Goal: Task Accomplishment & Management: Use online tool/utility

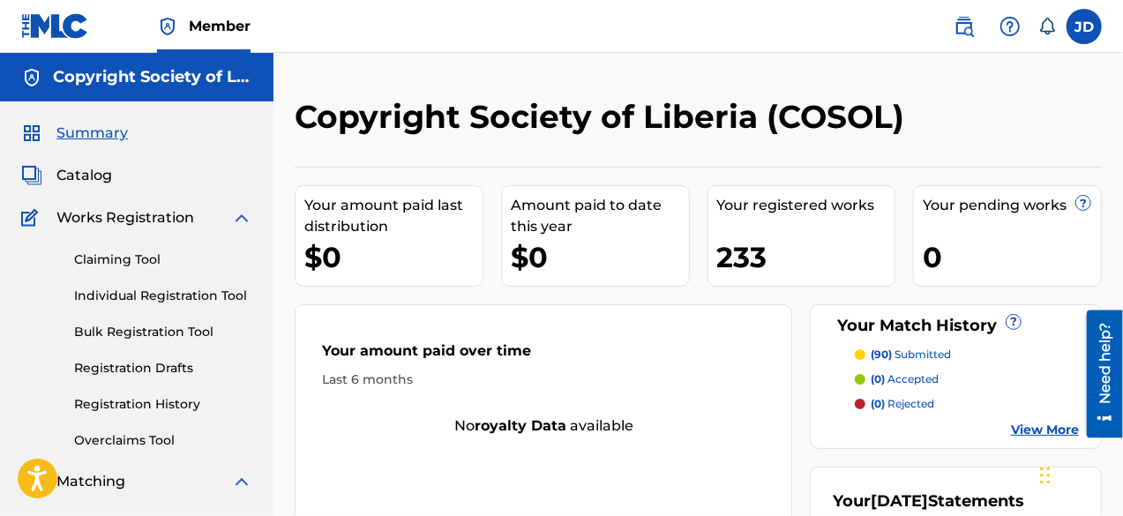
click at [101, 179] on span "Catalog" at bounding box center [84, 175] width 56 height 21
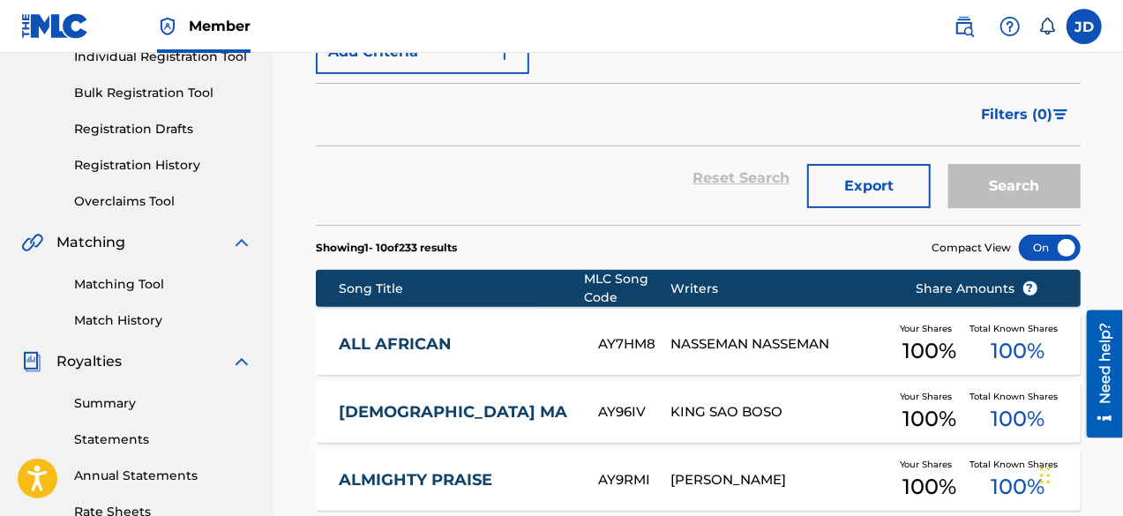
scroll to position [212, 0]
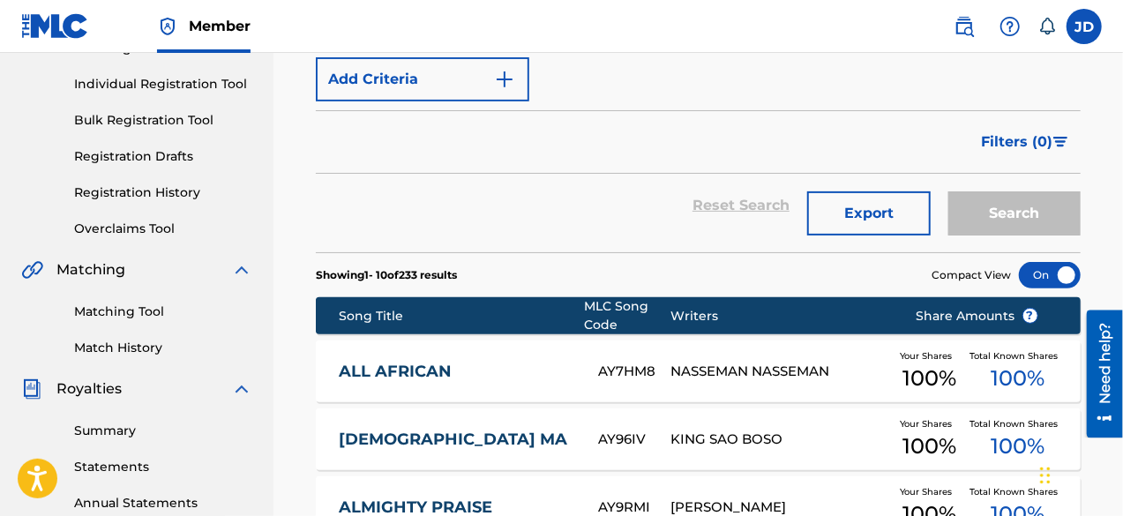
click at [866, 218] on button "Export" at bounding box center [868, 213] width 123 height 44
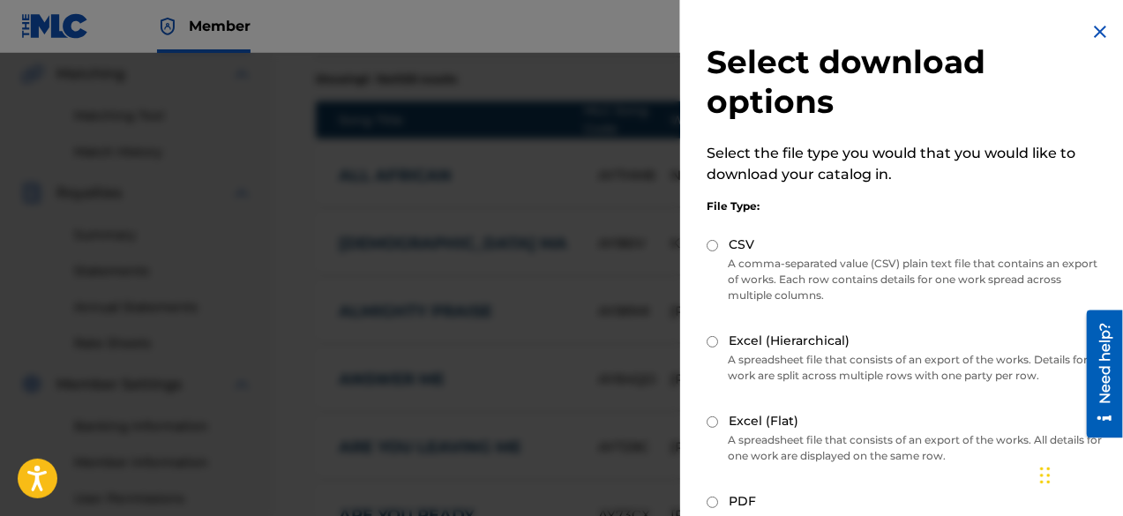
scroll to position [411, 0]
click at [716, 502] on input "PDF" at bounding box center [711, 501] width 11 height 11
radio input "true"
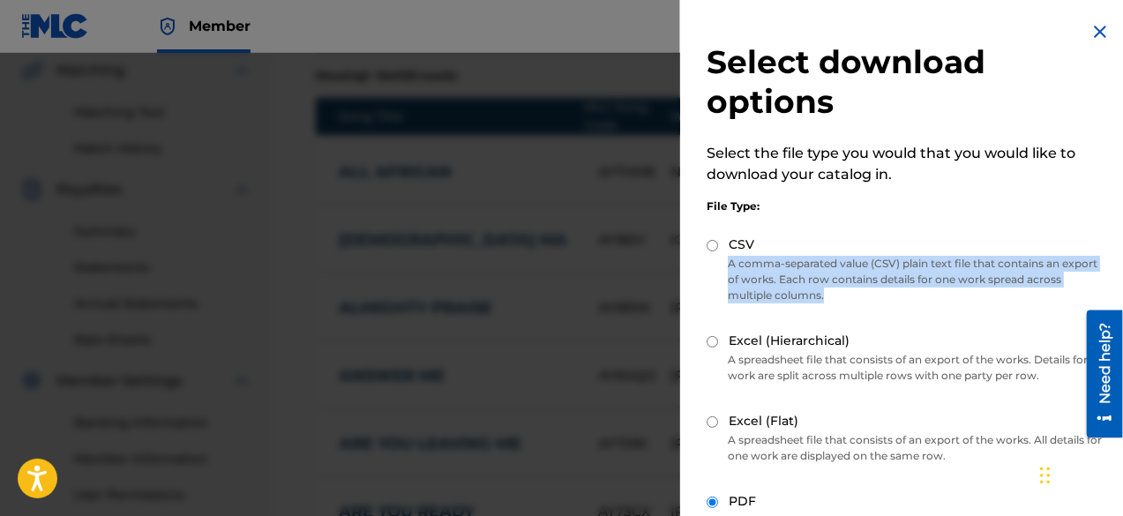
drag, startPoint x: 1115, startPoint y: 240, endPoint x: 1116, endPoint y: 288, distance: 48.5
click at [1116, 288] on div "Select download options Select the file type you would that you would like to d…" at bounding box center [906, 341] width 452 height 682
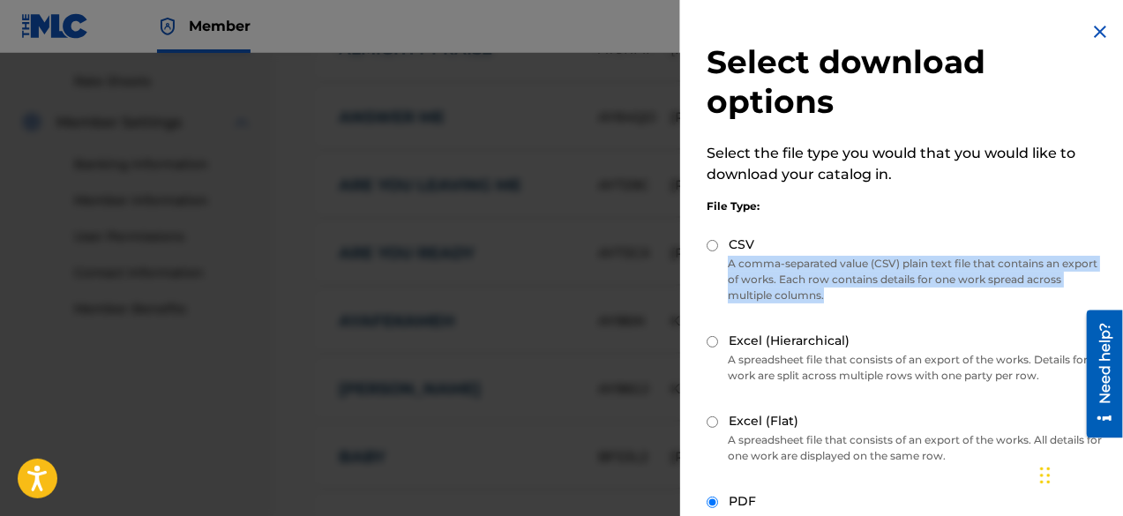
scroll to position [693, 0]
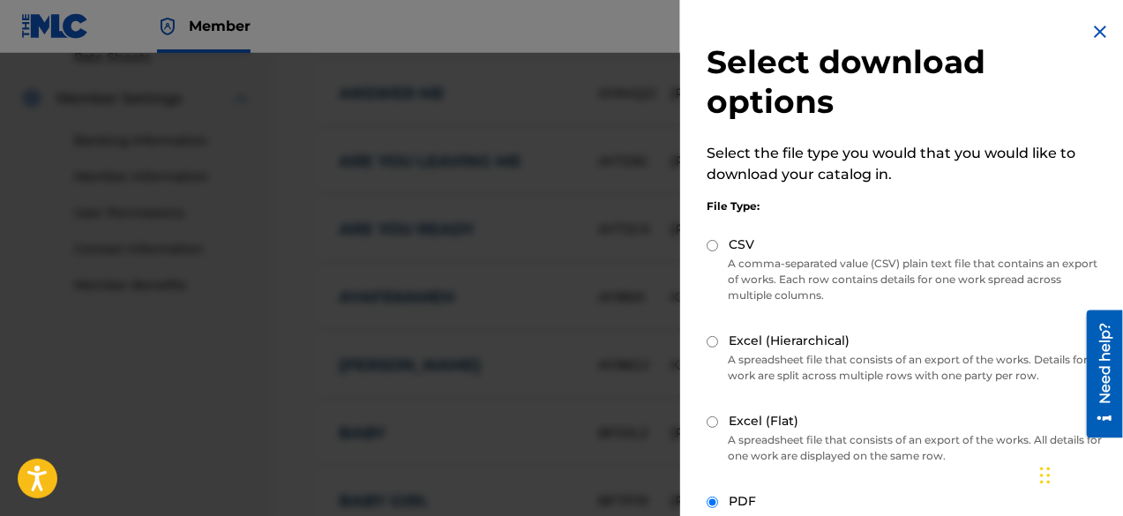
click at [709, 508] on div "PDF" at bounding box center [905, 502] width 399 height 20
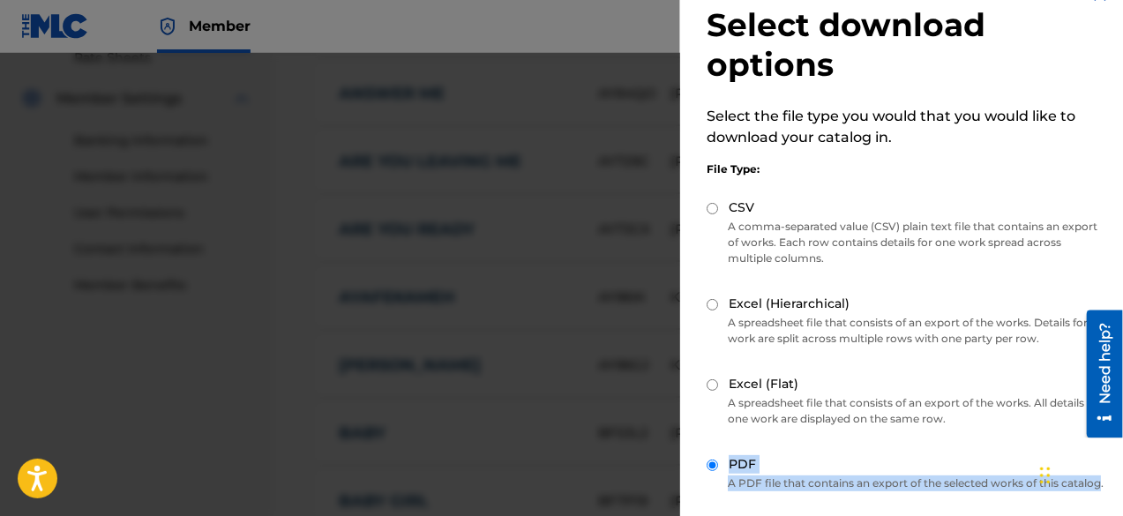
click at [709, 508] on div "Select download options Select the file type you would that you would like to d…" at bounding box center [906, 304] width 452 height 682
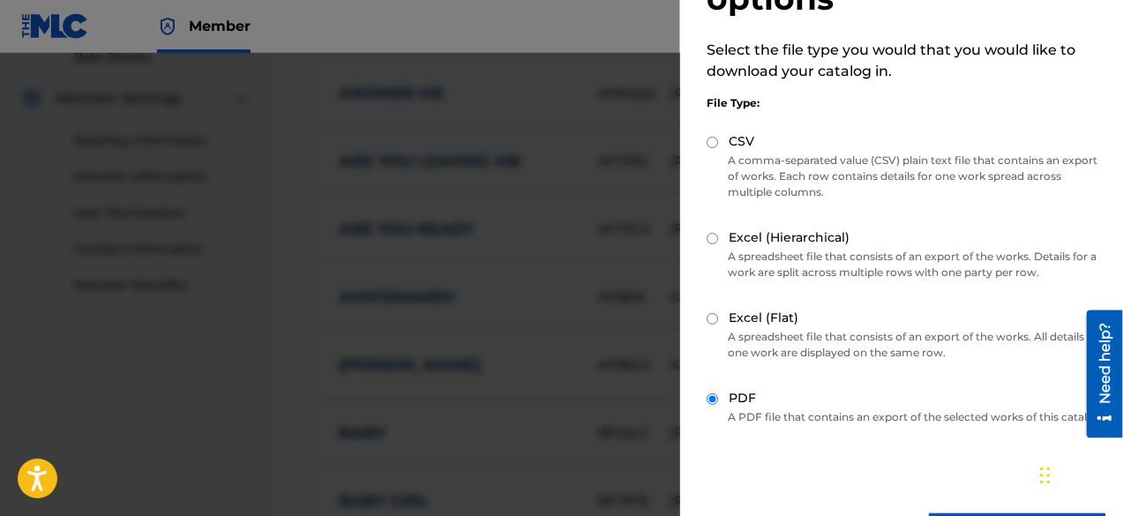
click at [709, 508] on div "Select download options Select the file type you would that you would like to d…" at bounding box center [906, 238] width 452 height 682
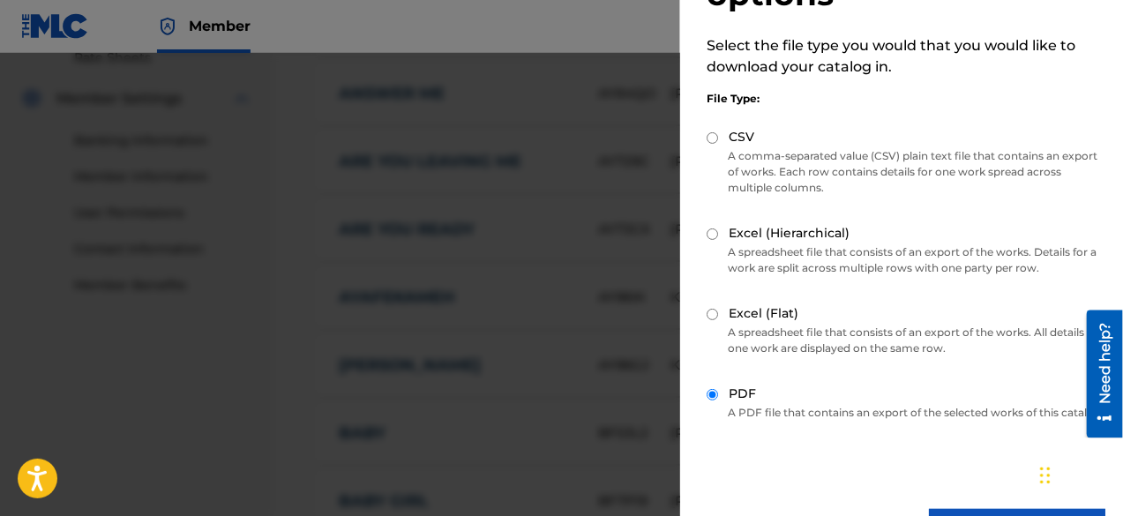
drag, startPoint x: 1127, startPoint y: 302, endPoint x: 952, endPoint y: 473, distance: 243.8
click at [952, 473] on div "Select download options Select the file type you would that you would like to d…" at bounding box center [906, 233] width 452 height 682
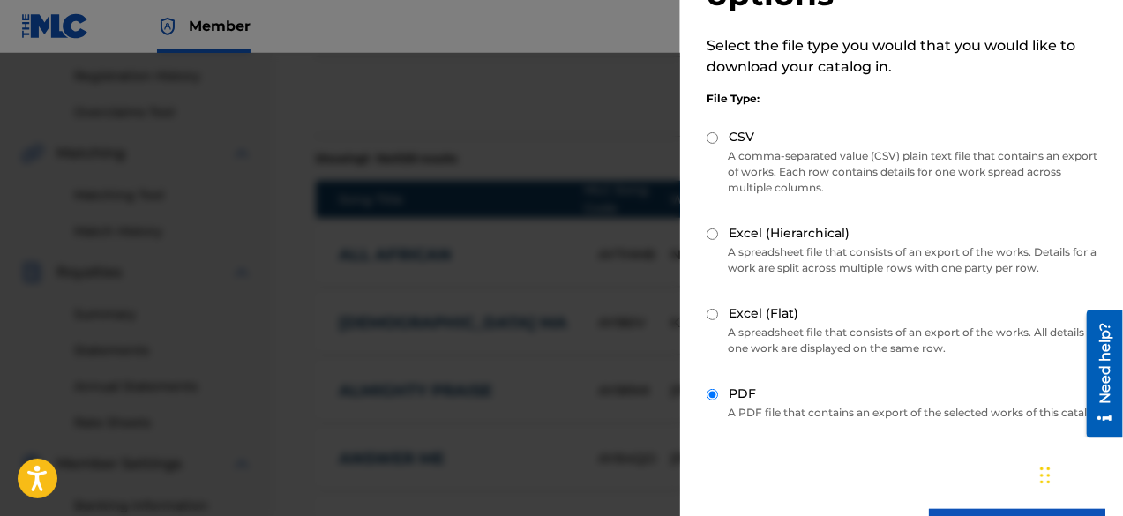
scroll to position [303, 0]
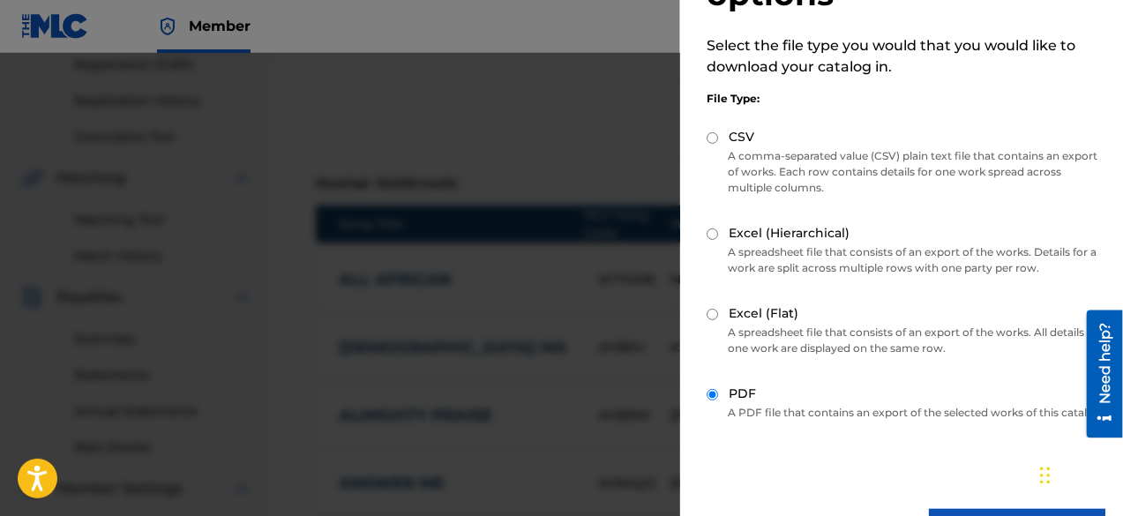
click at [738, 394] on label "PDF" at bounding box center [741, 393] width 27 height 19
click at [718, 394] on input "PDF" at bounding box center [711, 394] width 11 height 11
click at [738, 394] on label "PDF" at bounding box center [741, 393] width 27 height 19
click at [718, 394] on input "PDF" at bounding box center [711, 394] width 11 height 11
click at [1105, 15] on div "Select download options Select the file type you would that you would like to d…" at bounding box center [906, 233] width 452 height 682
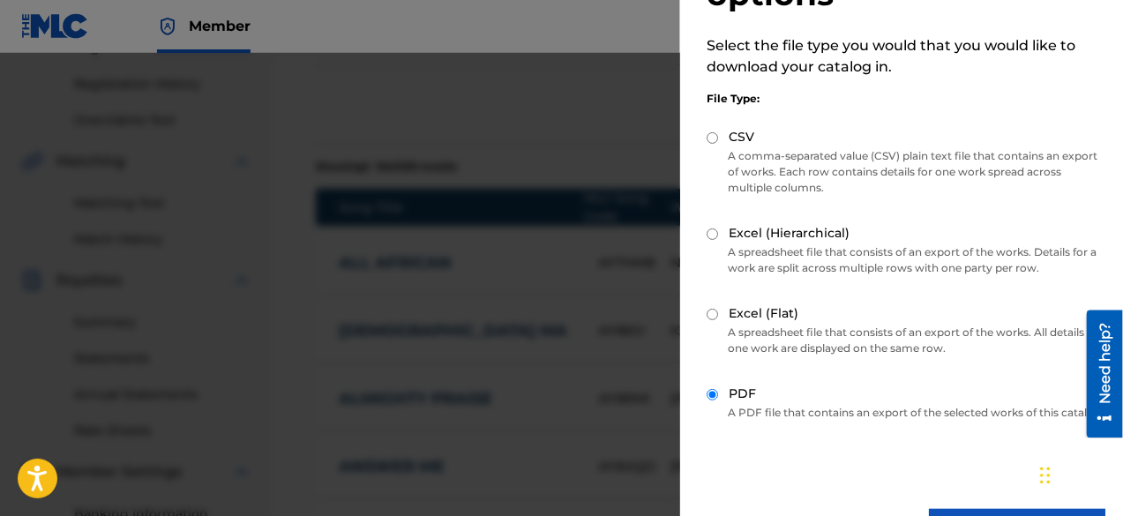
scroll to position [317, 0]
click at [560, 112] on div at bounding box center [561, 311] width 1123 height 516
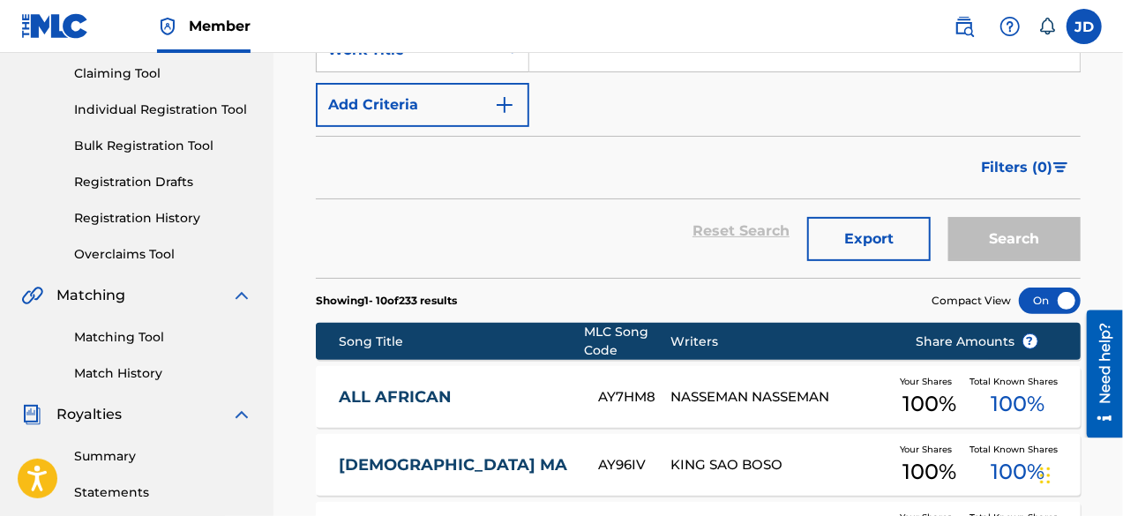
scroll to position [172, 0]
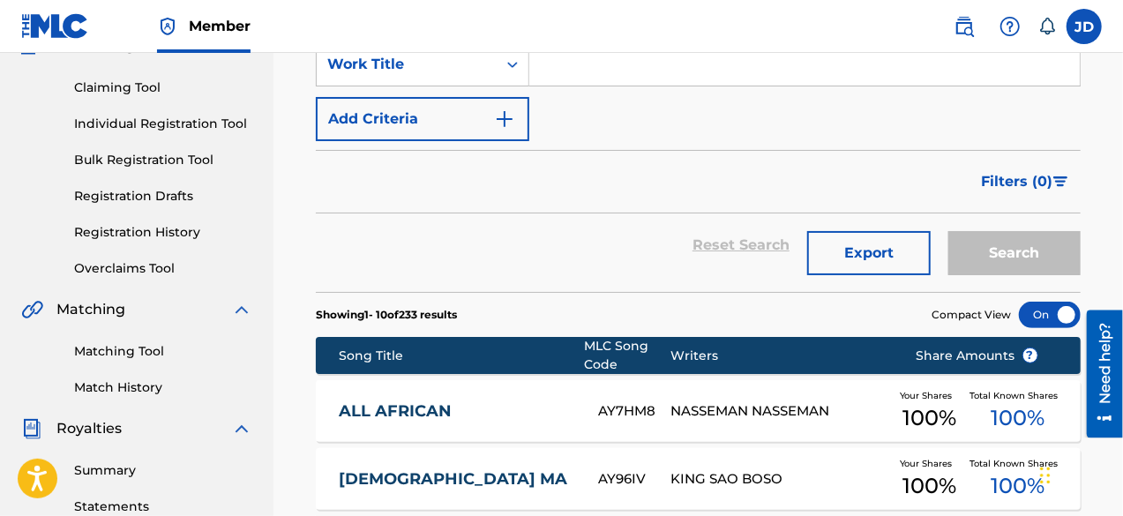
click at [878, 235] on button "Export" at bounding box center [868, 253] width 123 height 44
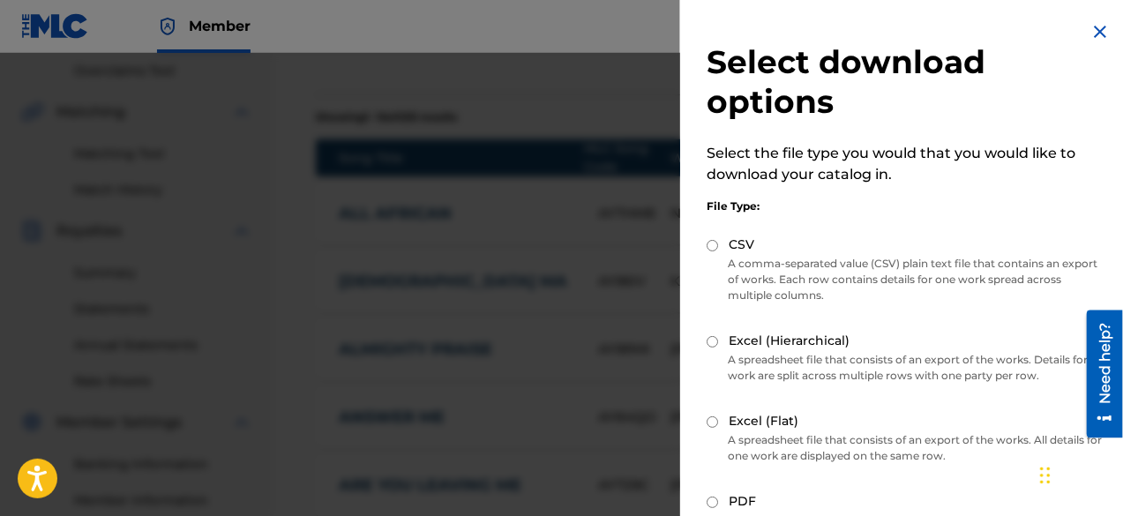
scroll to position [474, 0]
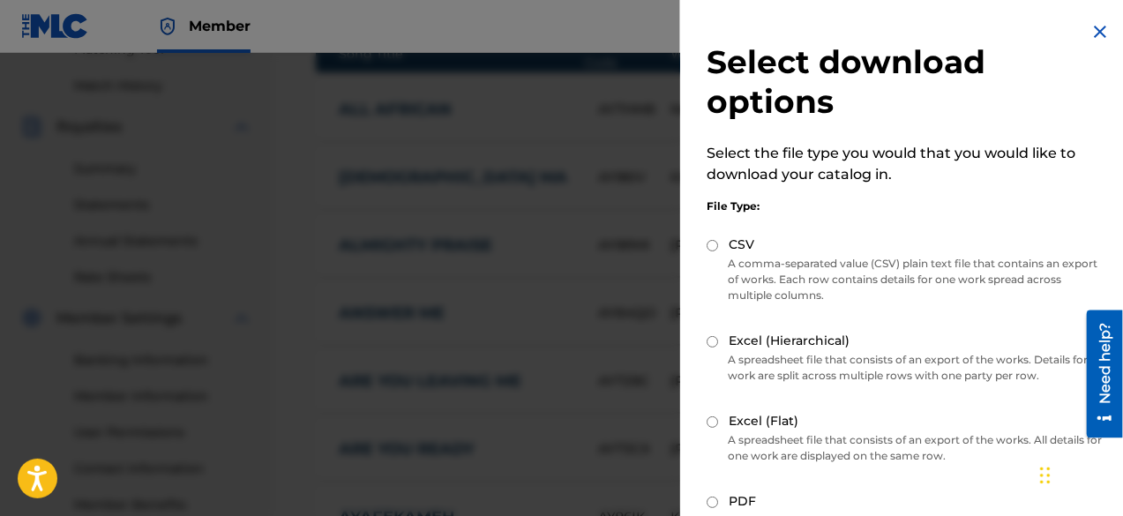
click at [715, 501] on input "PDF" at bounding box center [711, 501] width 11 height 11
radio input "true"
click at [715, 501] on input "PDF" at bounding box center [711, 501] width 11 height 11
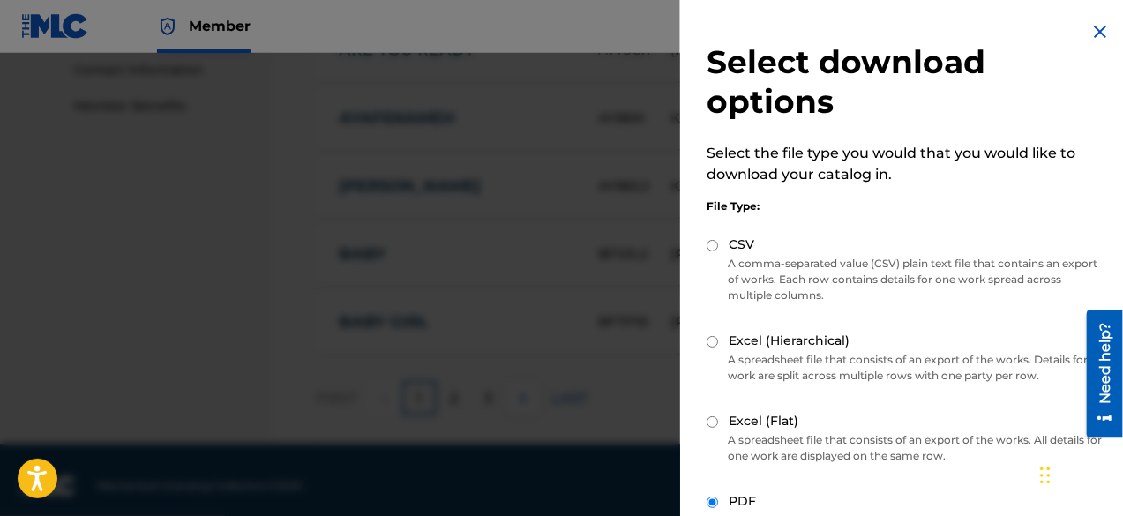
scroll to position [877, 0]
click at [1042, 474] on div "Chat Widget" at bounding box center [1078, 473] width 88 height 85
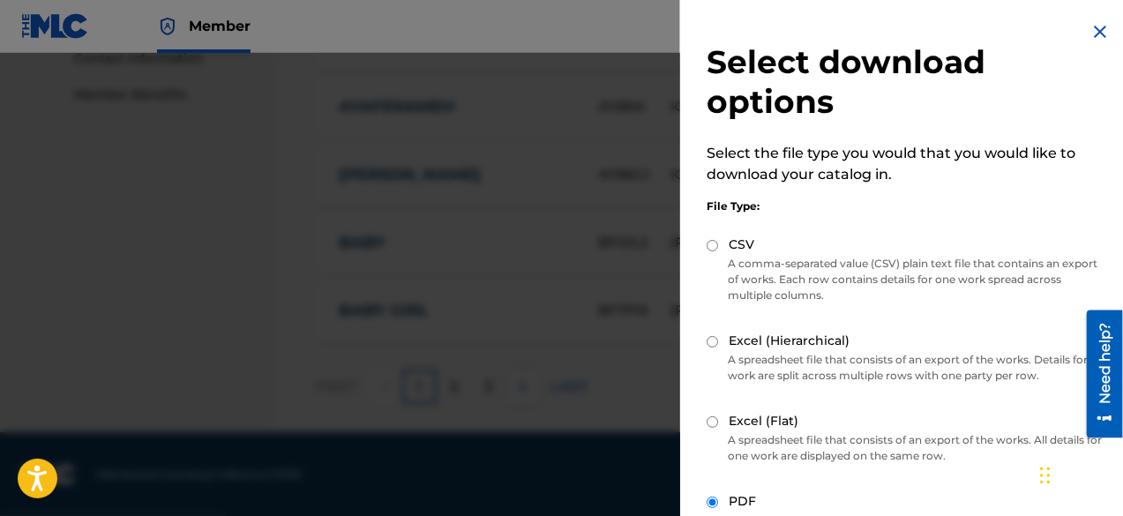
click at [352, 195] on div at bounding box center [561, 311] width 1123 height 516
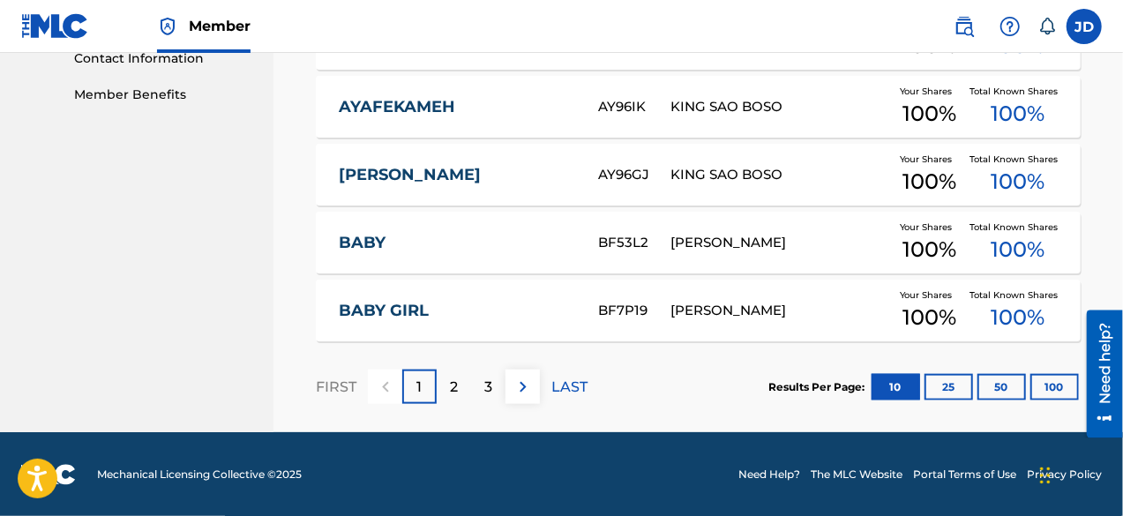
drag, startPoint x: 1128, startPoint y: 355, endPoint x: 722, endPoint y: 380, distance: 406.4
click at [722, 380] on section "FIRST 1 2 3 LAST Results Per Page: 10 25 50 100" at bounding box center [698, 386] width 765 height 91
drag, startPoint x: 1128, startPoint y: 339, endPoint x: 739, endPoint y: 387, distance: 391.9
click at [739, 387] on section "FIRST 1 2 3 LAST Results Per Page: 10 25 50 100" at bounding box center [698, 386] width 765 height 91
click at [1047, 389] on button "100" at bounding box center [1054, 387] width 49 height 26
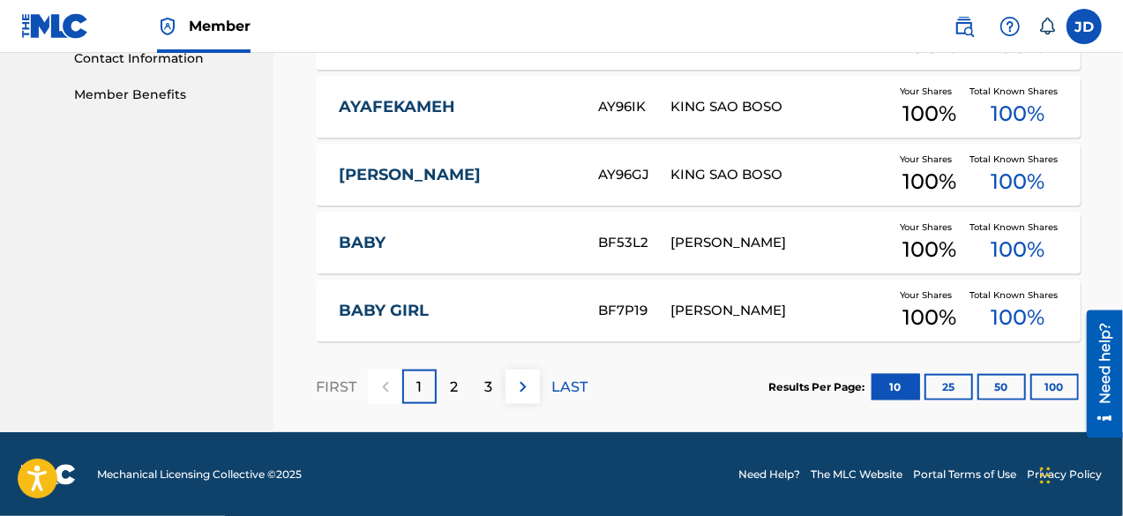
scroll to position [577, 0]
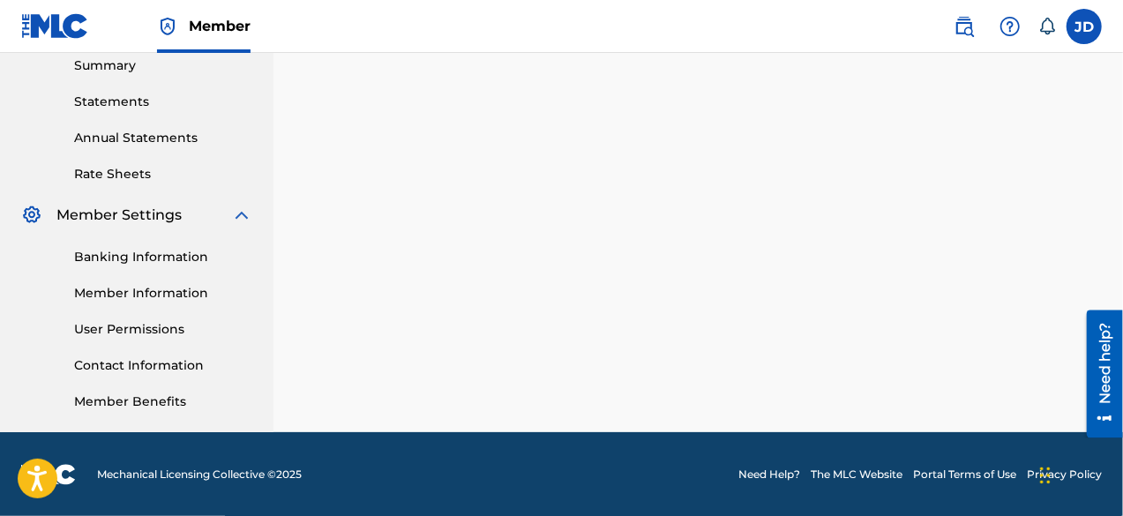
drag, startPoint x: 26, startPoint y: 45, endPoint x: 688, endPoint y: 360, distance: 732.5
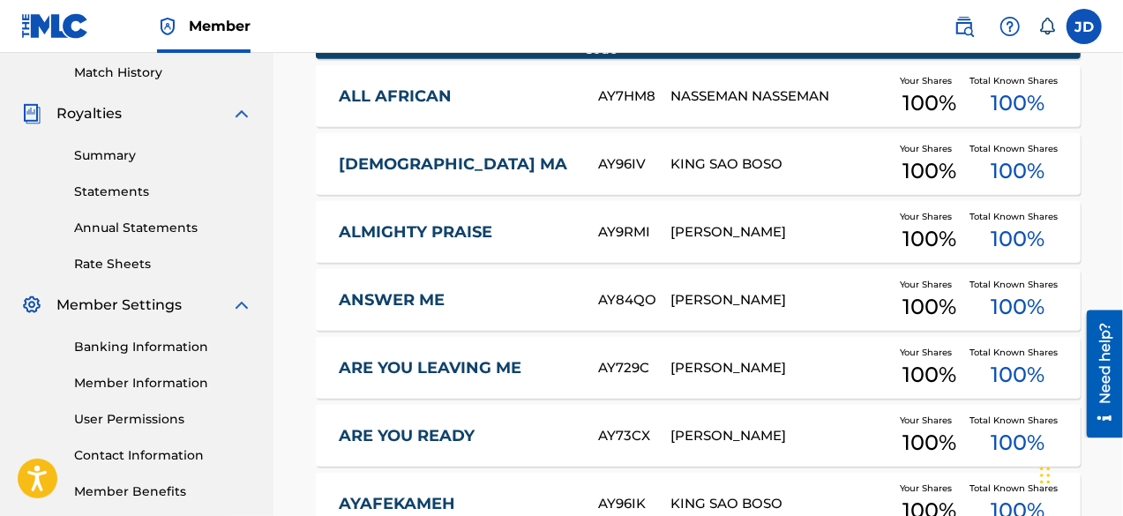
scroll to position [0, 0]
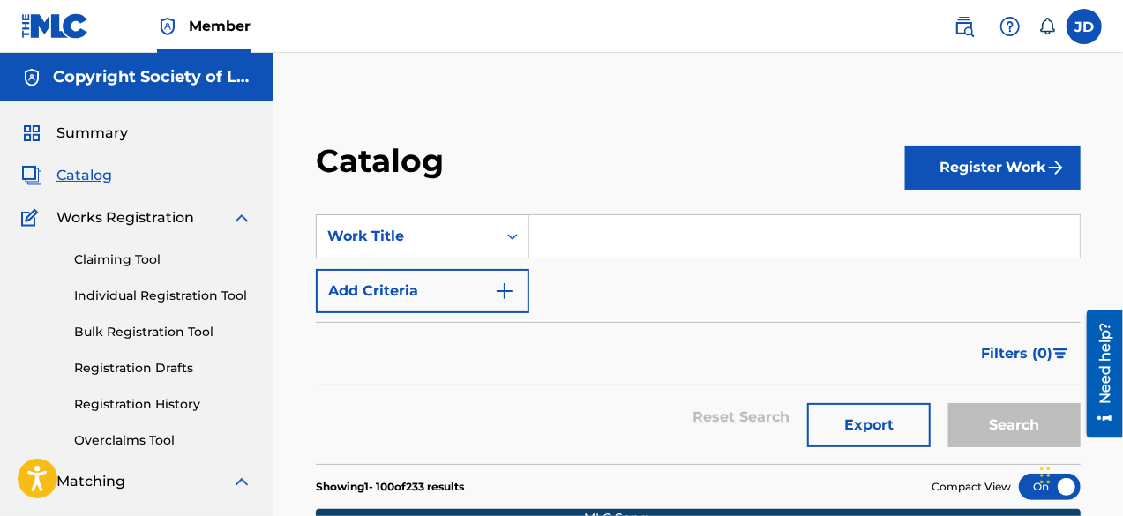
click at [100, 135] on span "Summary" at bounding box center [91, 133] width 71 height 21
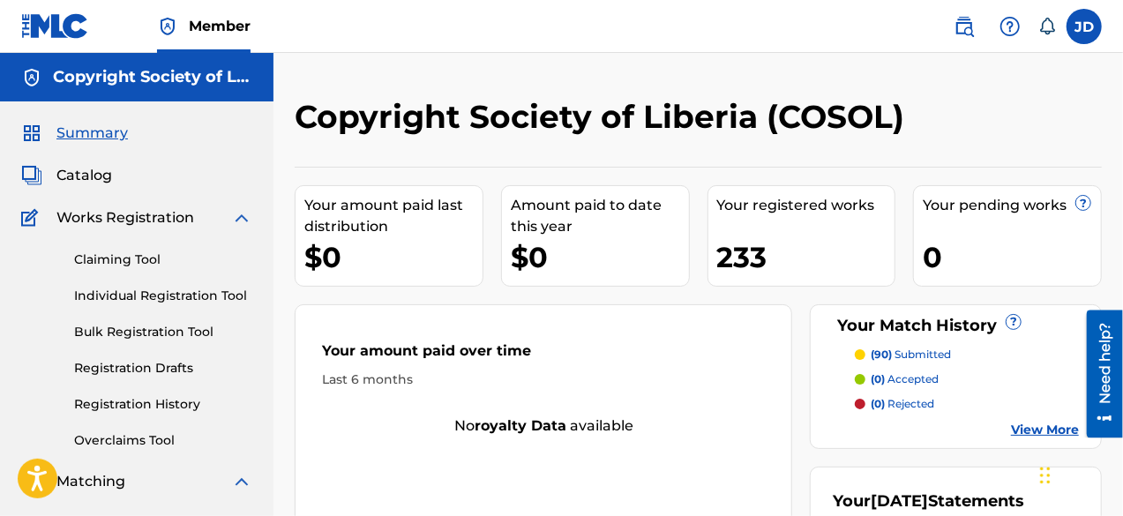
click at [127, 294] on link "Individual Registration Tool" at bounding box center [163, 296] width 178 height 19
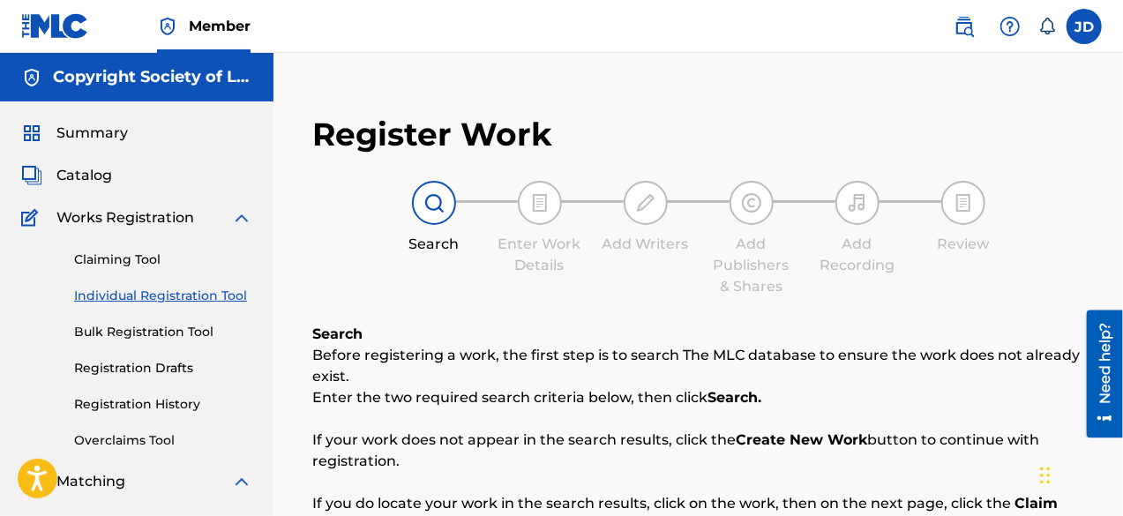
click at [112, 260] on link "Claiming Tool" at bounding box center [163, 259] width 178 height 19
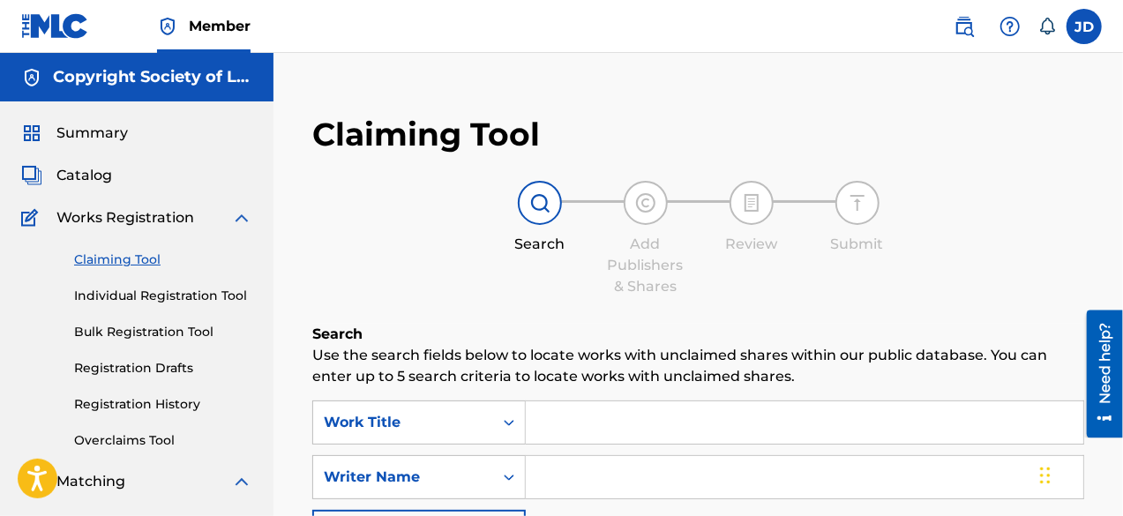
click at [103, 172] on span "Catalog" at bounding box center [84, 175] width 56 height 21
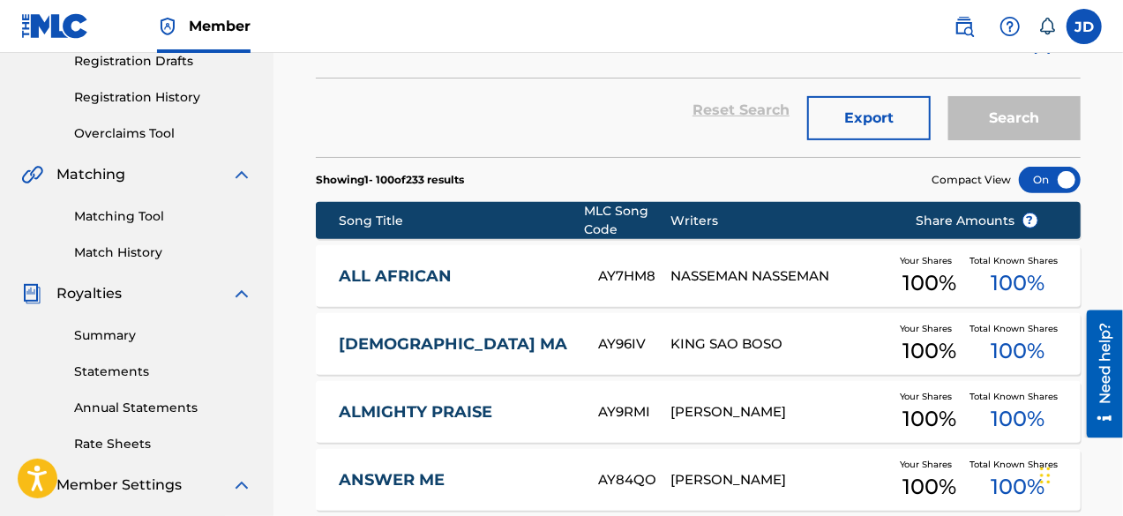
scroll to position [257, 0]
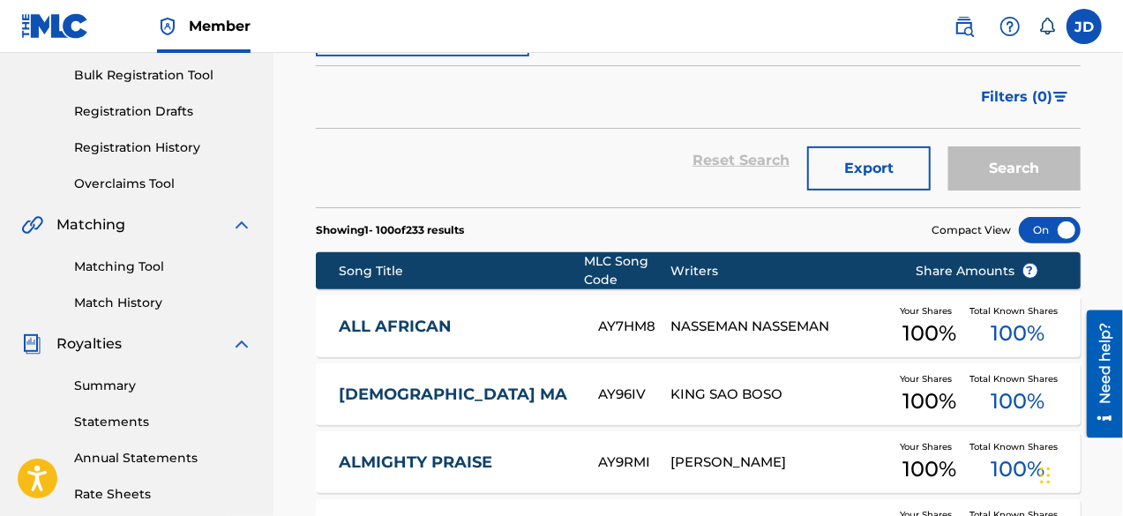
click at [881, 163] on button "Export" at bounding box center [868, 168] width 123 height 44
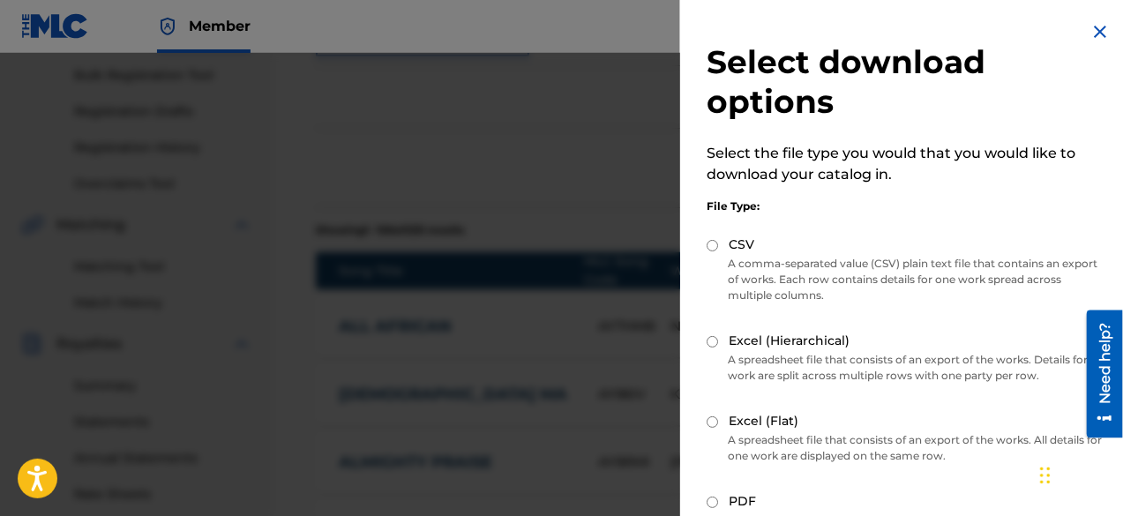
click at [711, 498] on input "PDF" at bounding box center [711, 501] width 11 height 11
radio input "true"
click at [34, 471] on icon "Open accessiBe: accessibility options, statement and help" at bounding box center [36, 478] width 21 height 28
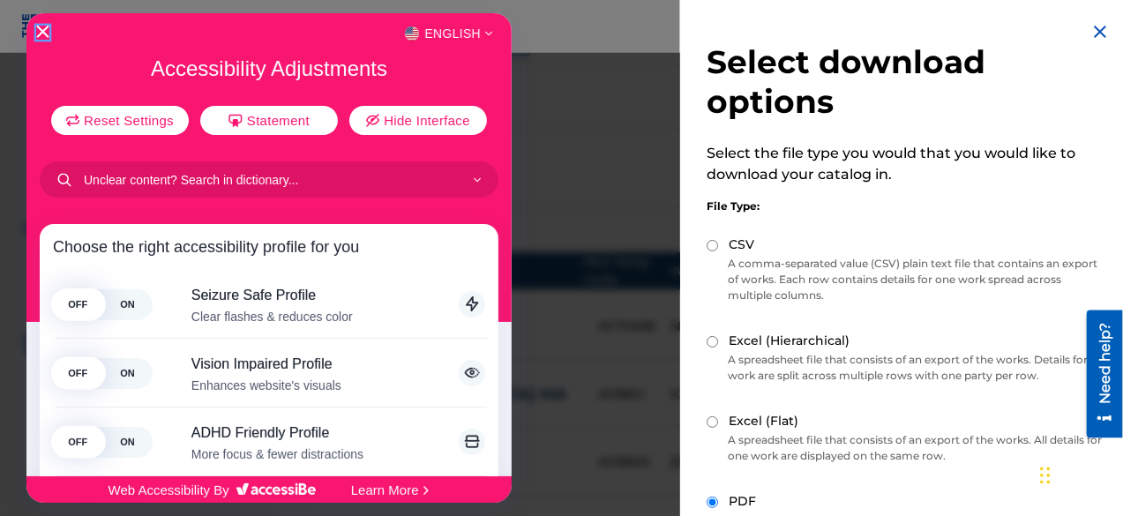
click at [44, 34] on icon "Close Accessibility Interface" at bounding box center [43, 32] width 12 height 12
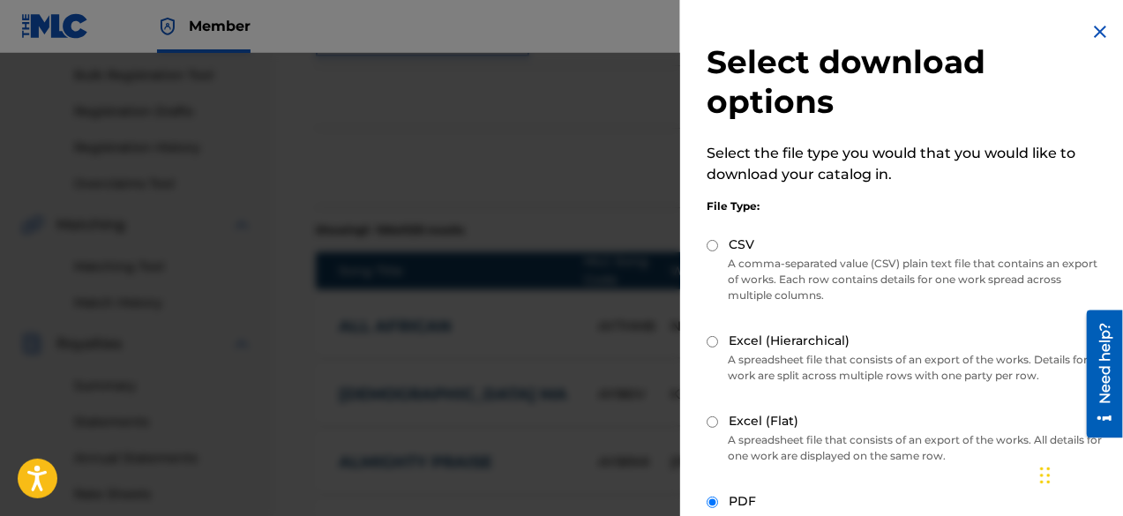
click at [1045, 482] on div "Chat Widget" at bounding box center [1078, 473] width 88 height 85
click at [1094, 23] on img at bounding box center [1099, 31] width 21 height 21
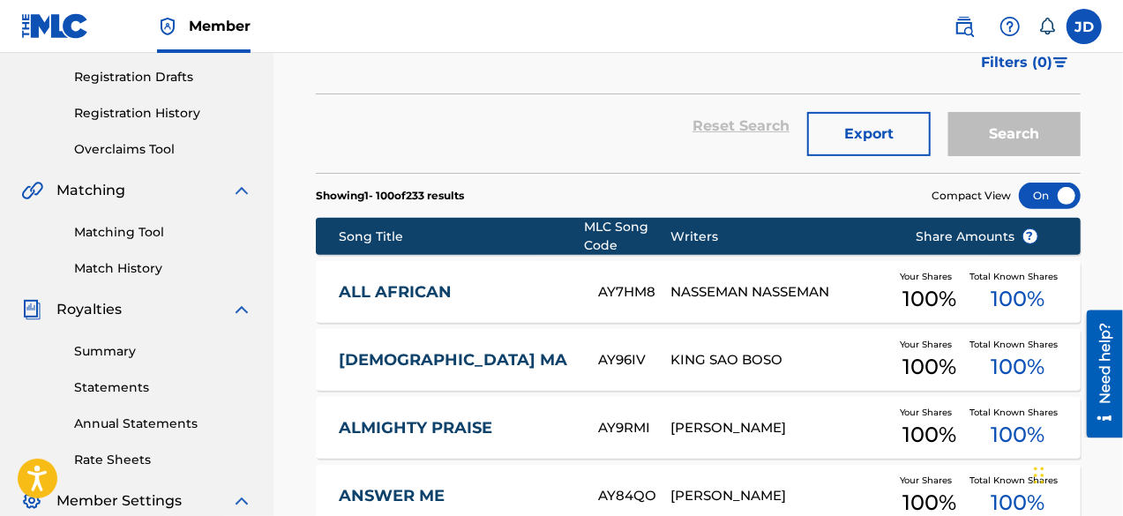
scroll to position [282, 0]
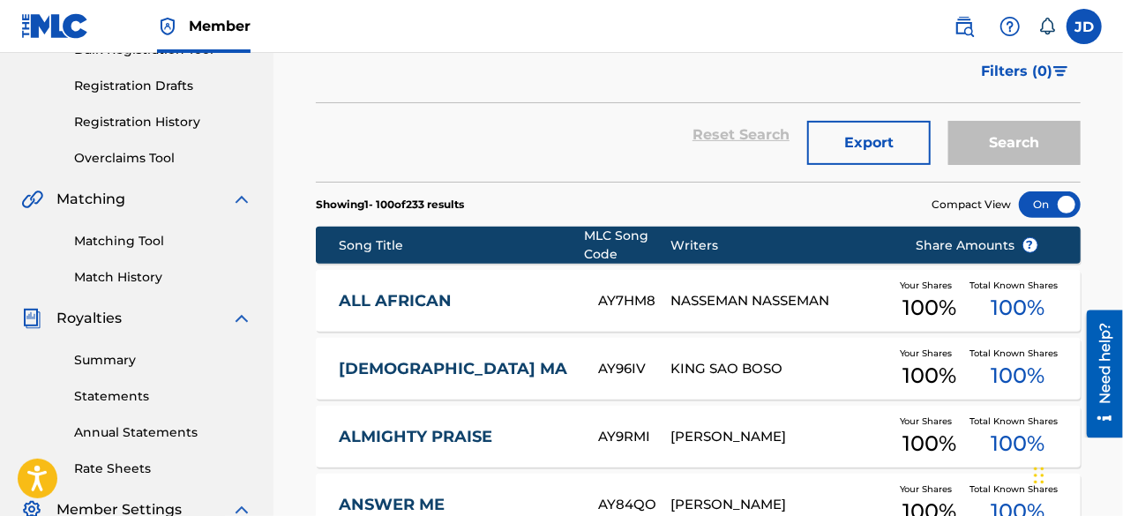
click at [128, 267] on div "Matching Tool Match History" at bounding box center [136, 248] width 231 height 77
click at [129, 238] on link "Matching Tool" at bounding box center [163, 241] width 178 height 19
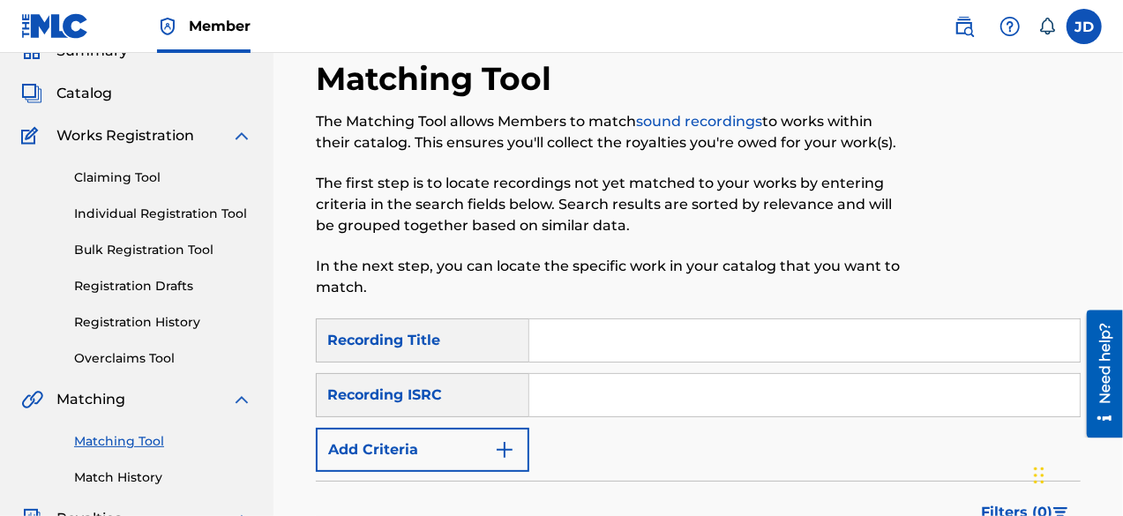
scroll to position [83, 0]
click at [459, 436] on button "Add Criteria" at bounding box center [422, 449] width 213 height 44
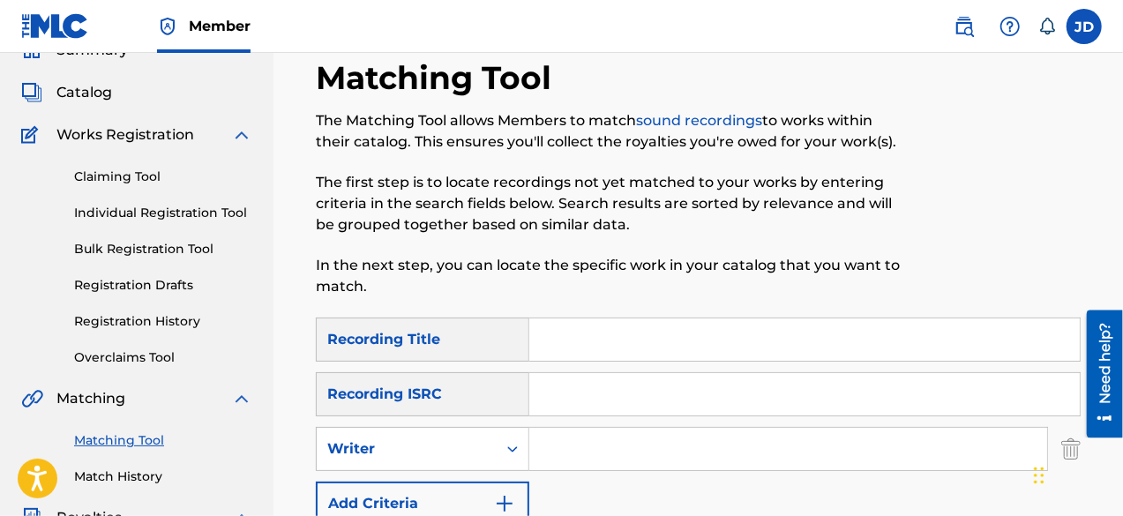
click at [459, 507] on button "Add Criteria" at bounding box center [422, 504] width 213 height 44
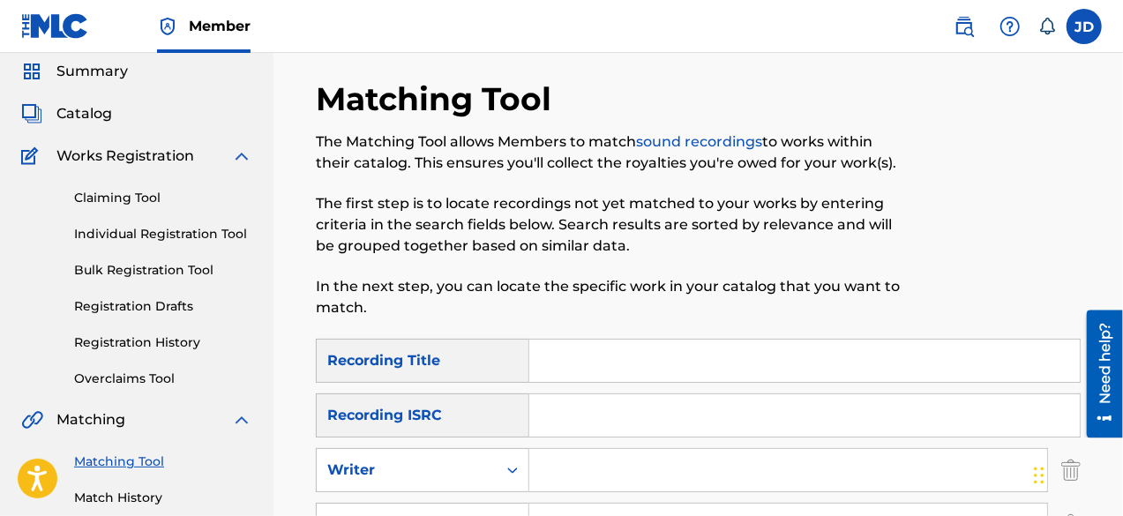
scroll to position [63, 0]
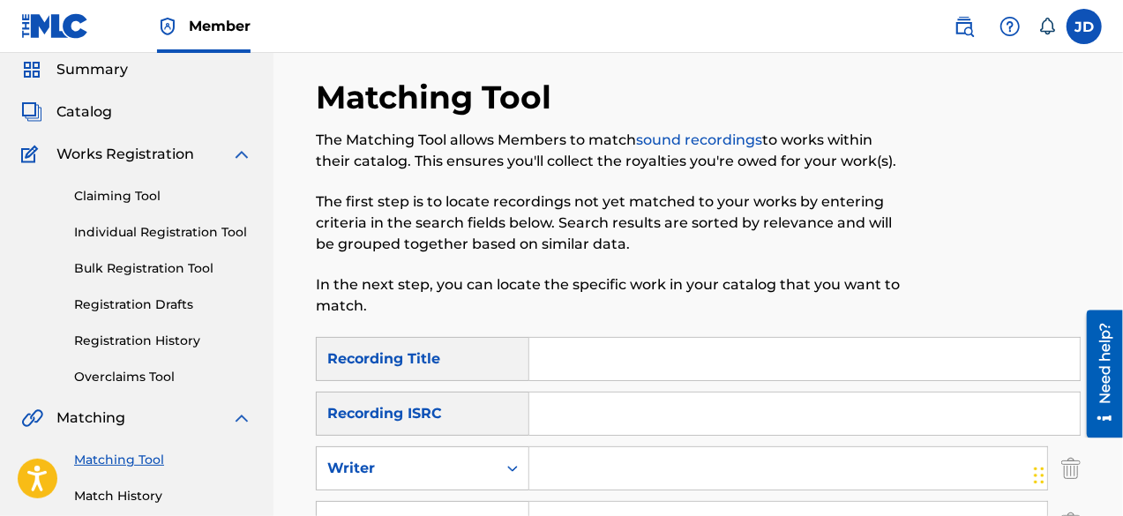
click at [637, 355] on input "Search Form" at bounding box center [804, 359] width 550 height 42
type input "F"
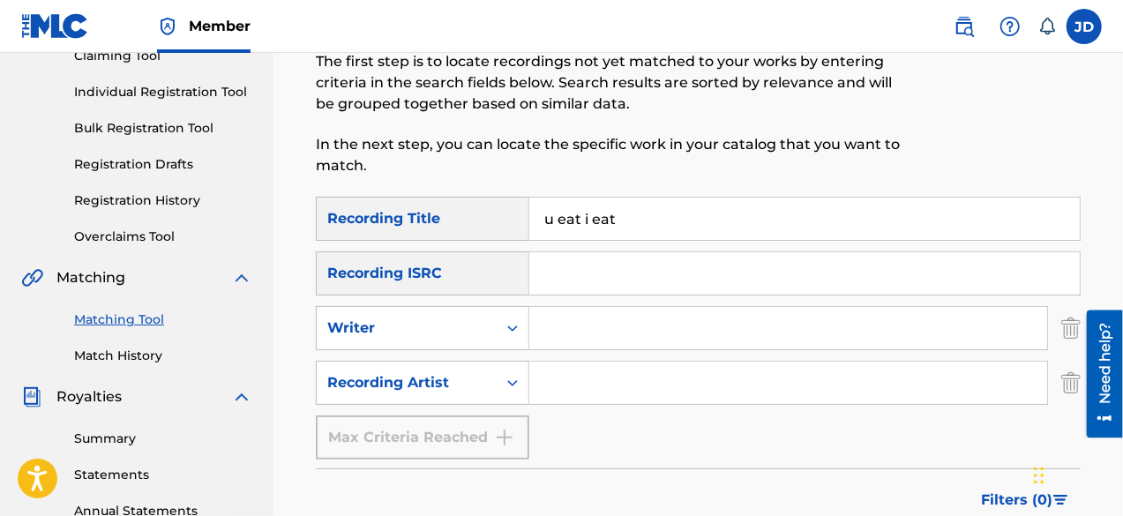
scroll to position [208, 0]
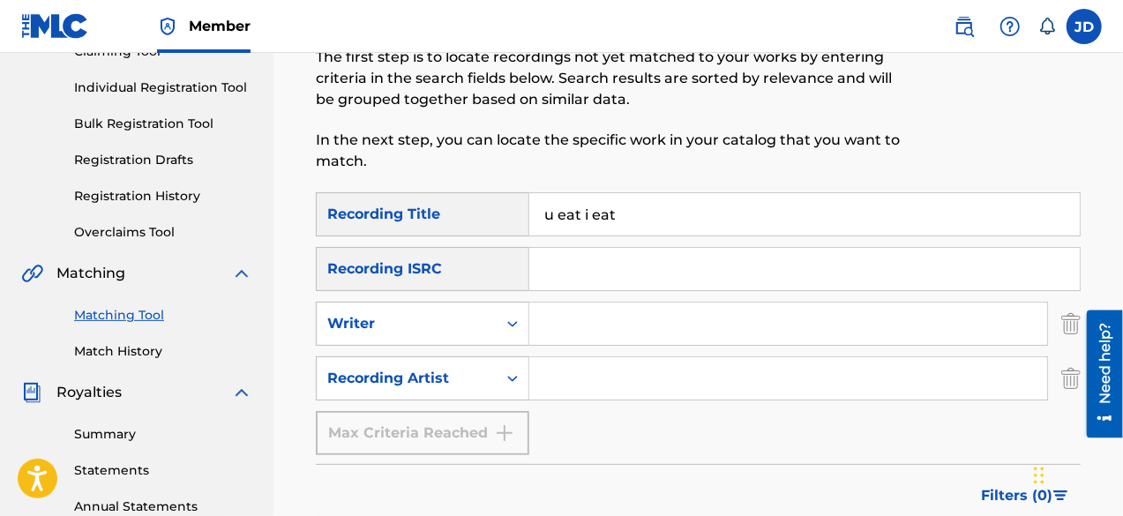
type input "u eat i eat"
click at [683, 393] on input "Search Form" at bounding box center [788, 378] width 518 height 42
type input "T"
click at [550, 378] on input "royal De- Busta Pain" at bounding box center [788, 378] width 518 height 42
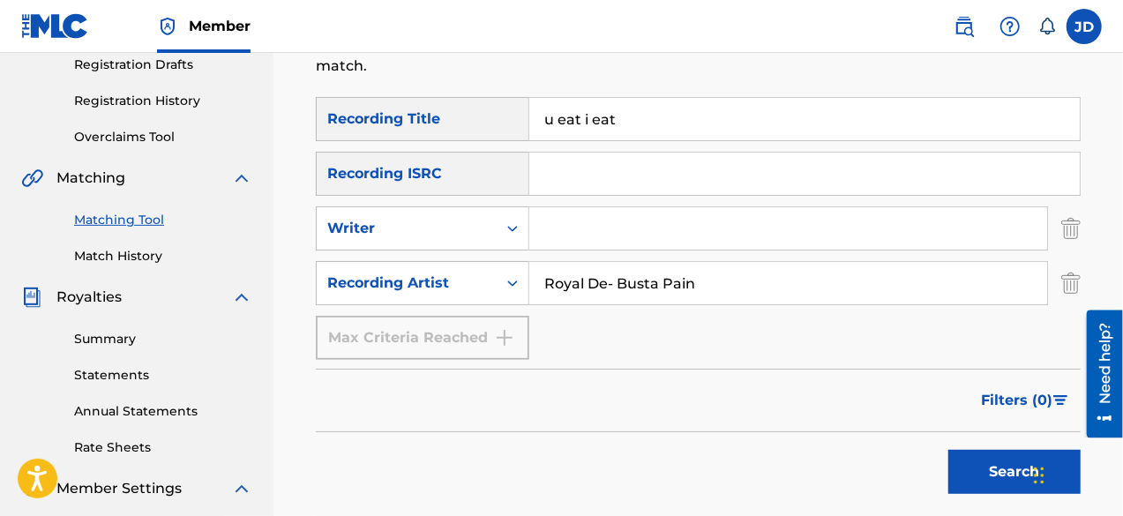
scroll to position [323, 0]
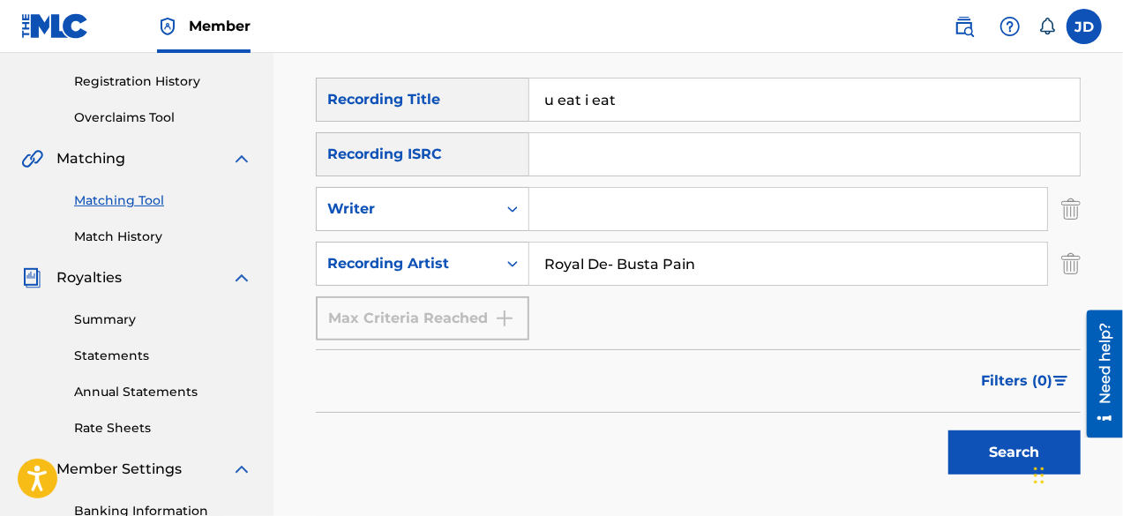
click at [981, 459] on button "Search" at bounding box center [1014, 452] width 132 height 44
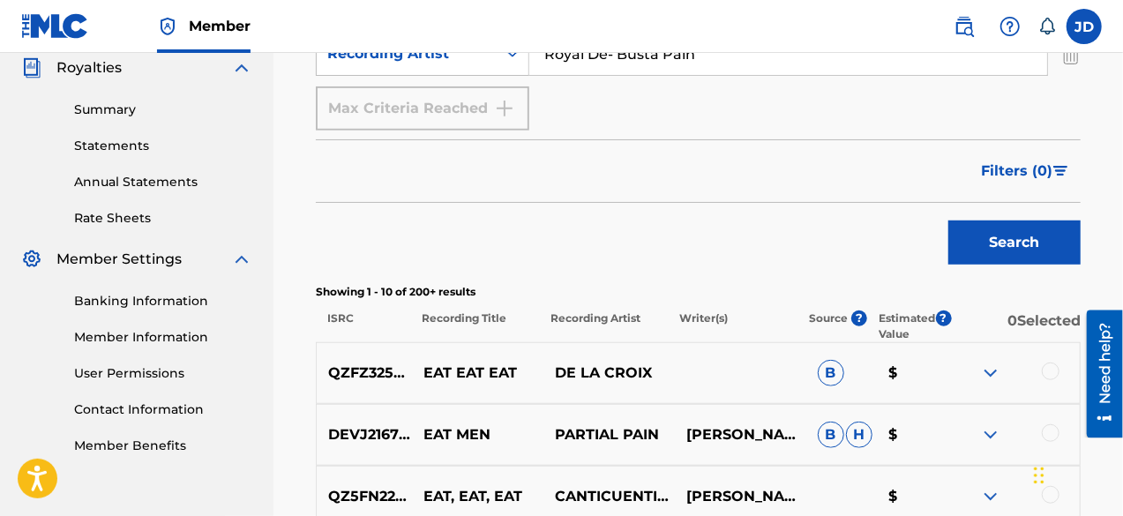
scroll to position [511, 0]
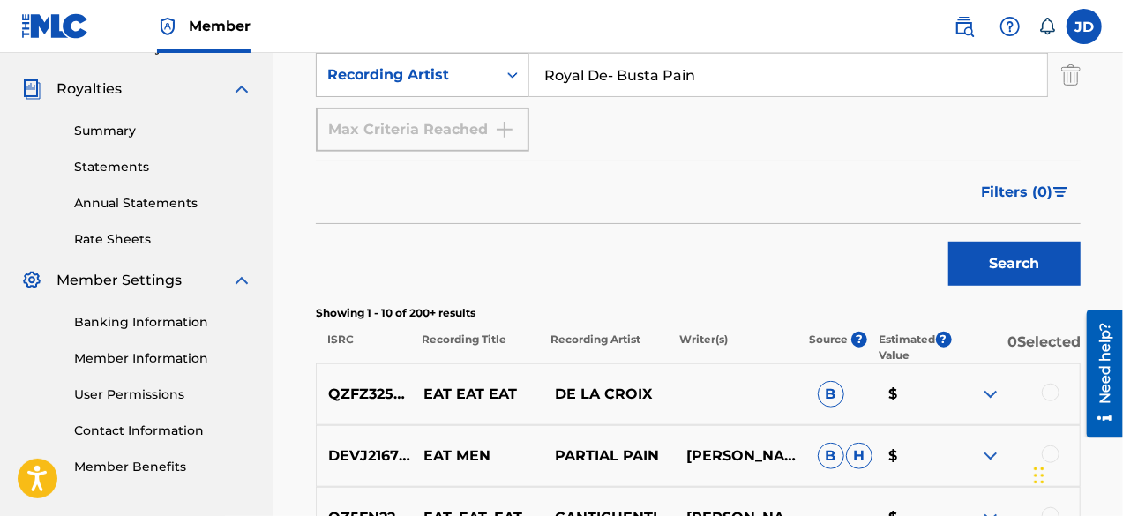
click at [997, 399] on img at bounding box center [990, 394] width 21 height 21
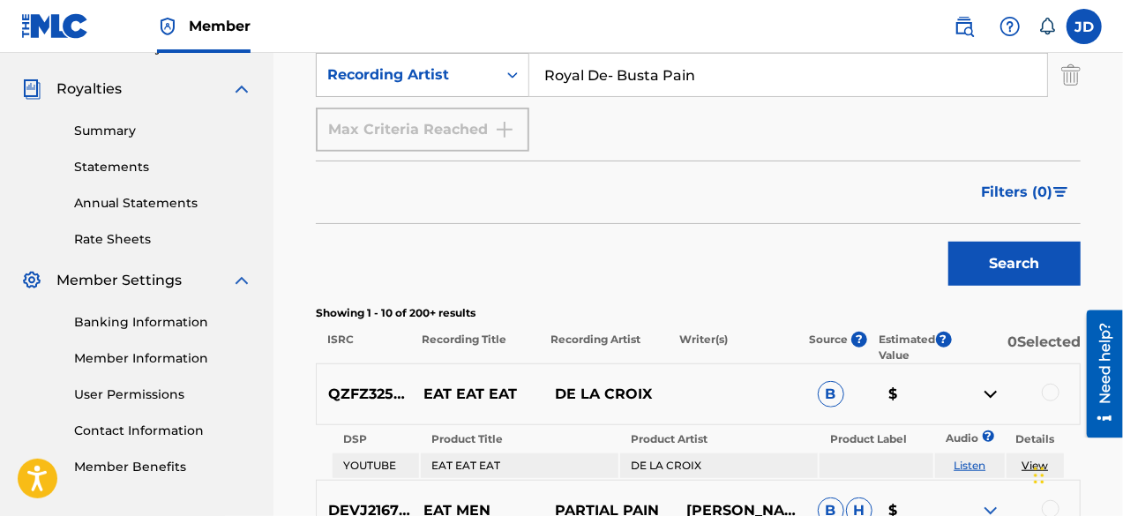
click at [997, 399] on img at bounding box center [990, 394] width 21 height 21
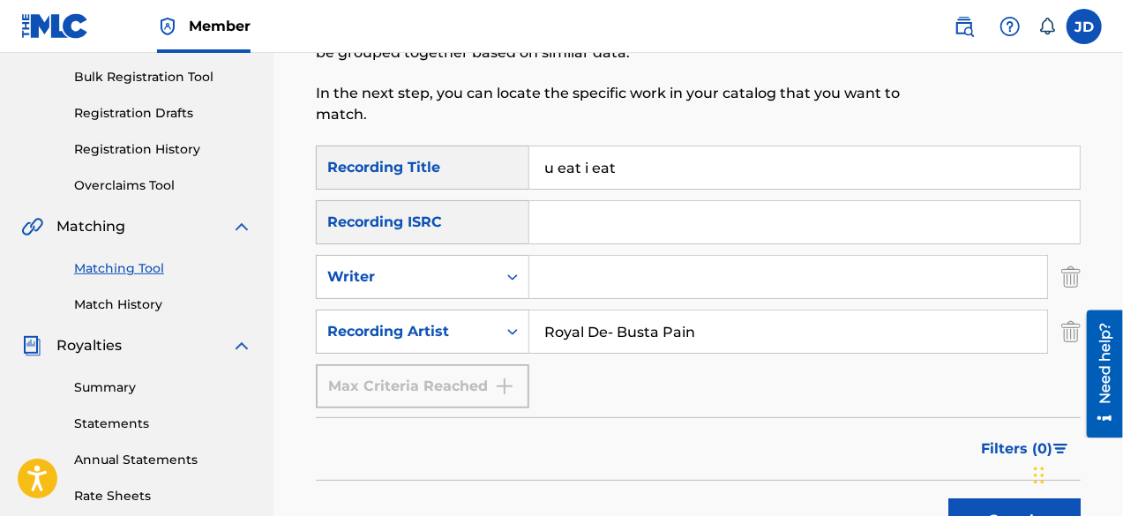
scroll to position [223, 0]
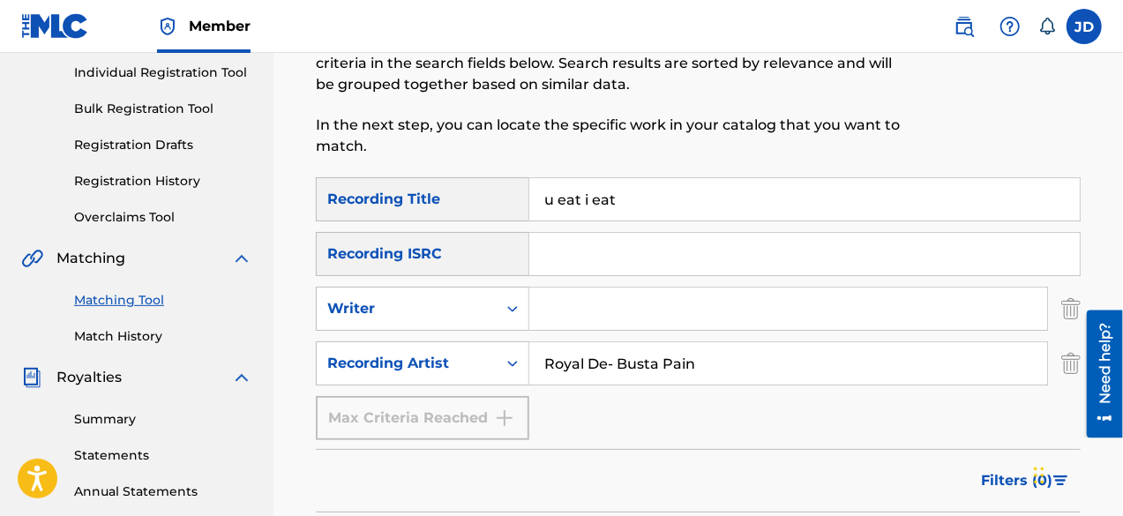
click at [618, 366] on input "Royal De- Busta Pain" at bounding box center [788, 363] width 518 height 42
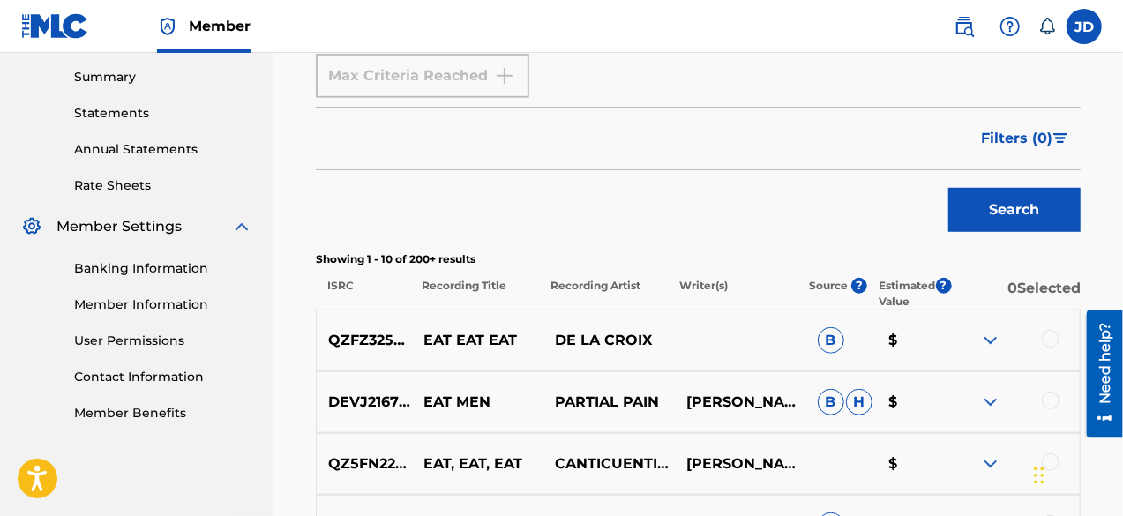
scroll to position [568, 0]
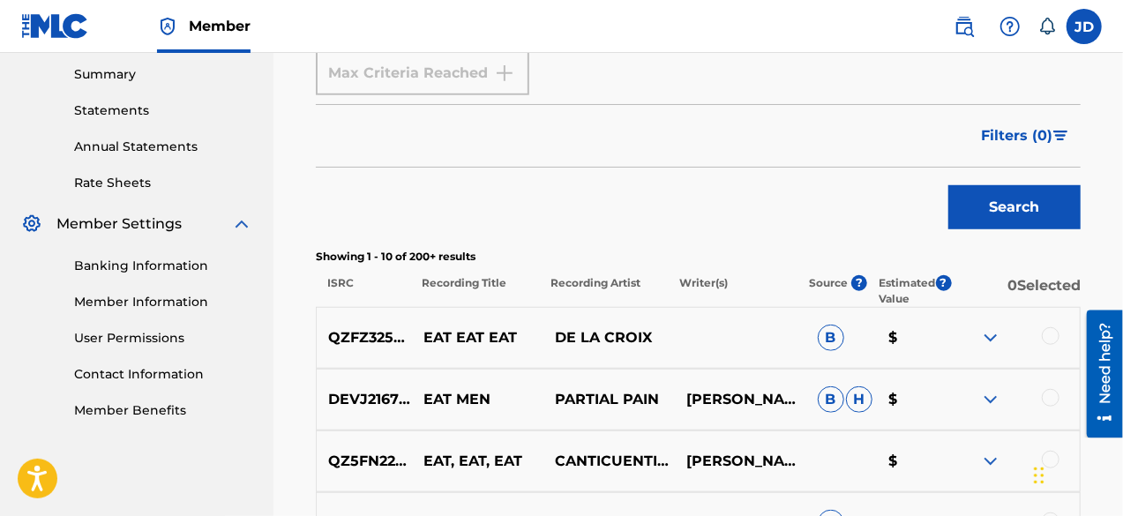
type input "Royal De-Busta Pain"
click at [1002, 207] on button "Search" at bounding box center [1014, 207] width 132 height 44
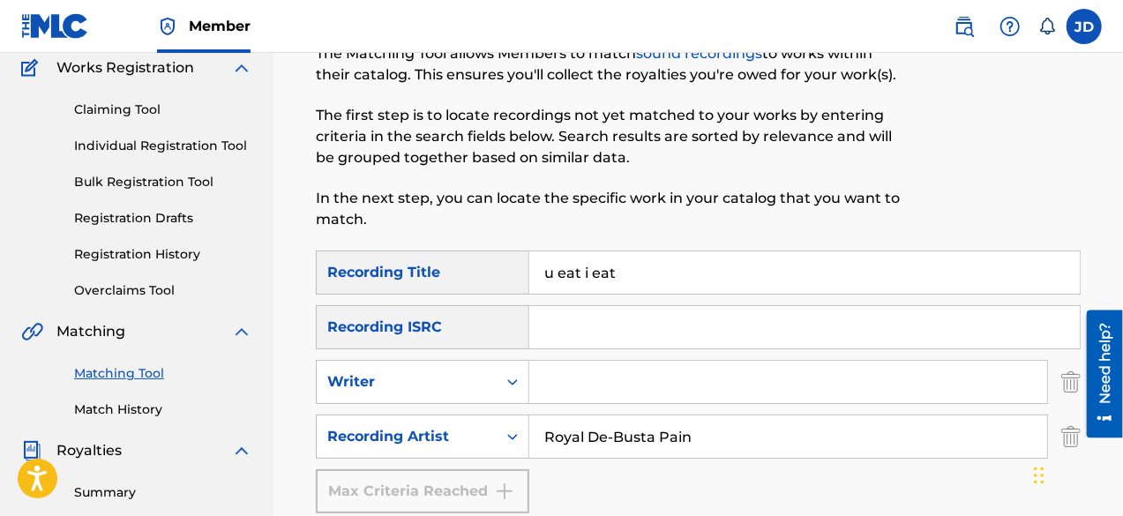
scroll to position [147, 0]
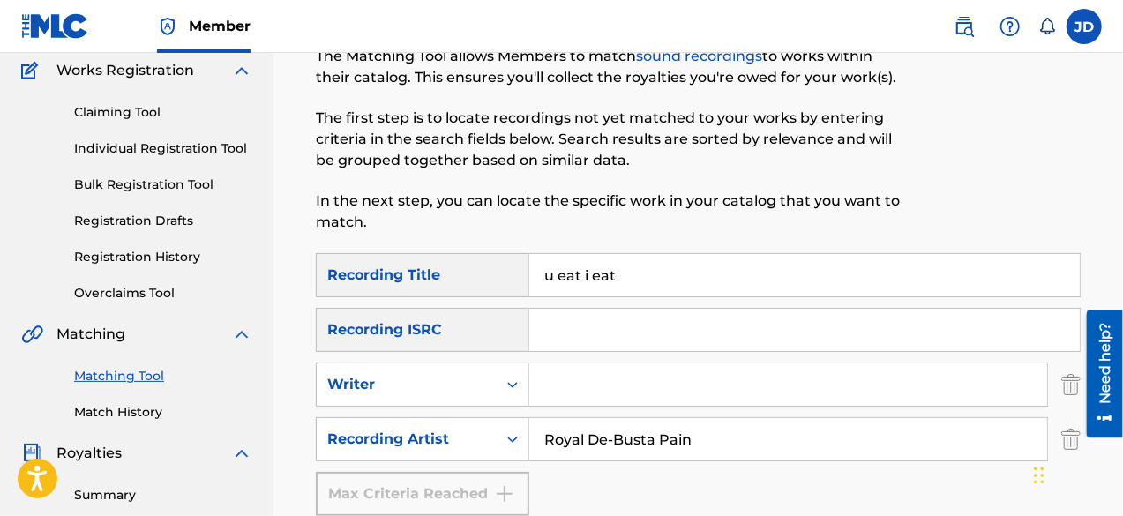
click at [563, 270] on input "u eat i eat" at bounding box center [804, 275] width 550 height 42
click at [604, 277] on input "you eat i eat" at bounding box center [804, 275] width 550 height 42
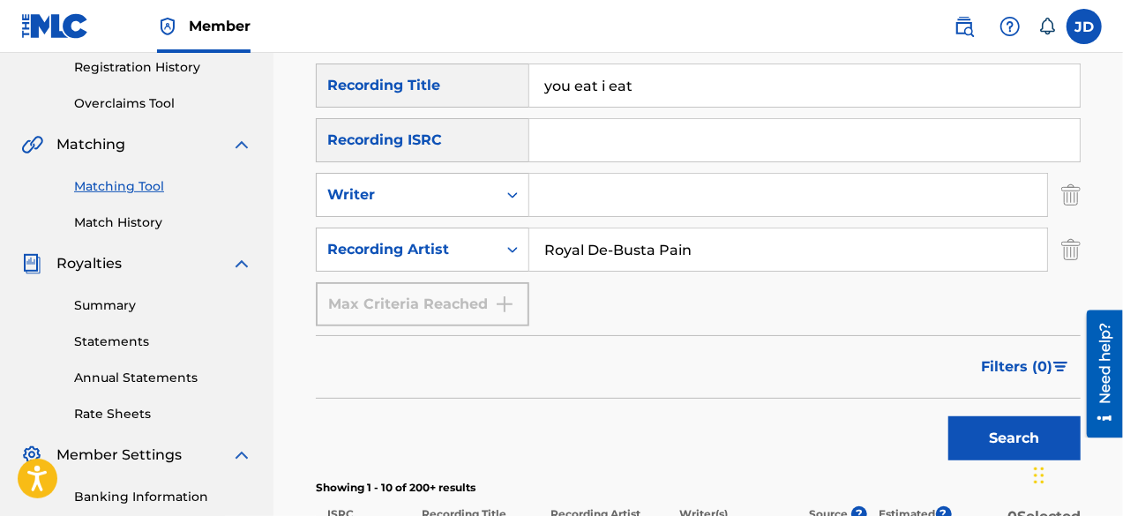
scroll to position [342, 0]
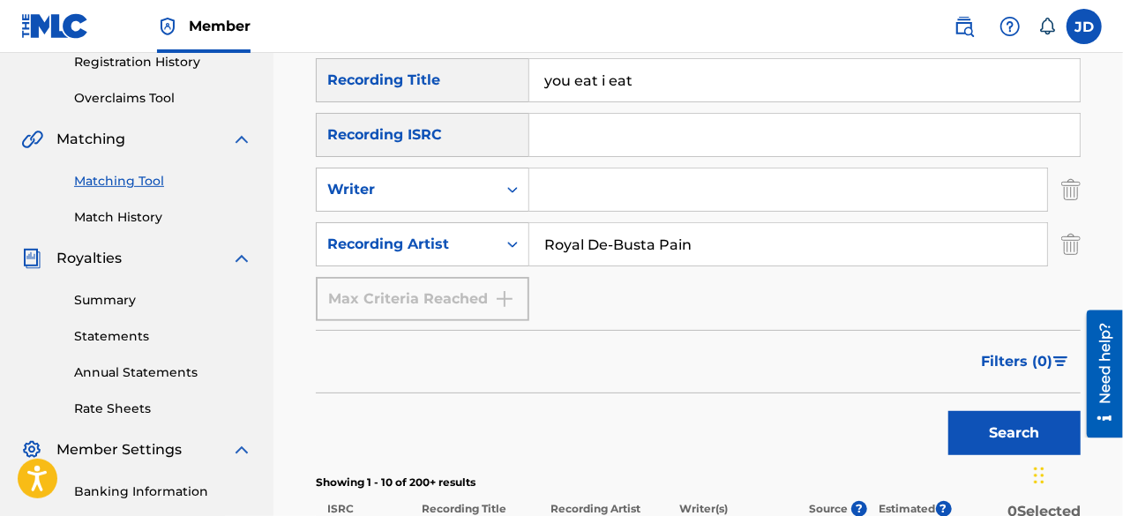
click at [970, 421] on button "Search" at bounding box center [1014, 433] width 132 height 44
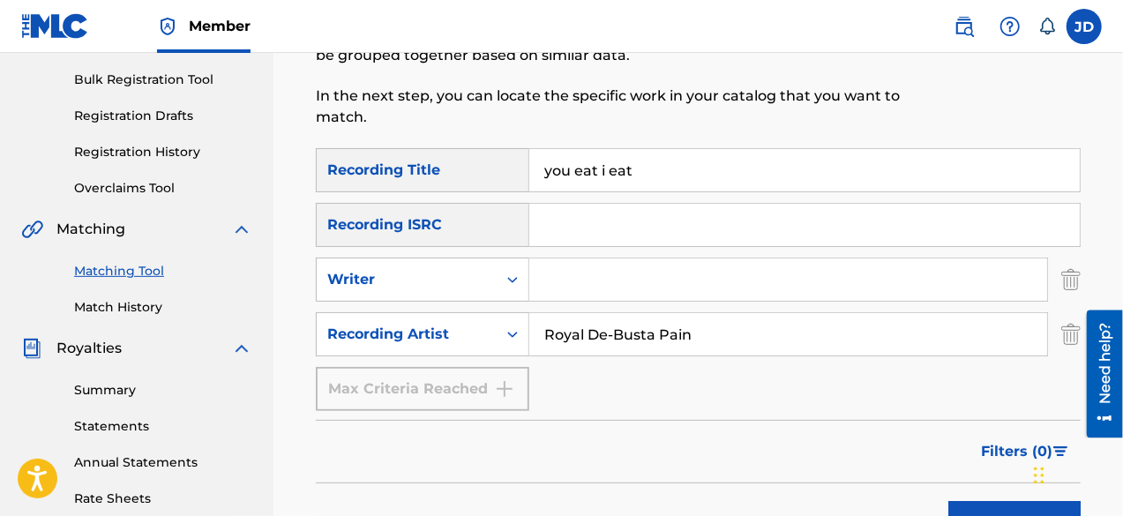
scroll to position [247, 0]
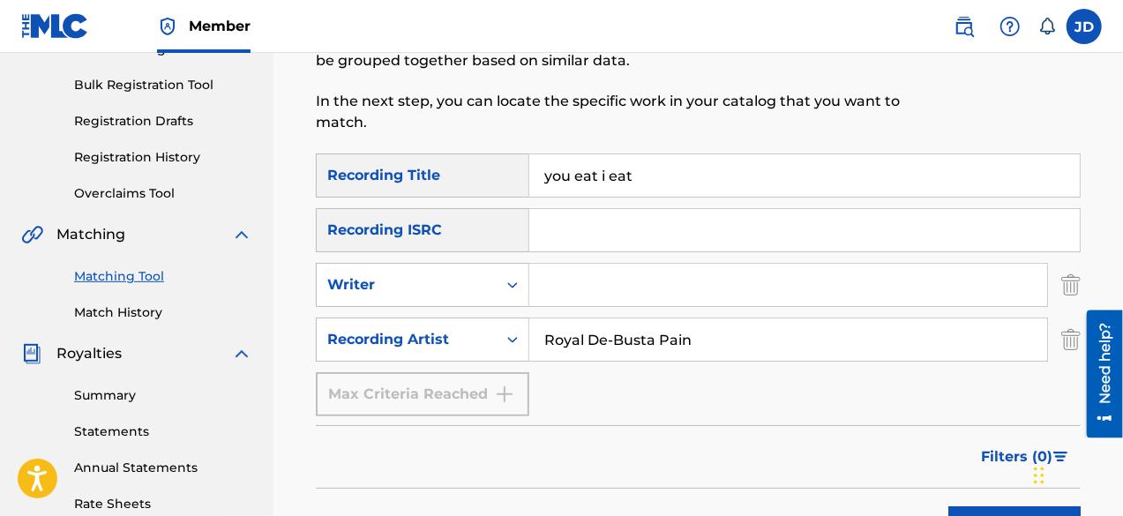
drag, startPoint x: 633, startPoint y: 172, endPoint x: 534, endPoint y: 172, distance: 99.7
click at [534, 172] on input "you eat i eat" at bounding box center [804, 175] width 550 height 42
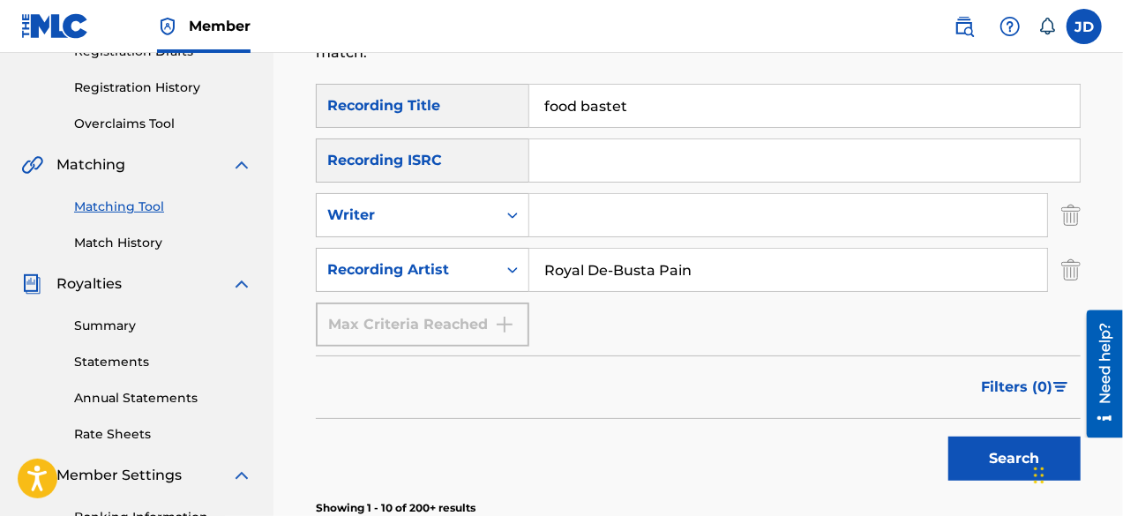
scroll to position [305, 0]
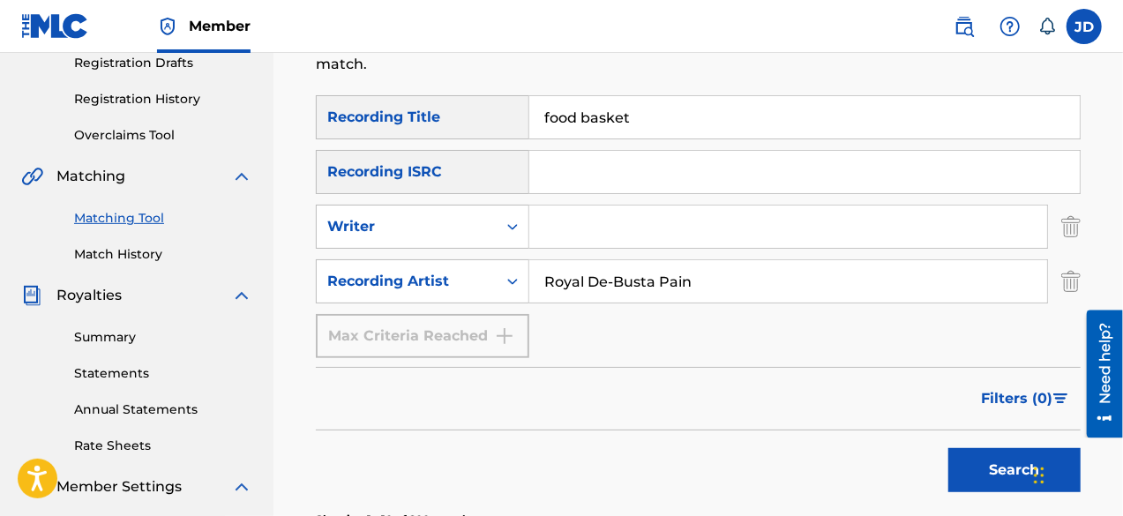
type input "food basket"
click at [980, 456] on button "Search" at bounding box center [1014, 470] width 132 height 44
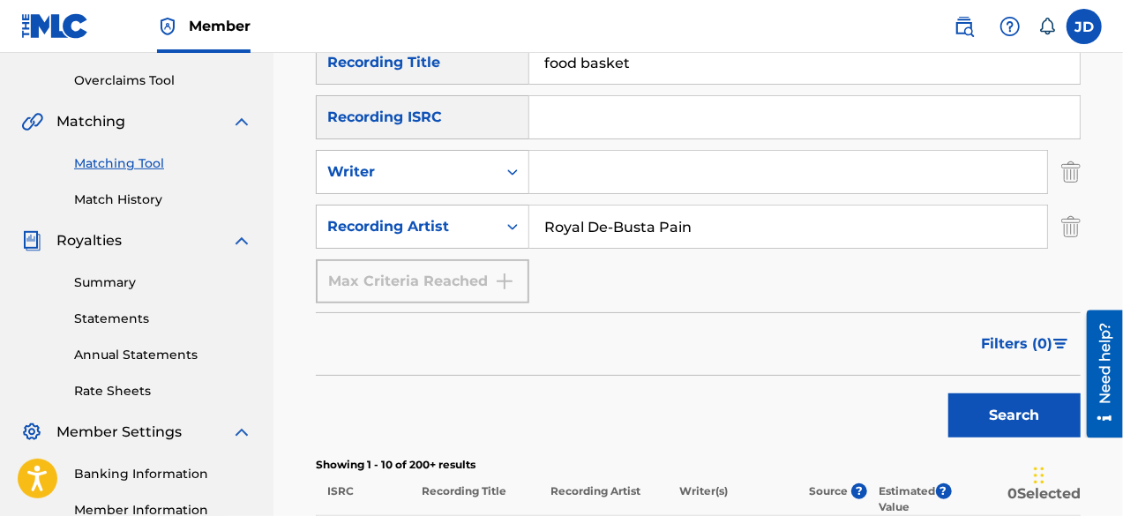
scroll to position [362, 0]
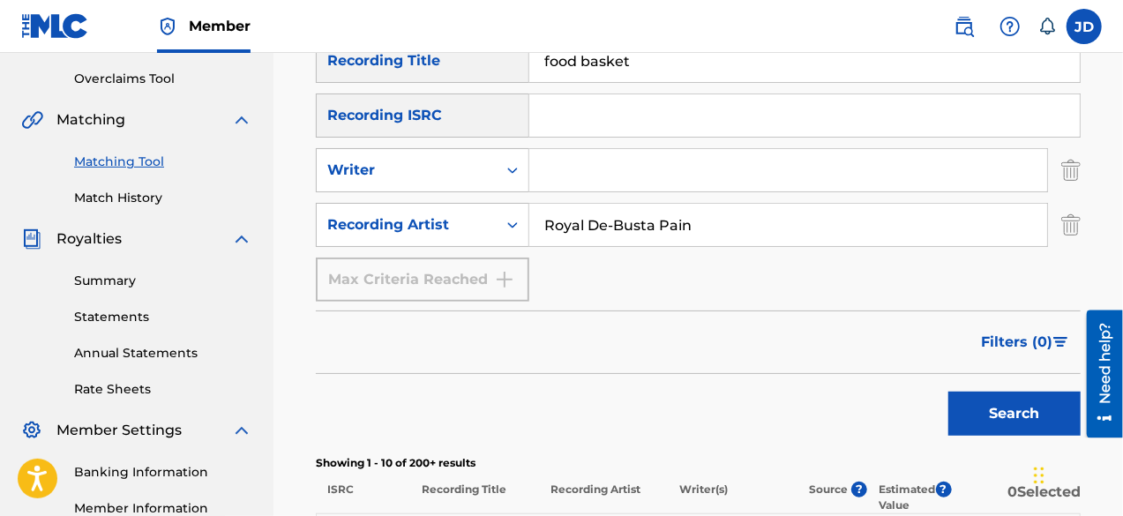
click at [612, 225] on input "Royal De-Busta Pain" at bounding box center [788, 225] width 518 height 42
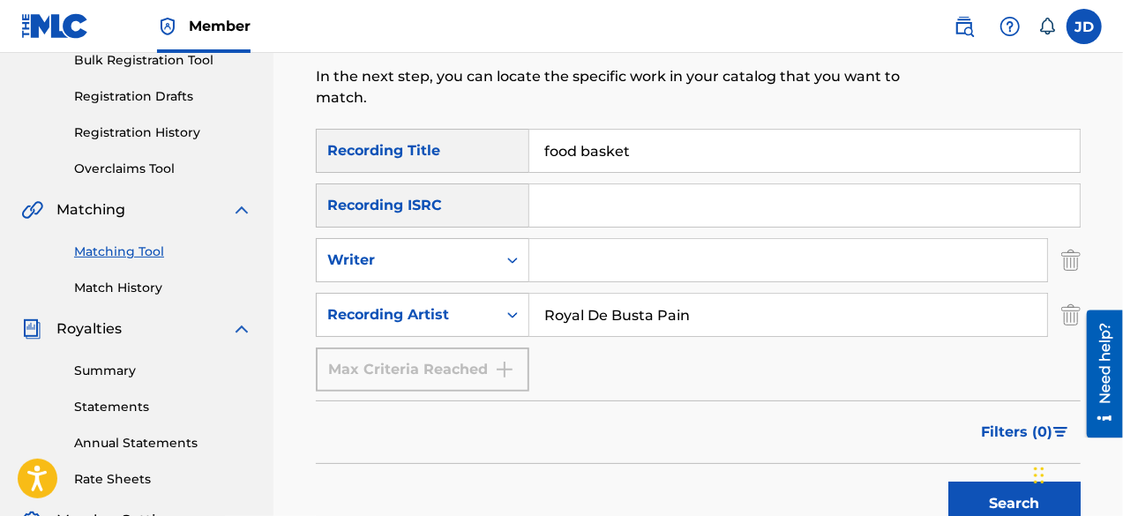
type input "Royal De Busta Pain"
click at [1006, 500] on button "Search" at bounding box center [1014, 504] width 132 height 44
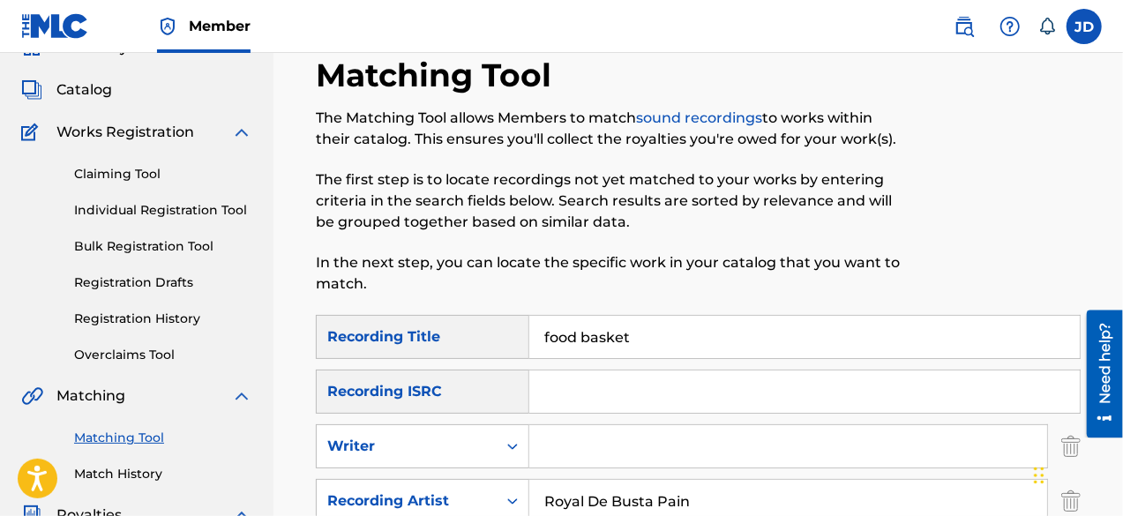
scroll to position [79, 0]
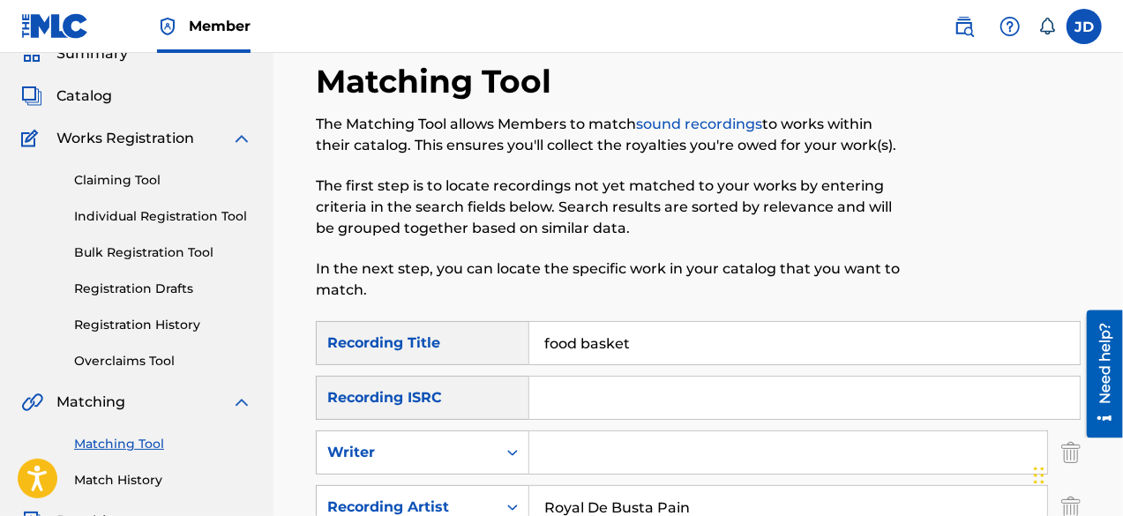
drag, startPoint x: 634, startPoint y: 348, endPoint x: 526, endPoint y: 338, distance: 109.0
click at [526, 338] on div "SearchWithCriteria15d57bf6-9abf-4412-9312-ecf299a7c4a4 Recording Title food bas…" at bounding box center [698, 343] width 765 height 44
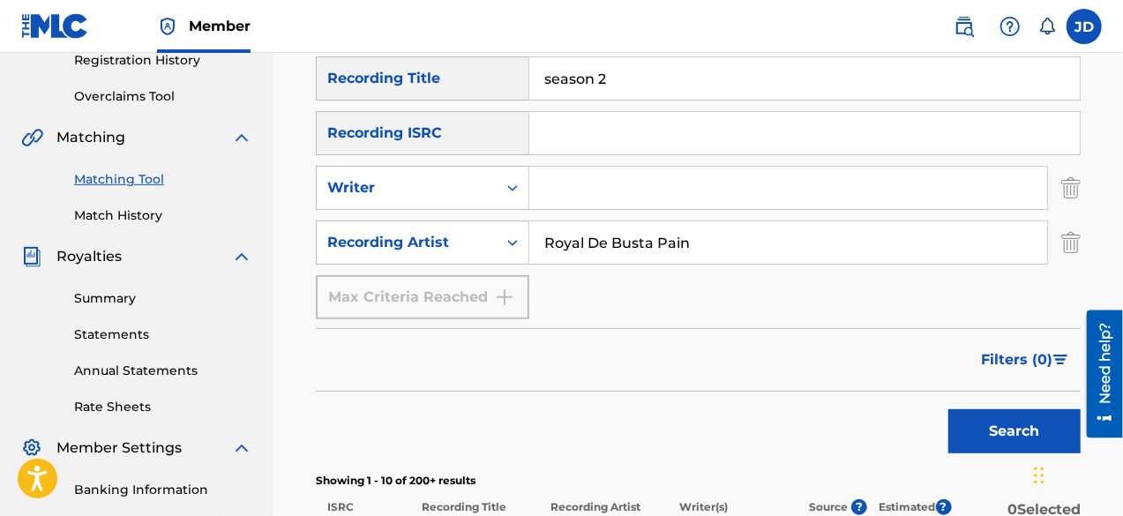
scroll to position [349, 0]
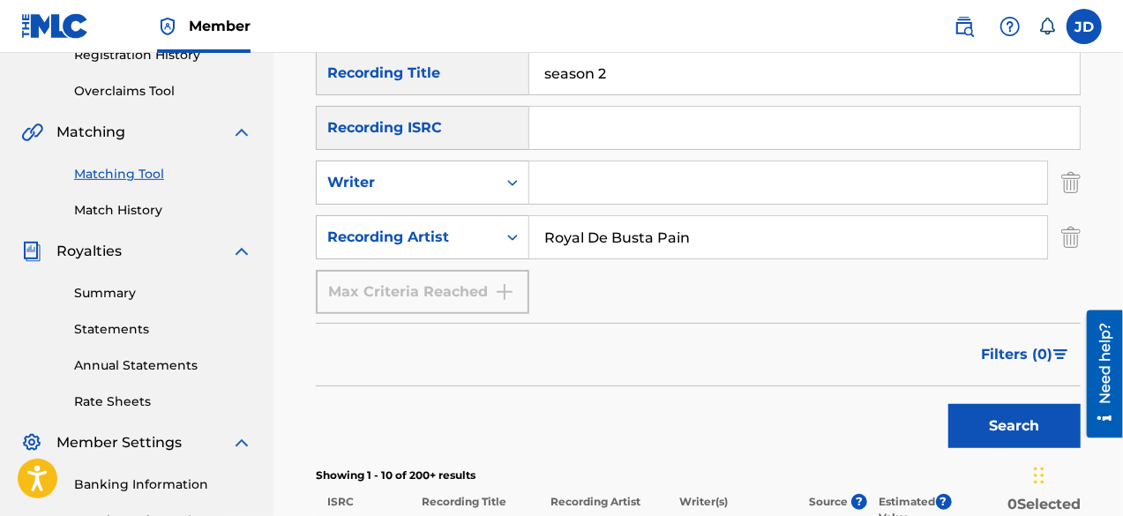
click at [998, 404] on button "Search" at bounding box center [1014, 426] width 132 height 44
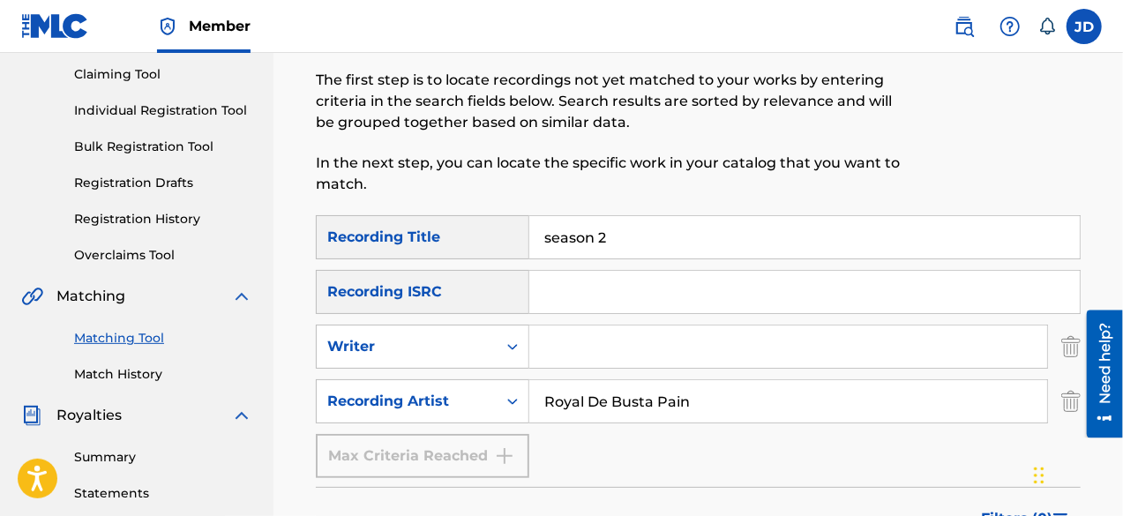
scroll to position [176, 0]
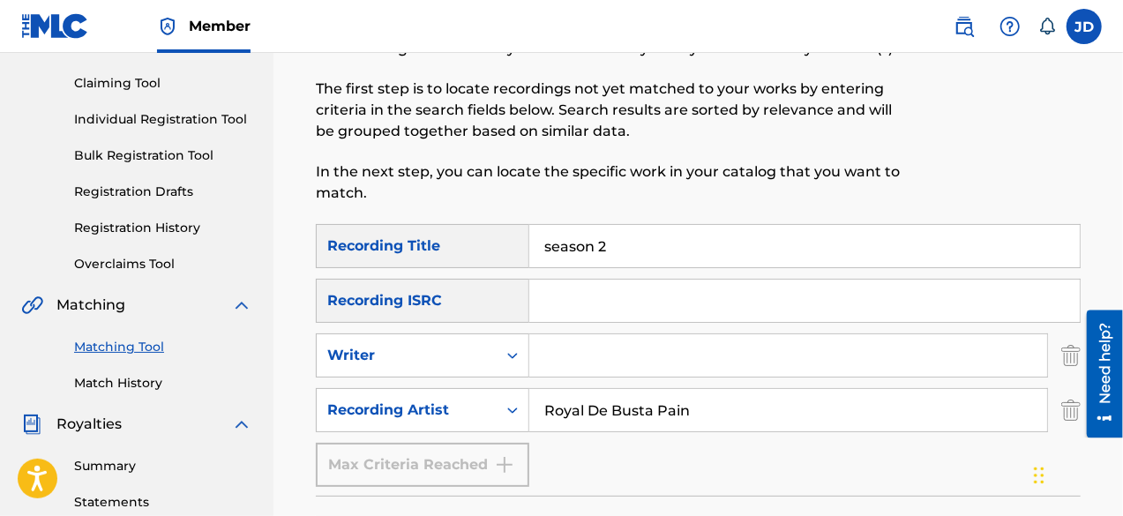
drag, startPoint x: 706, startPoint y: 405, endPoint x: 547, endPoint y: 399, distance: 158.8
click at [547, 399] on input "Royal De Busta Pain" at bounding box center [788, 410] width 518 height 42
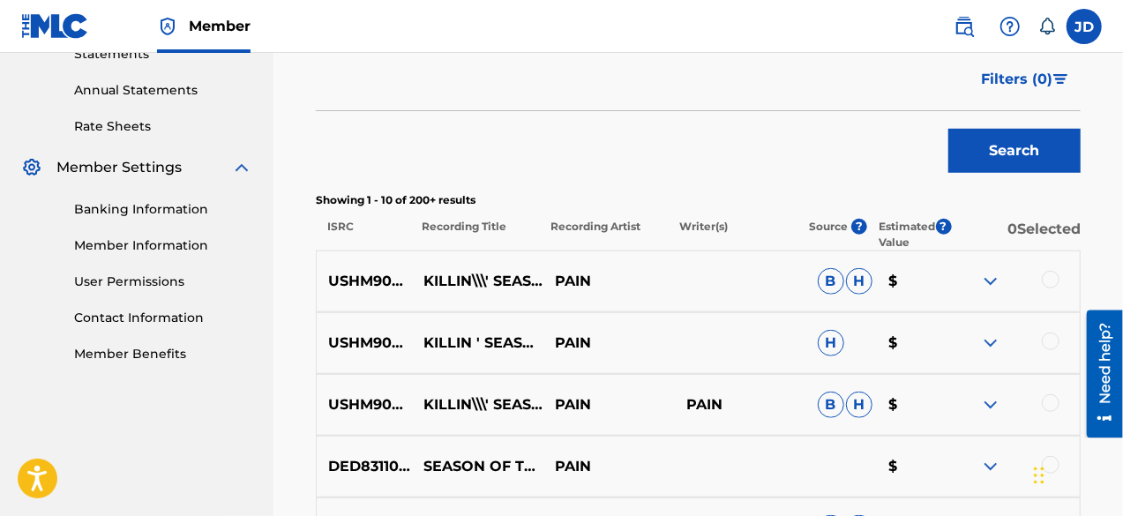
scroll to position [639, 0]
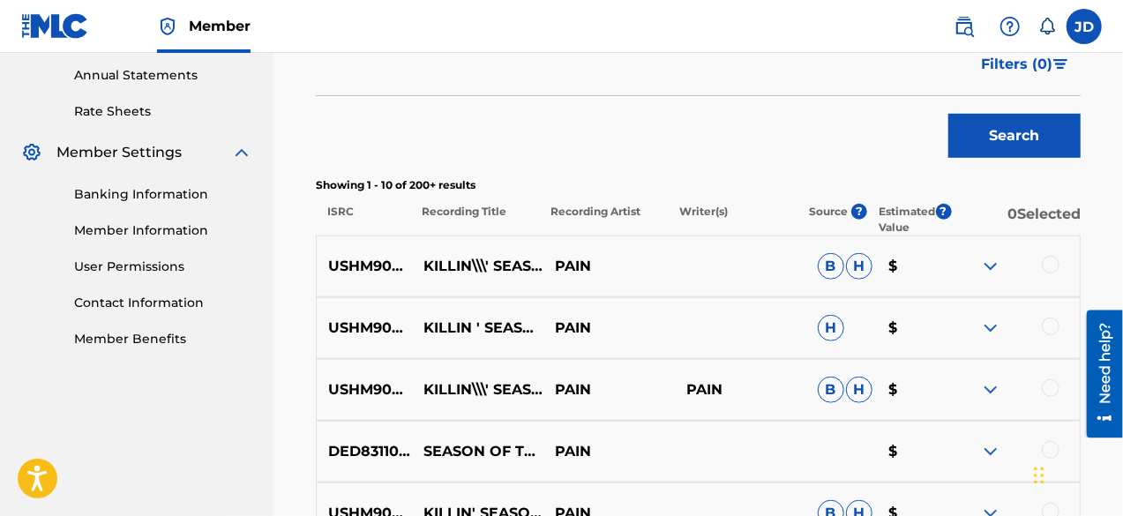
click at [994, 267] on img at bounding box center [990, 266] width 21 height 21
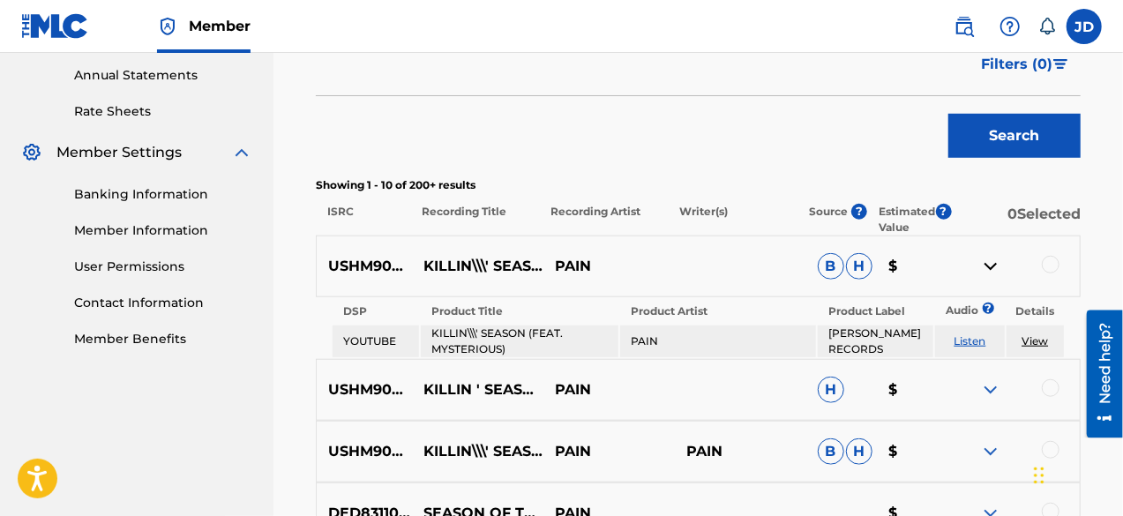
click at [994, 267] on img at bounding box center [990, 266] width 21 height 21
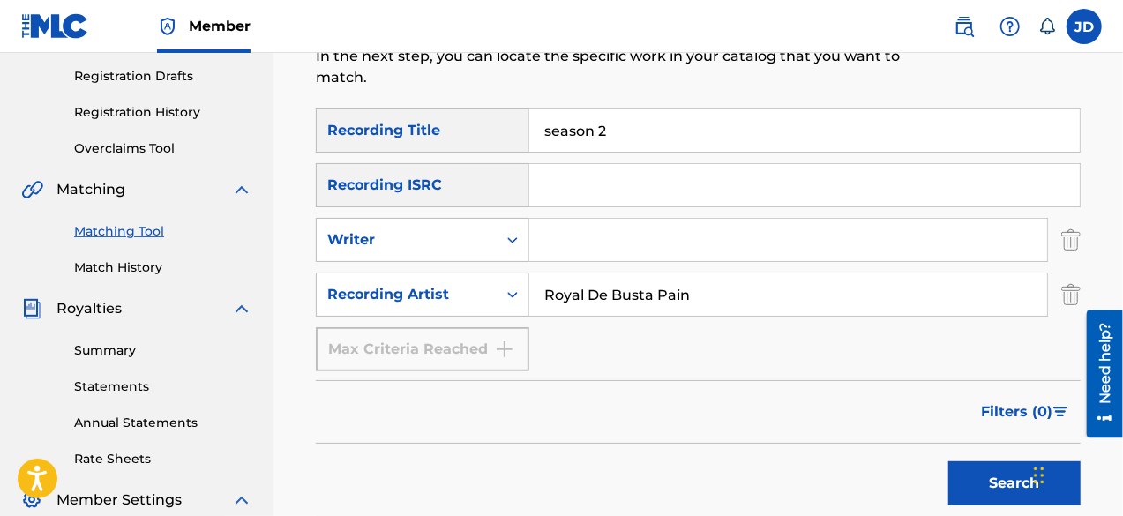
scroll to position [284, 0]
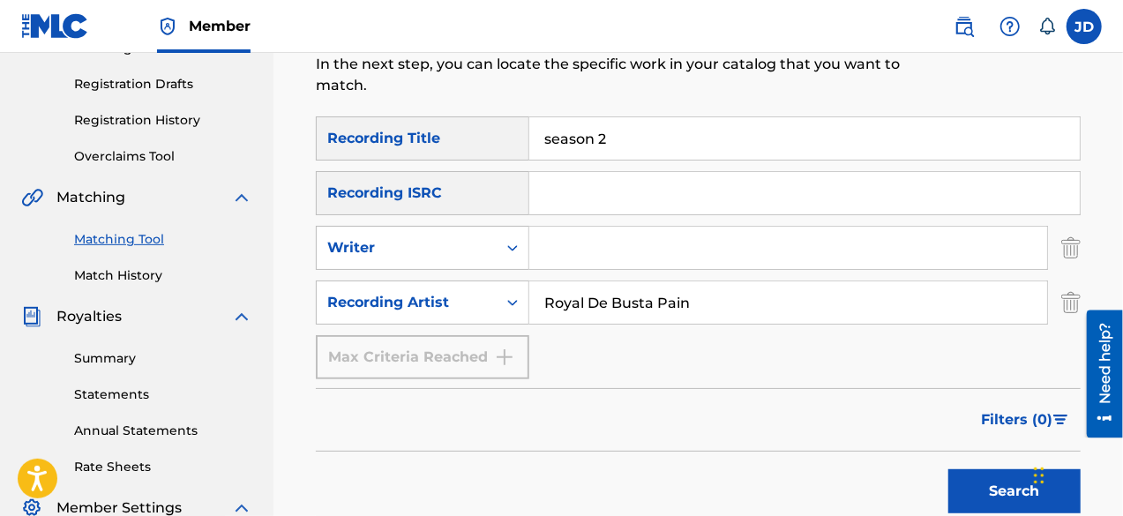
drag, startPoint x: 630, startPoint y: 137, endPoint x: 525, endPoint y: 140, distance: 105.0
click at [525, 140] on div "SearchWithCriteria15d57bf6-9abf-4412-9312-ecf299a7c4a4 Recording Title season 2" at bounding box center [698, 138] width 765 height 44
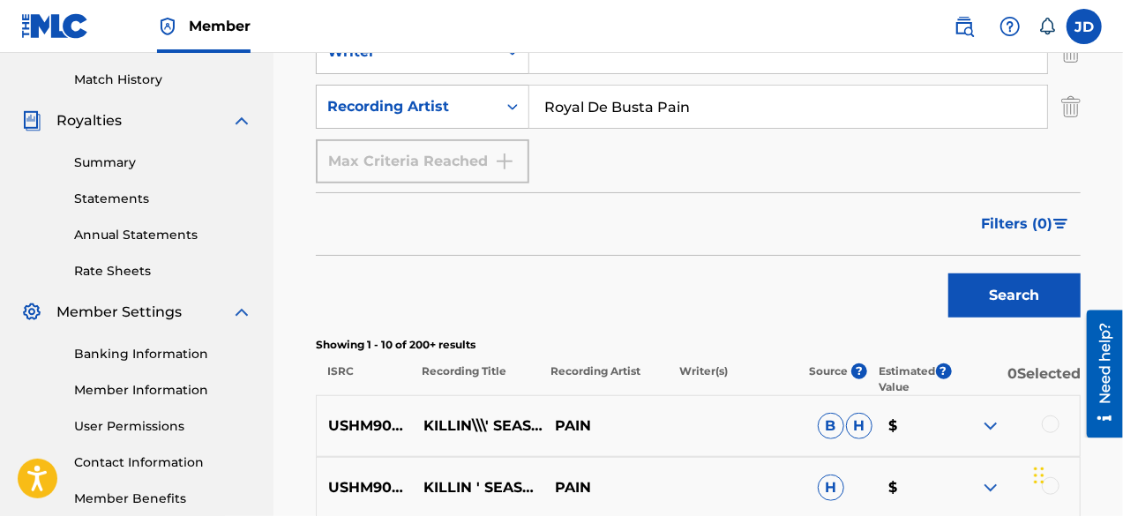
scroll to position [488, 0]
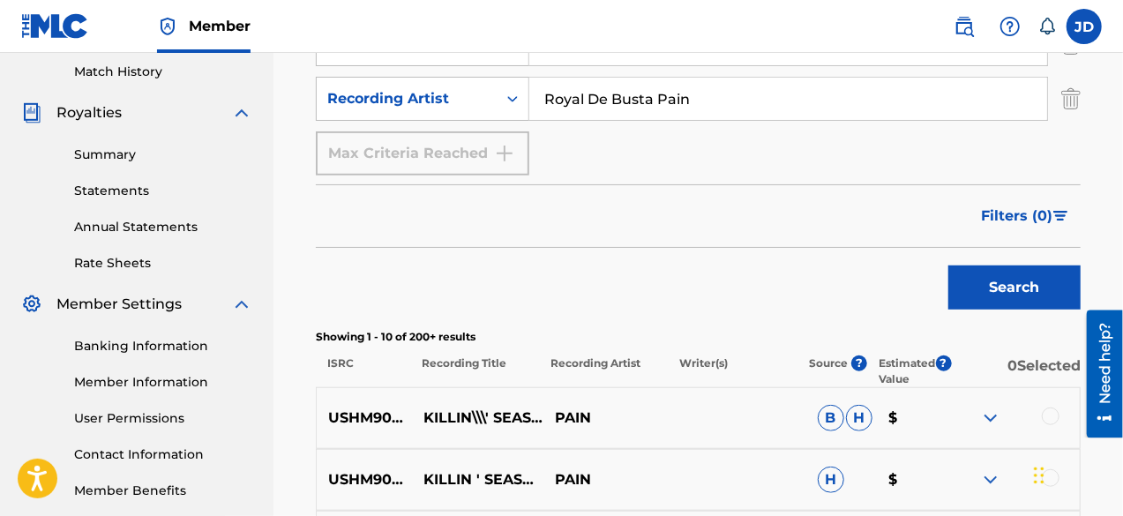
click at [1002, 300] on button "Search" at bounding box center [1014, 287] width 132 height 44
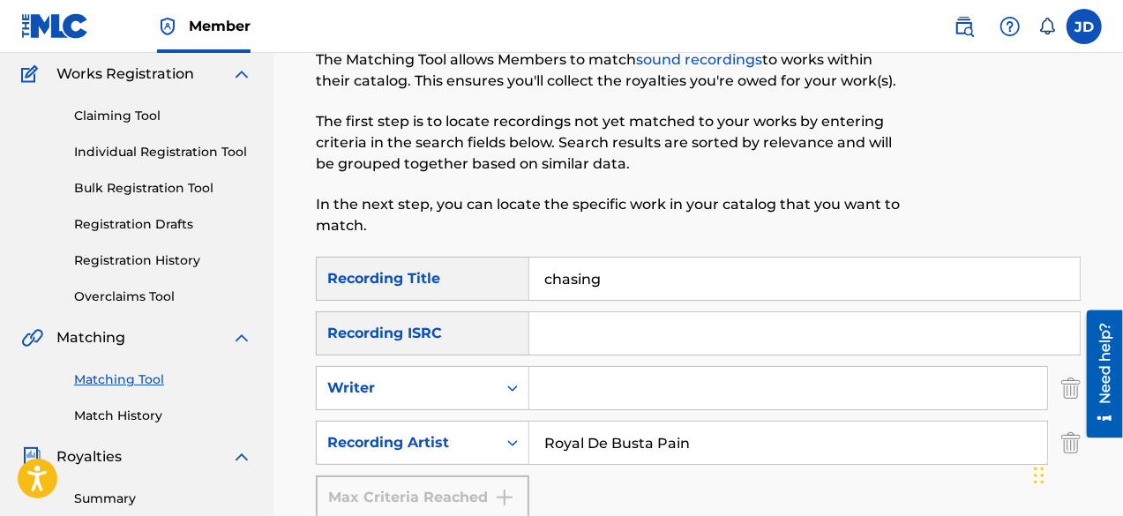
scroll to position [150, 0]
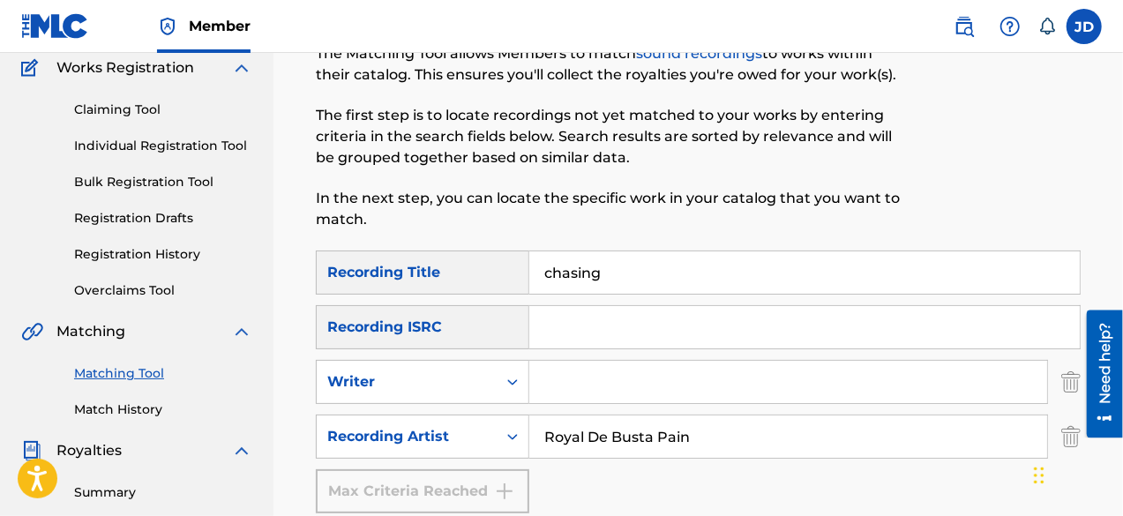
drag, startPoint x: 614, startPoint y: 266, endPoint x: 531, endPoint y: 267, distance: 82.9
click at [531, 267] on input "chasing" at bounding box center [804, 272] width 550 height 42
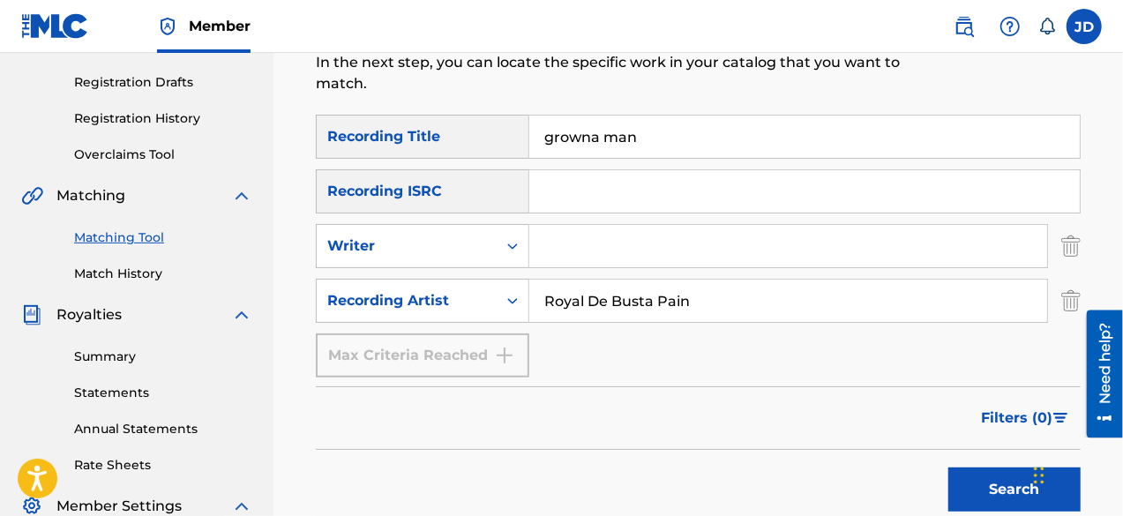
scroll to position [299, 0]
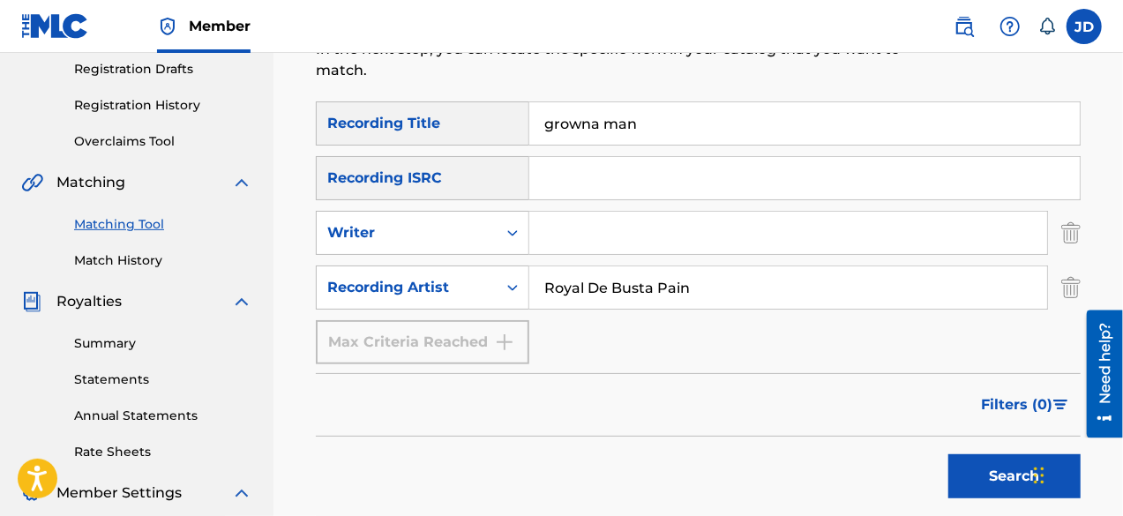
click at [1007, 470] on button "Search" at bounding box center [1014, 476] width 132 height 44
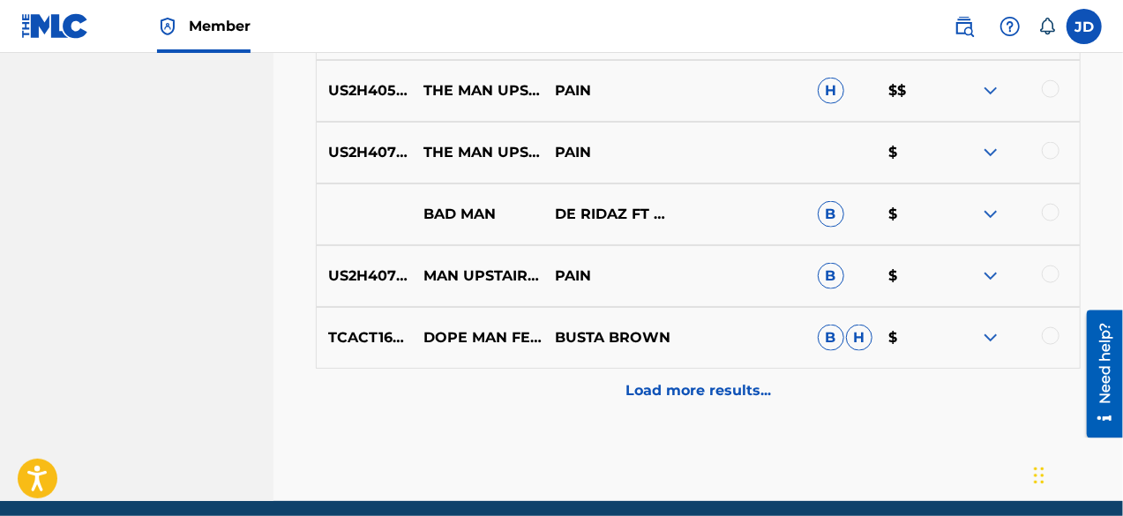
scroll to position [1161, 0]
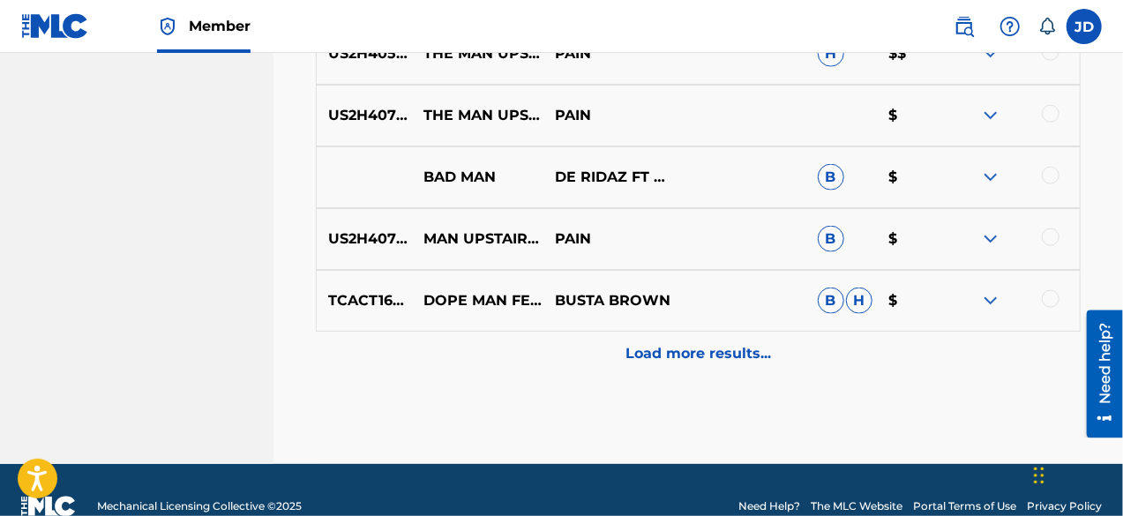
click at [721, 351] on p "Load more results..." at bounding box center [698, 353] width 146 height 21
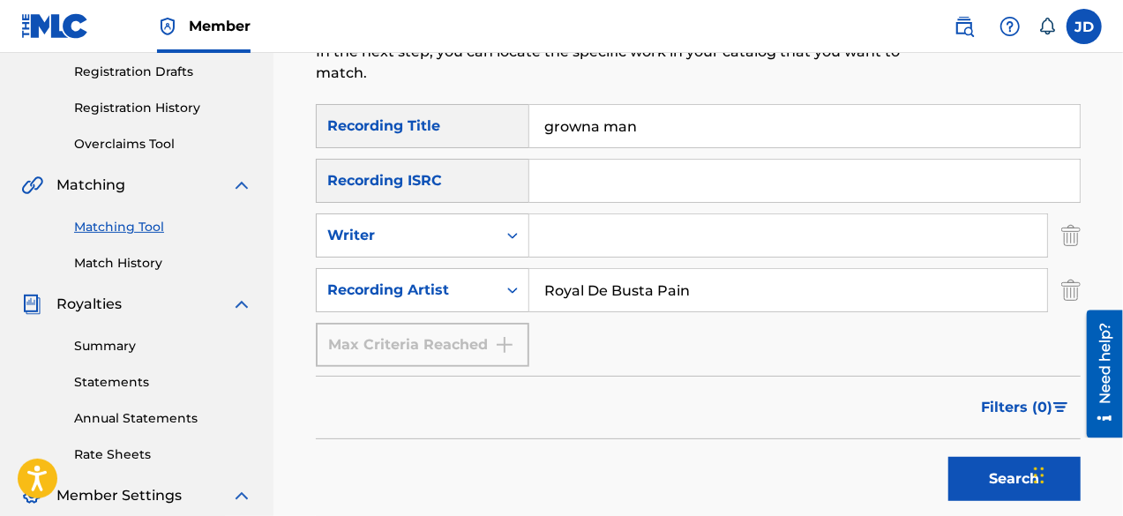
scroll to position [283, 0]
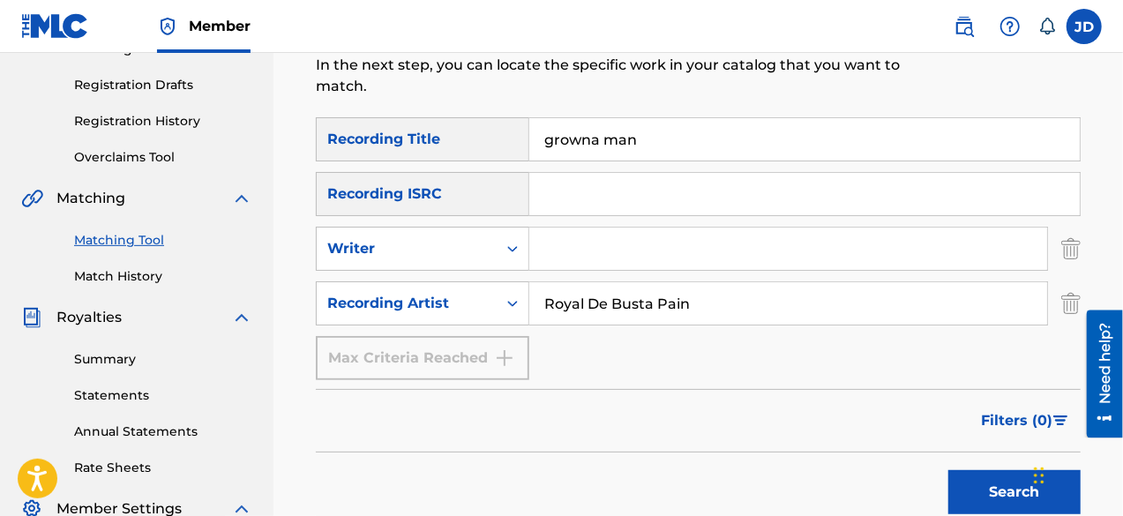
drag, startPoint x: 653, startPoint y: 146, endPoint x: 520, endPoint y: 146, distance: 132.3
click at [520, 146] on div "SearchWithCriteria15d57bf6-9abf-4412-9312-ecf299a7c4a4 Recording Title growna m…" at bounding box center [698, 139] width 765 height 44
click at [967, 497] on button "Search" at bounding box center [1014, 492] width 132 height 44
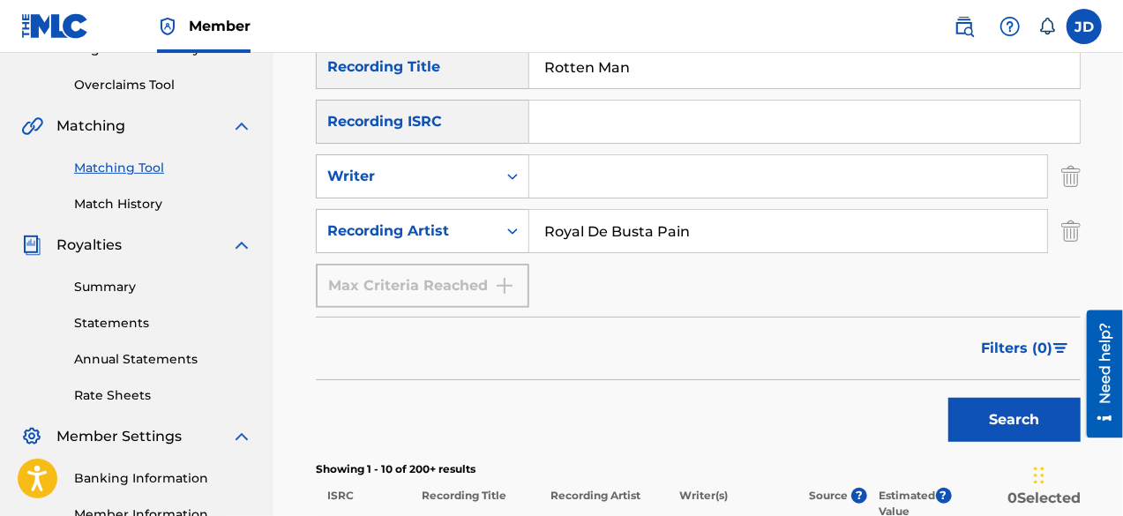
scroll to position [349, 0]
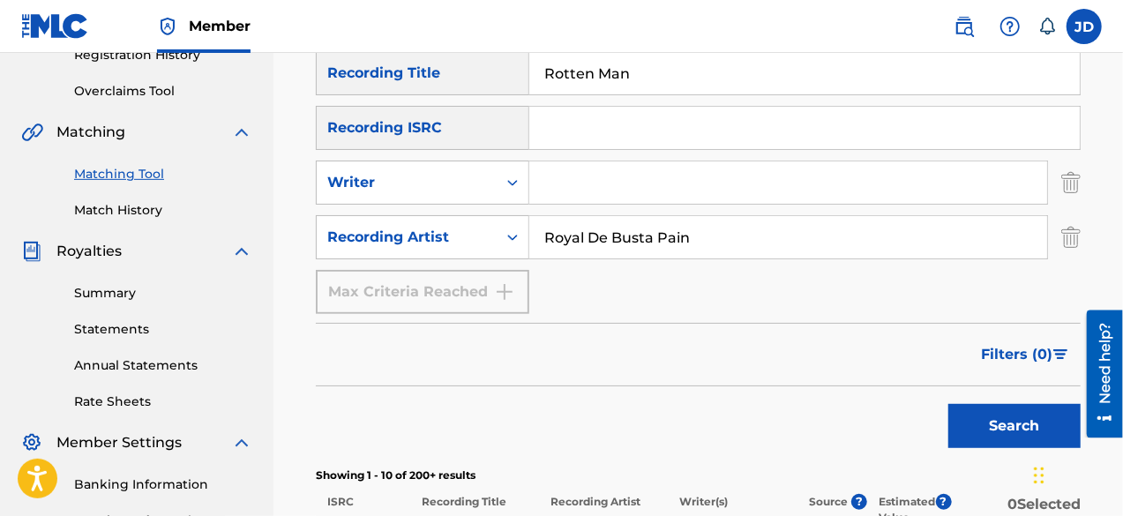
drag, startPoint x: 657, startPoint y: 78, endPoint x: 524, endPoint y: 72, distance: 133.3
click at [524, 72] on div "SearchWithCriteria15d57bf6-9abf-4412-9312-ecf299a7c4a4 Recording Title Rotten M…" at bounding box center [698, 73] width 765 height 44
click at [989, 425] on button "Search" at bounding box center [1014, 426] width 132 height 44
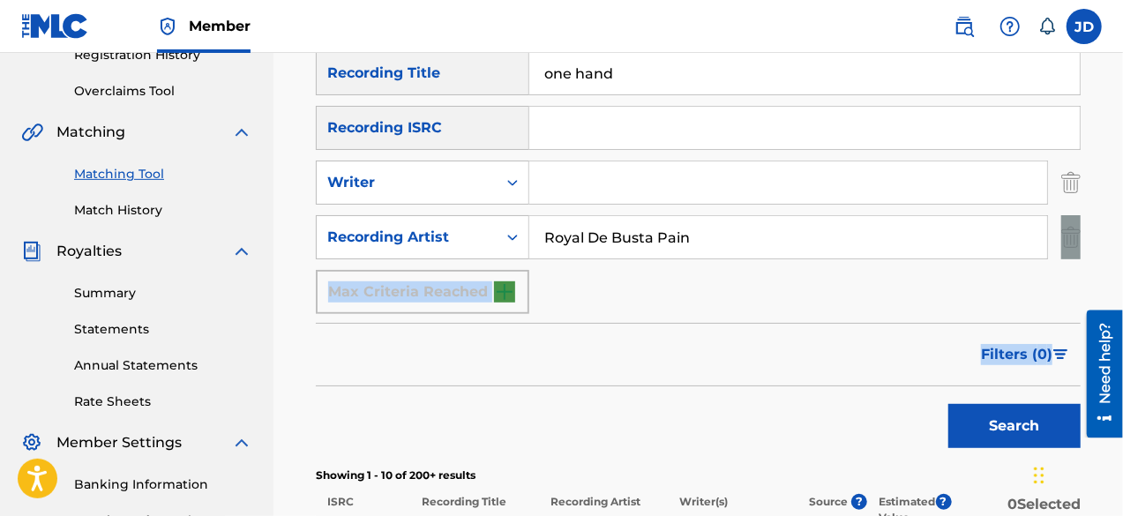
drag, startPoint x: 1122, startPoint y: 249, endPoint x: 1128, endPoint y: 325, distance: 76.1
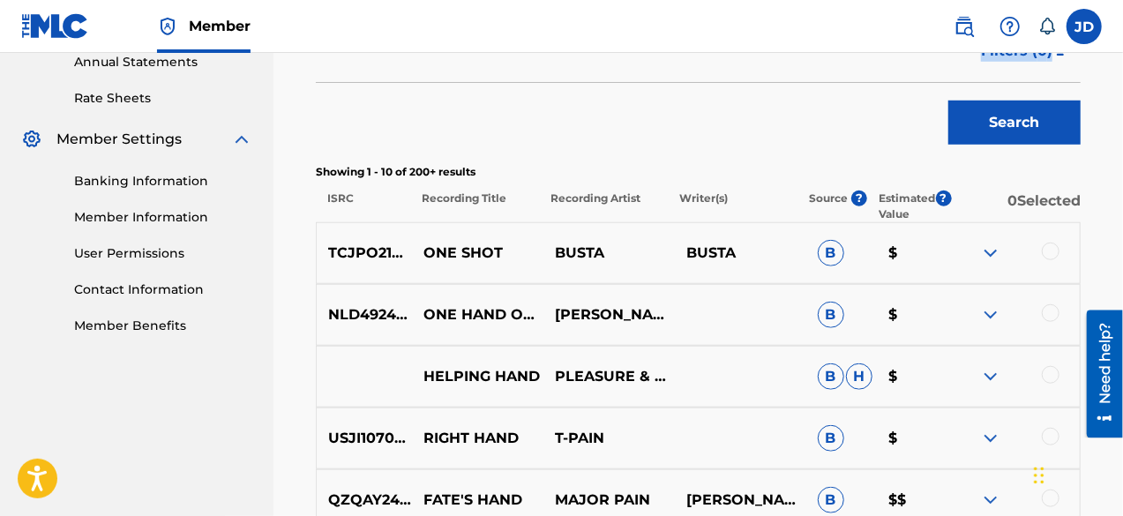
scroll to position [655, 0]
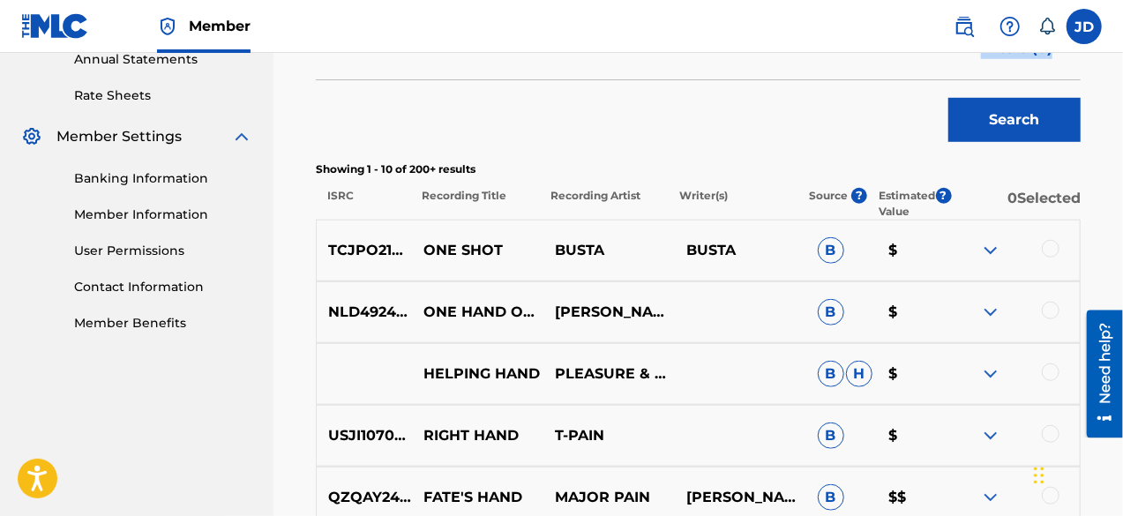
click at [991, 246] on img at bounding box center [990, 250] width 21 height 21
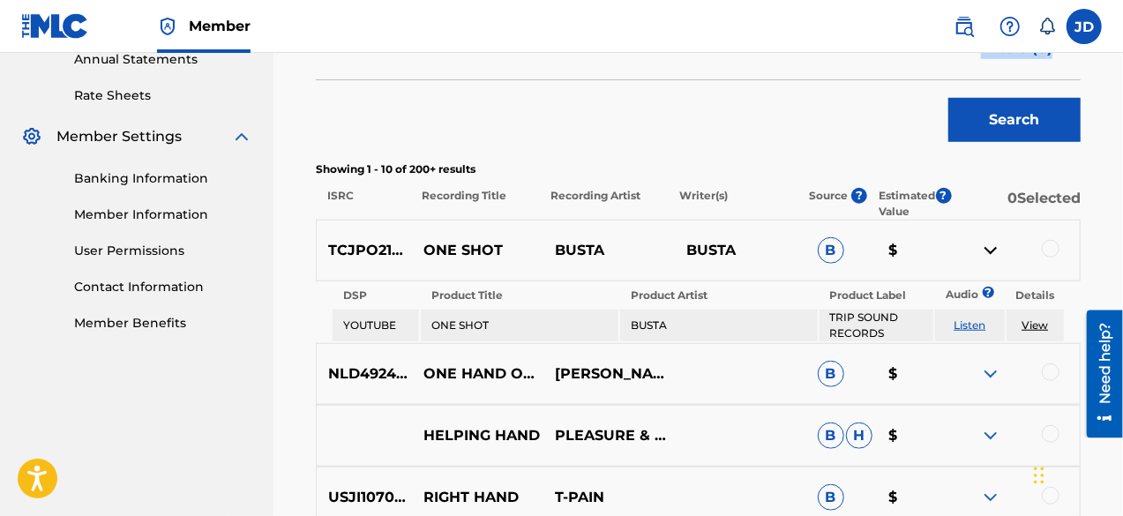
click at [991, 246] on img at bounding box center [990, 250] width 21 height 21
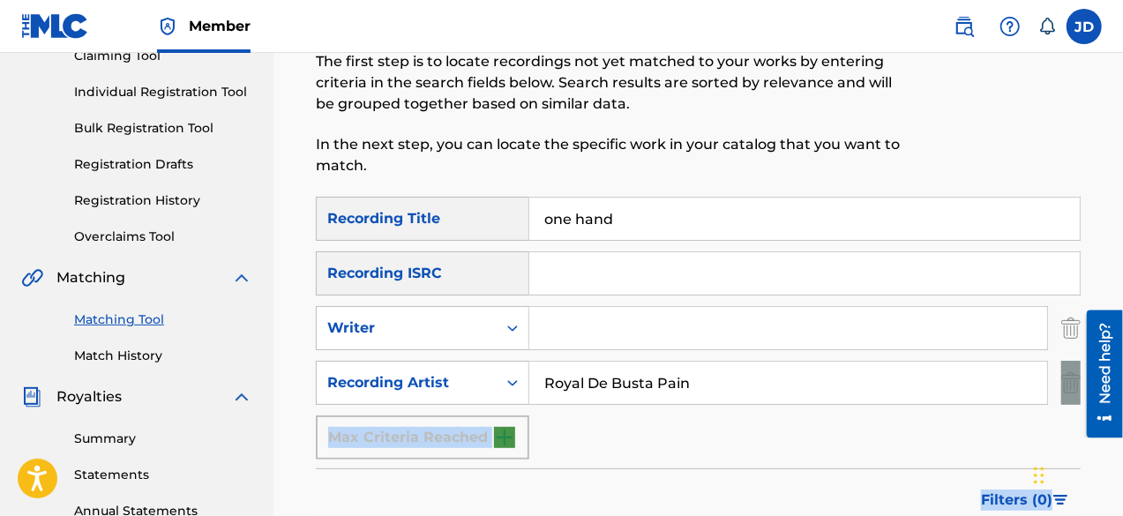
scroll to position [153, 0]
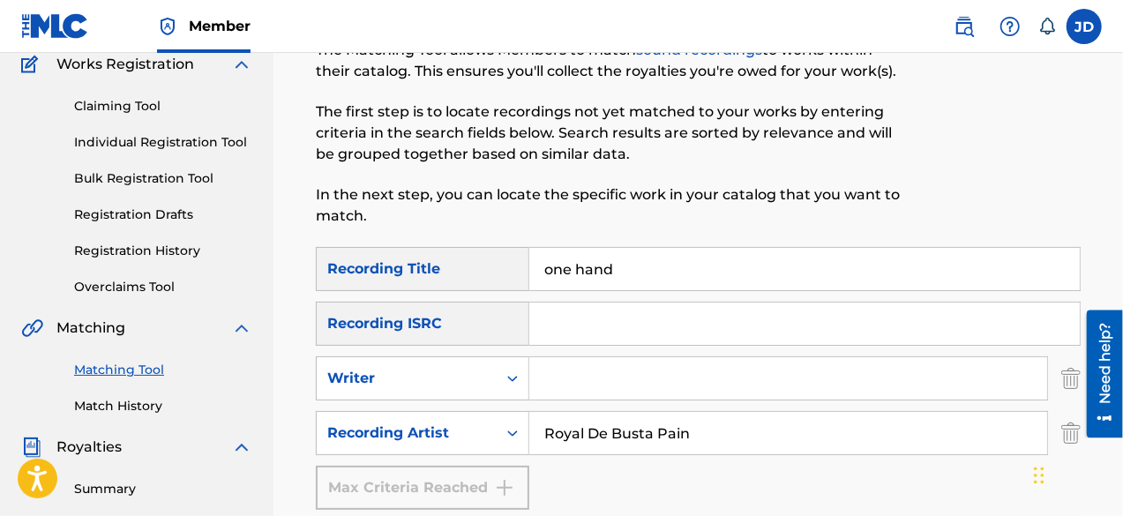
drag, startPoint x: 622, startPoint y: 264, endPoint x: 519, endPoint y: 277, distance: 104.0
click at [519, 277] on div "SearchWithCriteria15d57bf6-9abf-4412-9312-ecf299a7c4a4 Recording Title one hand" at bounding box center [698, 269] width 765 height 44
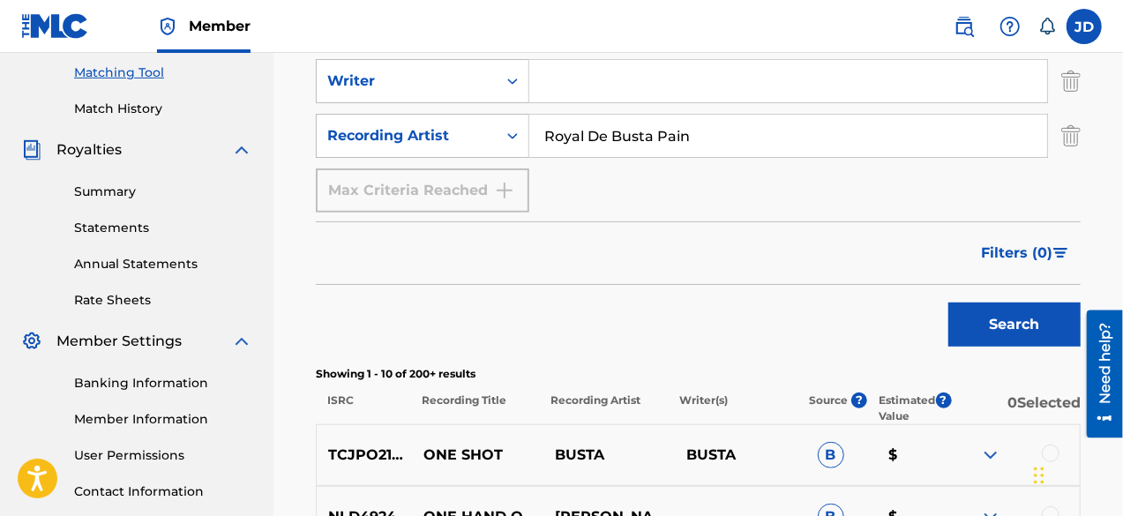
scroll to position [453, 0]
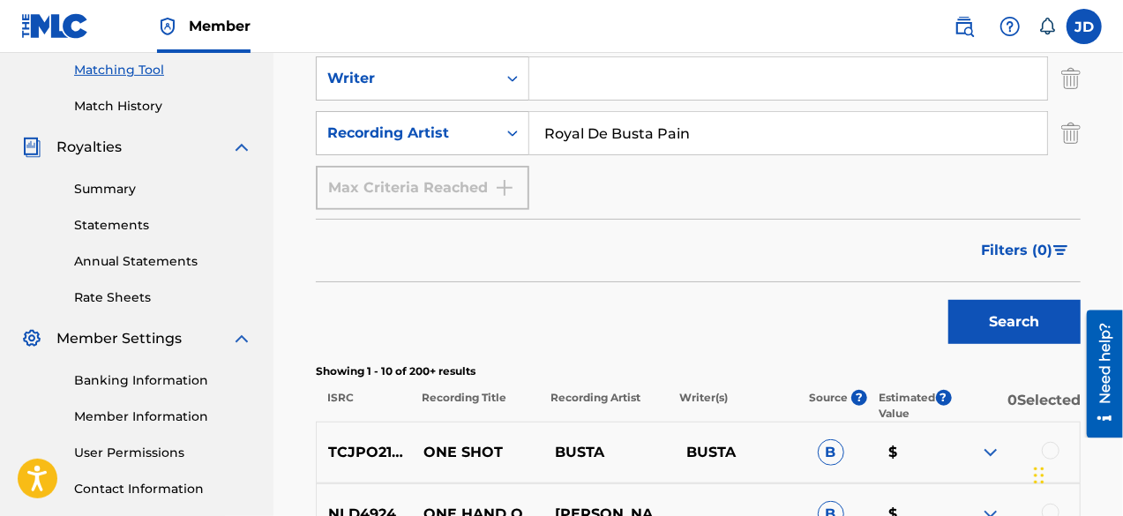
click at [994, 327] on button "Search" at bounding box center [1014, 322] width 132 height 44
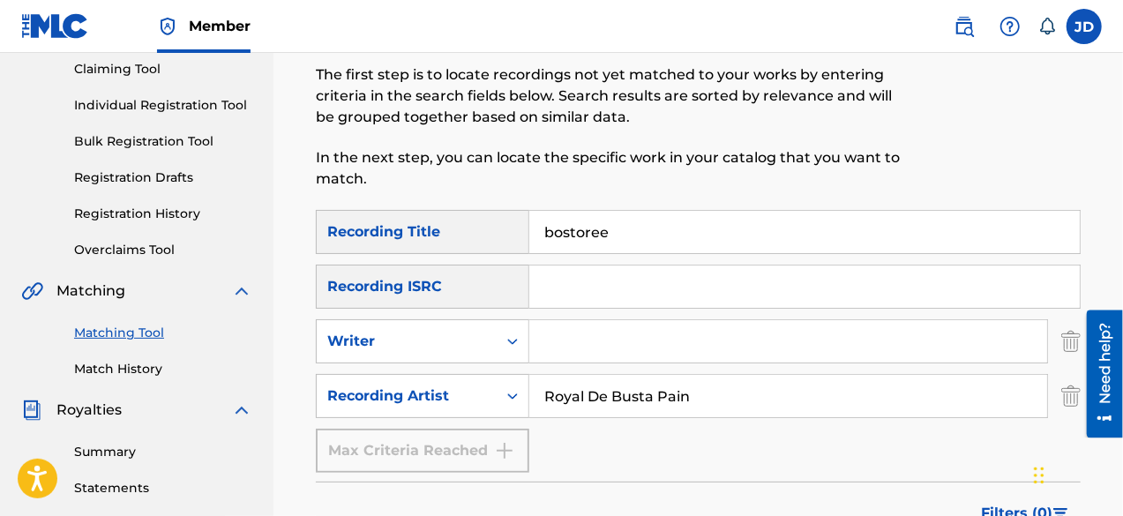
scroll to position [180, 0]
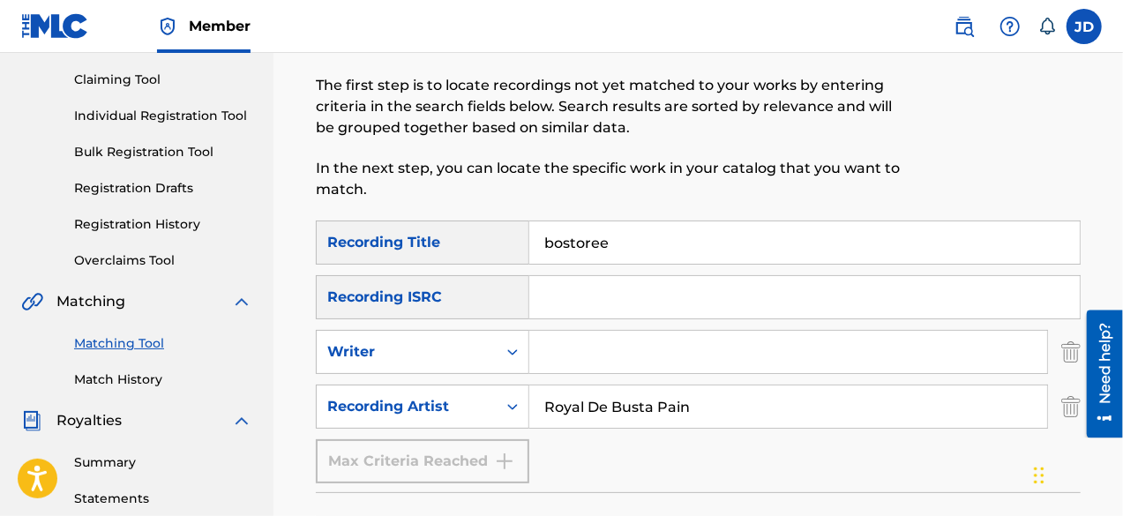
drag, startPoint x: 672, startPoint y: 242, endPoint x: 492, endPoint y: 252, distance: 180.2
click at [492, 252] on div "SearchWithCriteria15d57bf6-9abf-4412-9312-ecf299a7c4a4 Recording Title bostoree" at bounding box center [698, 242] width 765 height 44
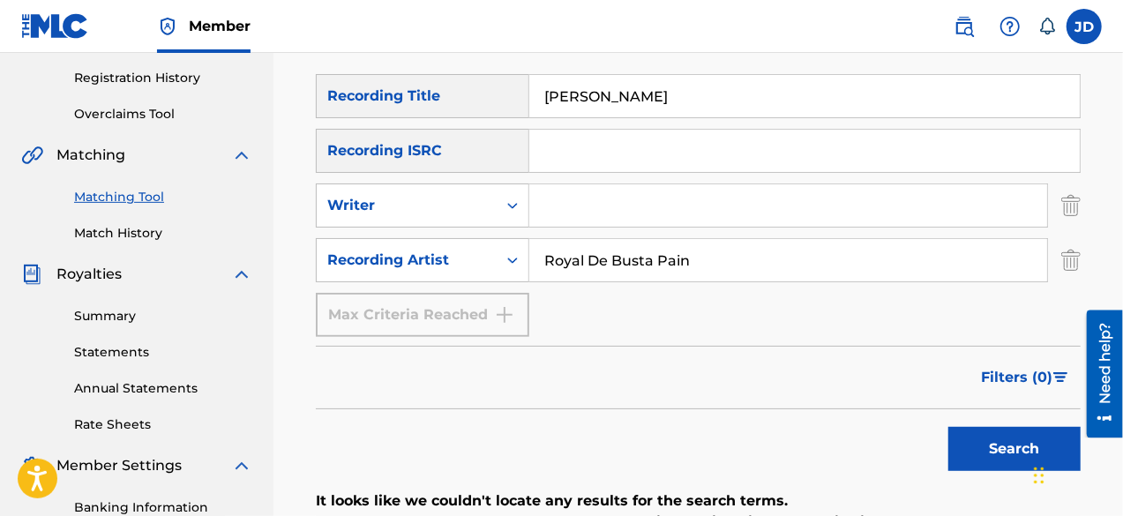
scroll to position [332, 0]
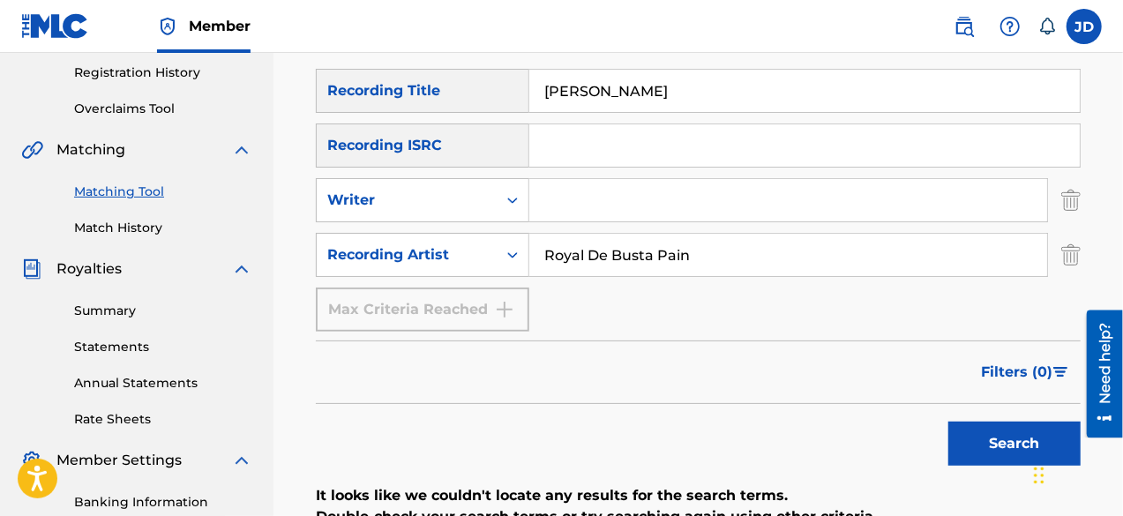
click at [979, 441] on button "Search" at bounding box center [1014, 444] width 132 height 44
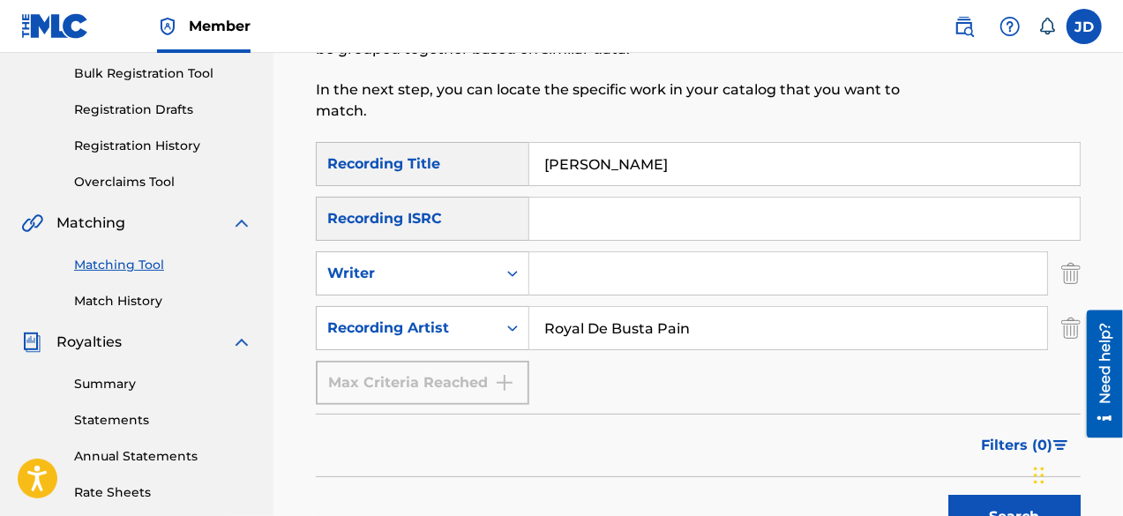
scroll to position [244, 0]
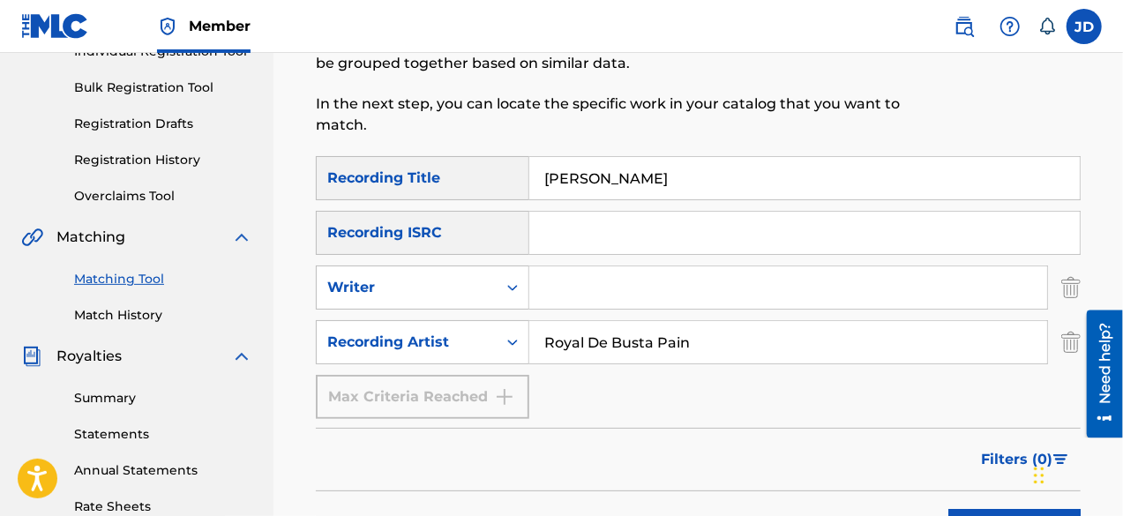
drag, startPoint x: 700, startPoint y: 181, endPoint x: 524, endPoint y: 168, distance: 176.8
click at [524, 168] on div "SearchWithCriteria15d57bf6-9abf-4412-9312-ecf299a7c4a4 Recording Title [PERSON_…" at bounding box center [698, 178] width 765 height 44
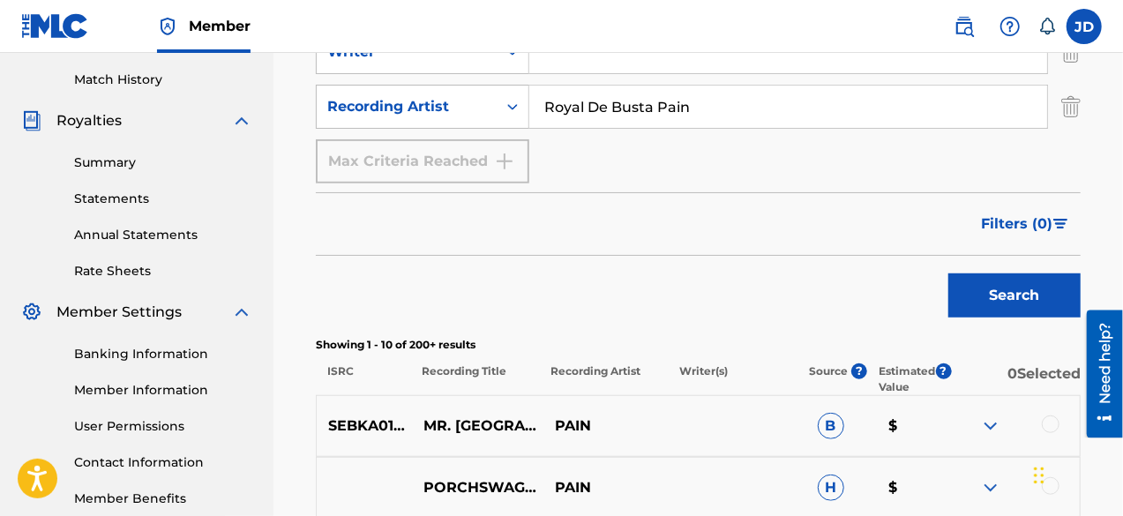
scroll to position [488, 0]
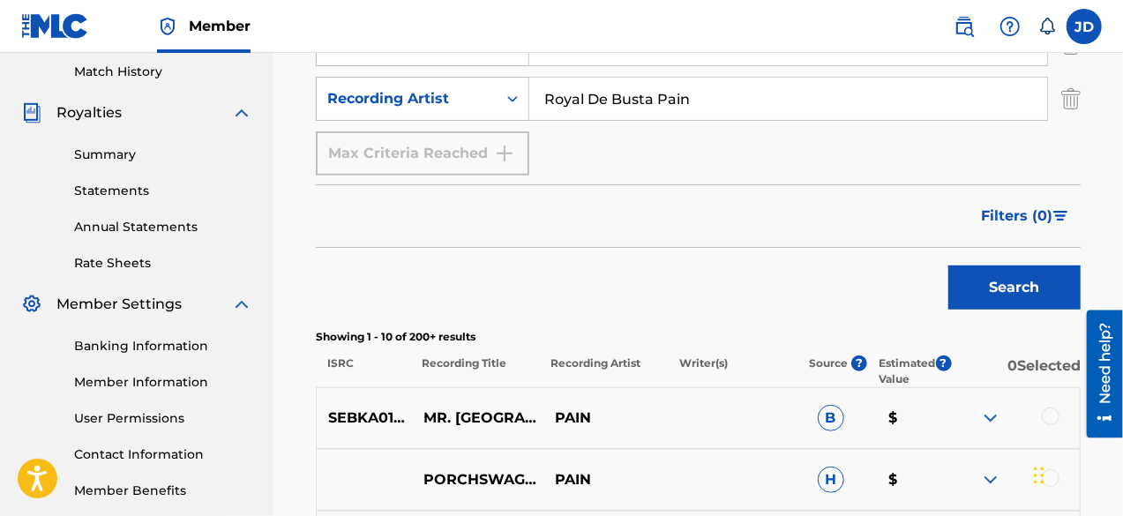
click at [1018, 292] on button "Search" at bounding box center [1014, 287] width 132 height 44
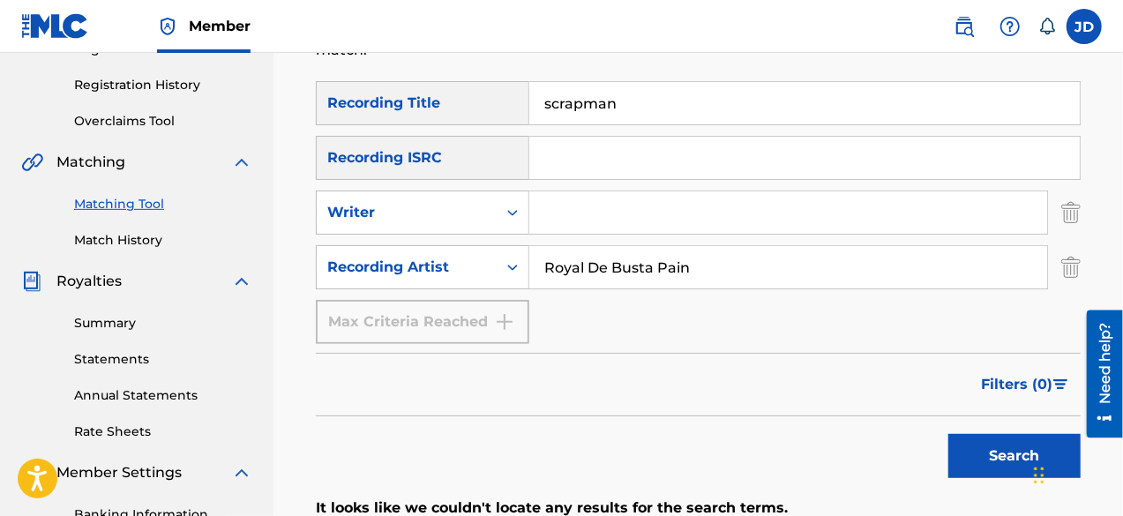
scroll to position [316, 0]
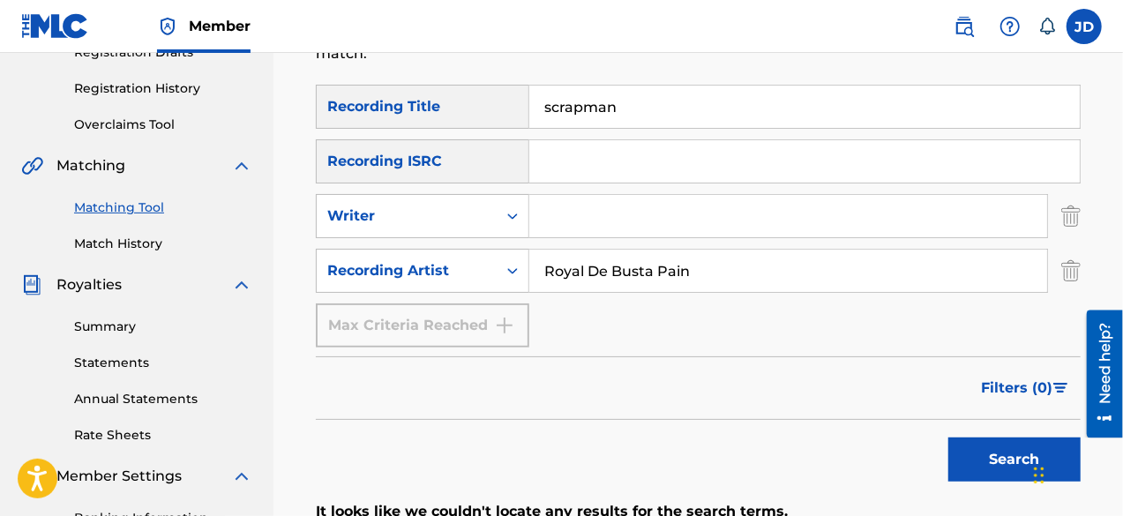
click at [1121, 161] on div "Matching Tool The Matching Tool allows Members to match sound recordings to wor…" at bounding box center [697, 280] width 849 height 998
drag, startPoint x: 653, startPoint y: 112, endPoint x: 483, endPoint y: 114, distance: 170.2
click at [483, 114] on div "SearchWithCriteria15d57bf6-9abf-4412-9312-ecf299a7c4a4 Recording Title scrapman" at bounding box center [698, 107] width 765 height 44
click at [959, 458] on button "Search" at bounding box center [1014, 459] width 132 height 44
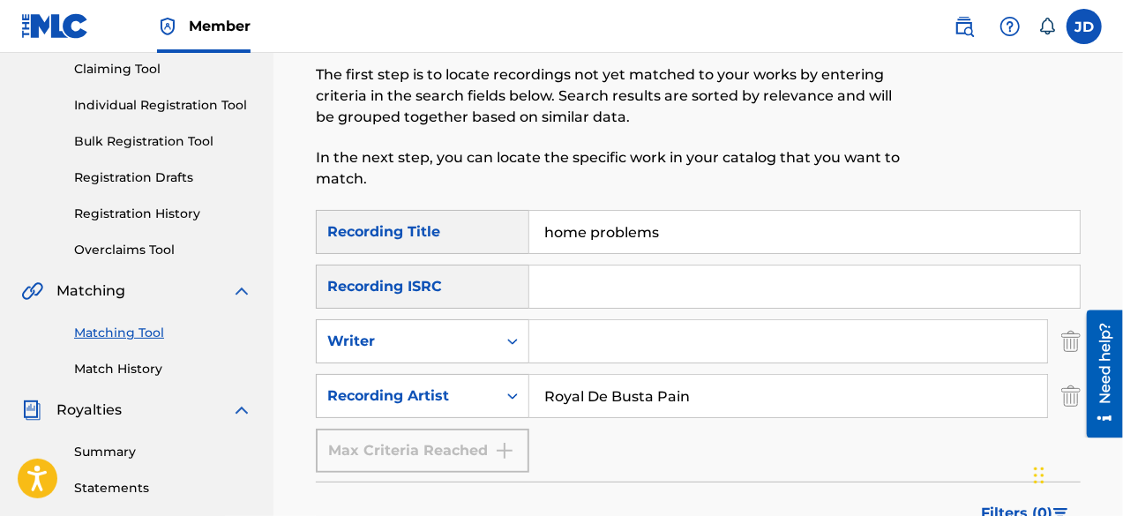
scroll to position [186, 0]
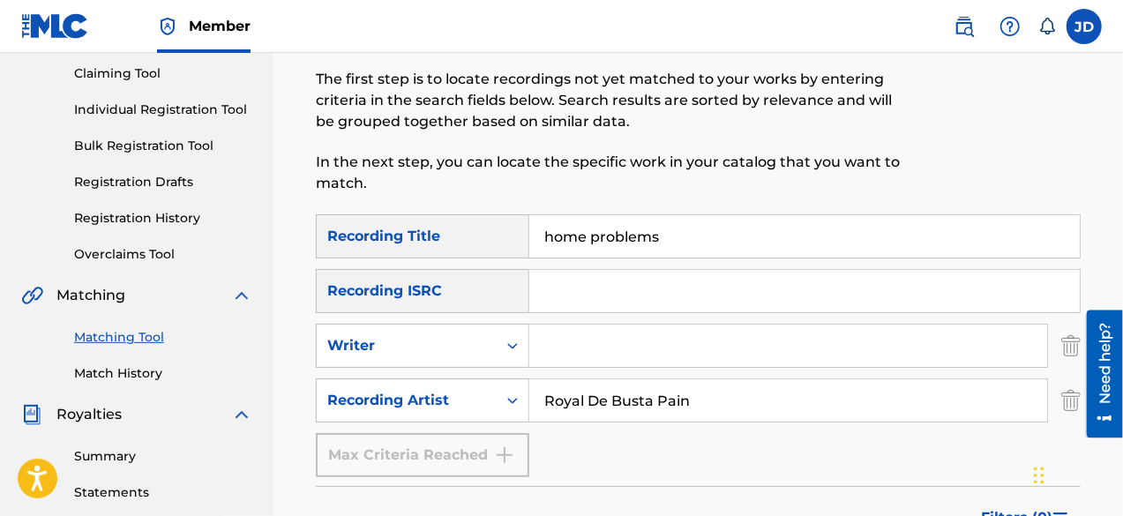
drag, startPoint x: 673, startPoint y: 233, endPoint x: 534, endPoint y: 244, distance: 138.9
click at [534, 244] on input "home problems" at bounding box center [804, 236] width 550 height 42
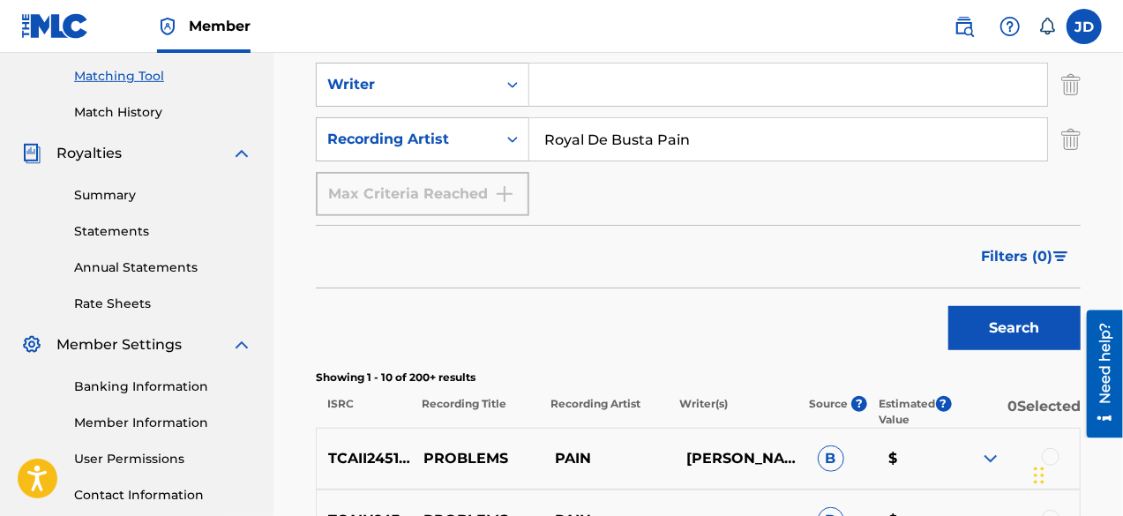
scroll to position [452, 0]
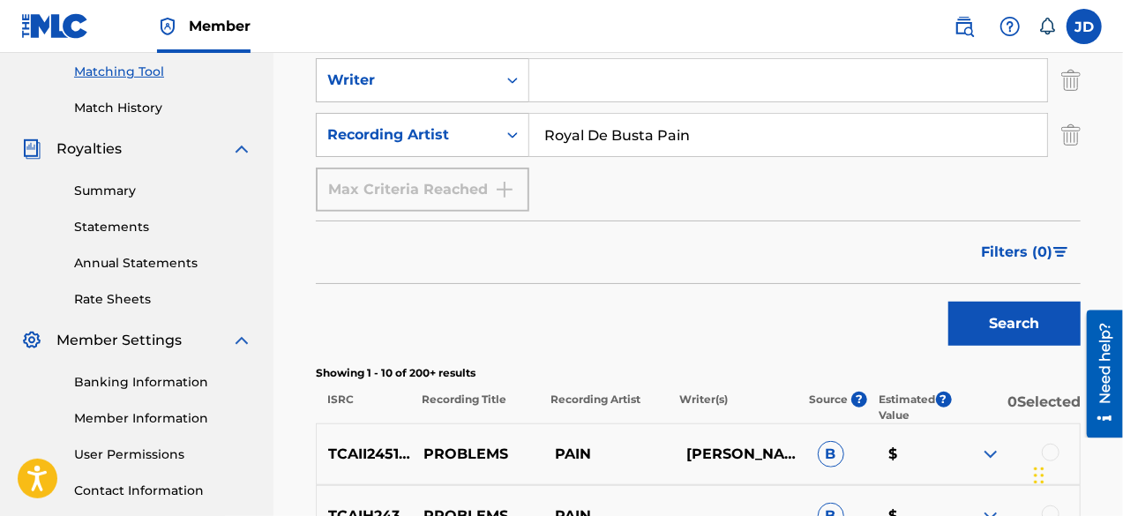
click at [993, 317] on button "Search" at bounding box center [1014, 324] width 132 height 44
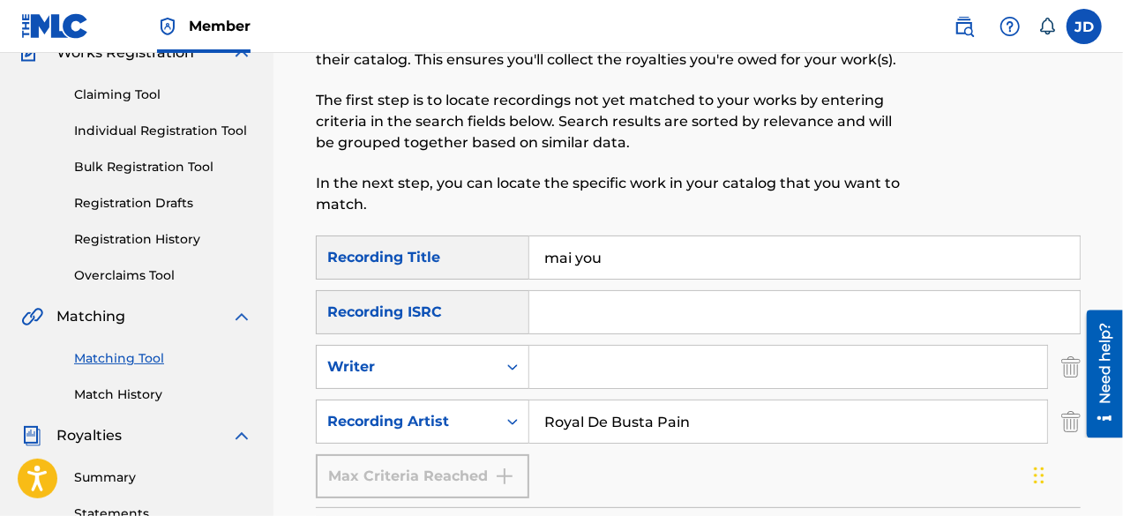
scroll to position [161, 0]
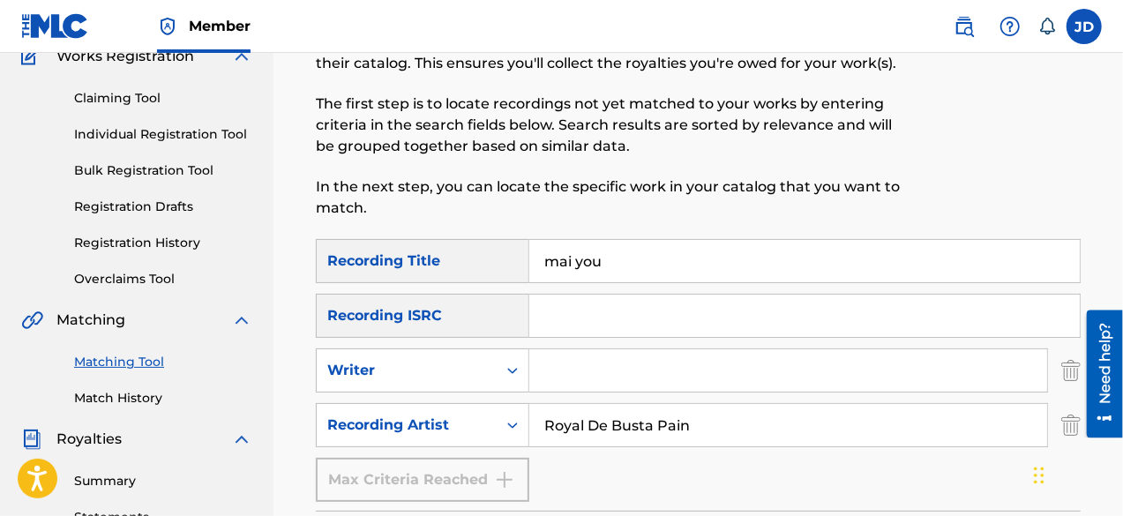
drag, startPoint x: 691, startPoint y: 265, endPoint x: 535, endPoint y: 256, distance: 156.3
click at [535, 256] on input "mai you" at bounding box center [804, 261] width 550 height 42
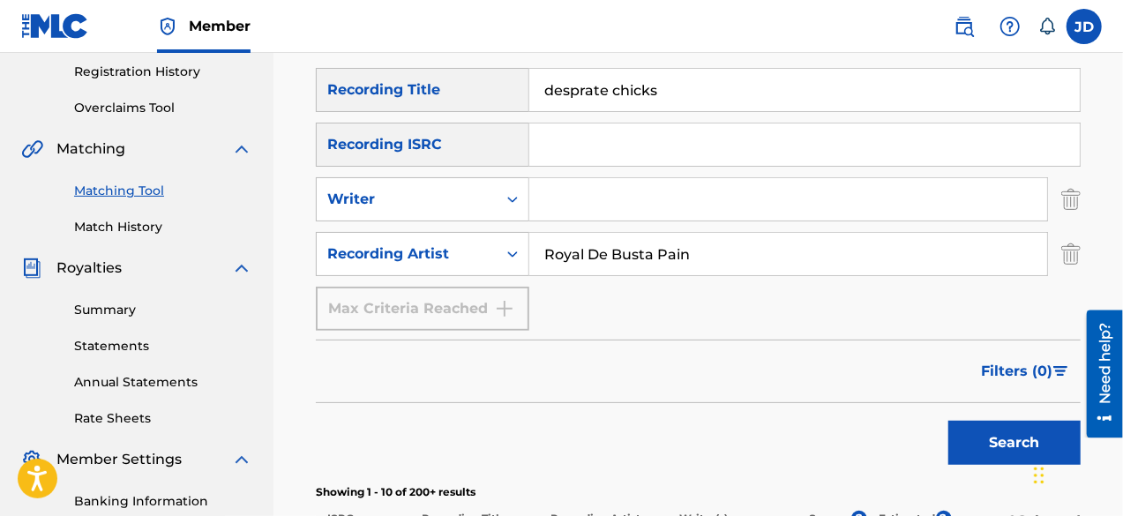
scroll to position [379, 0]
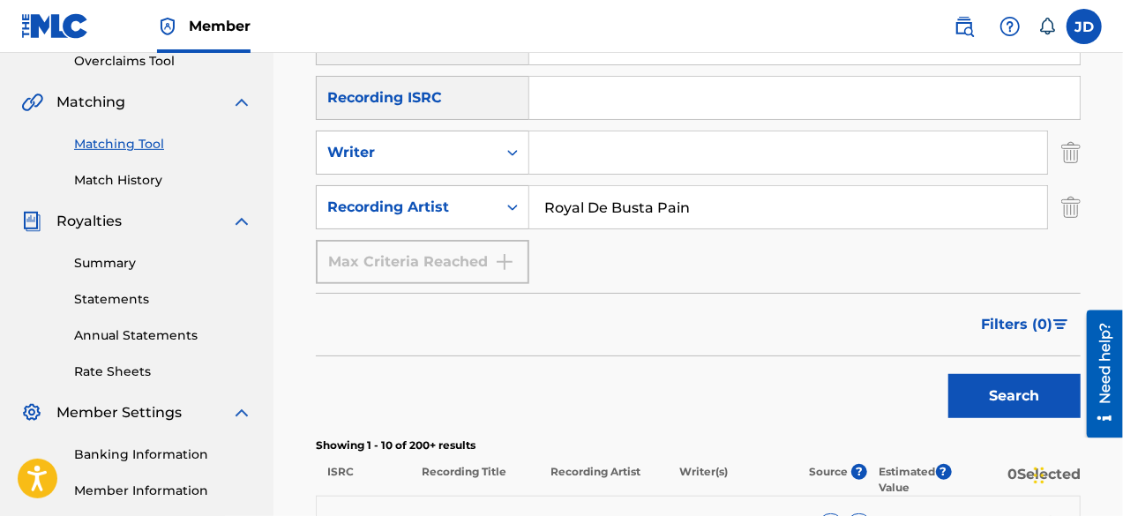
click at [1008, 385] on button "Search" at bounding box center [1014, 396] width 132 height 44
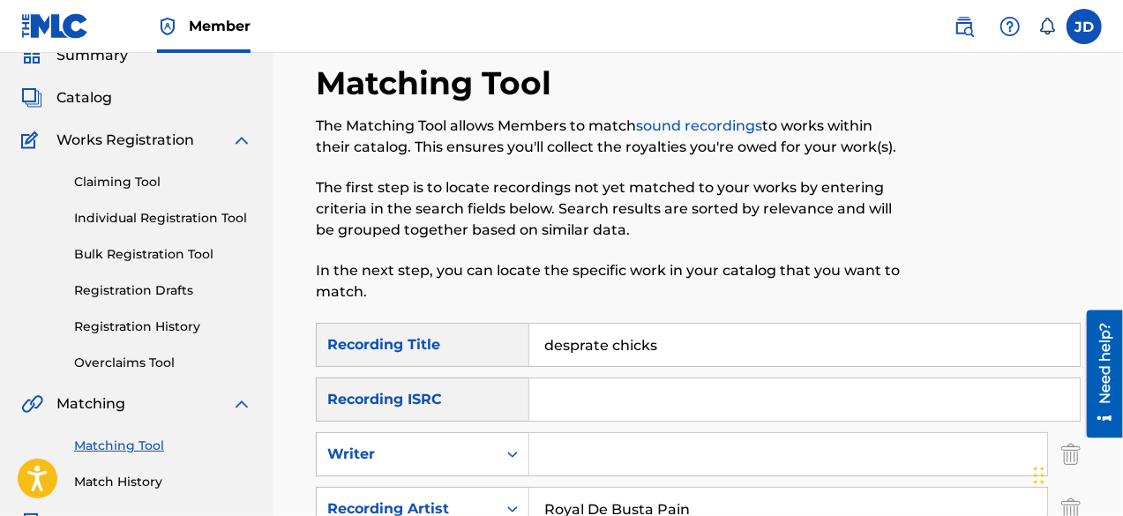
scroll to position [72, 0]
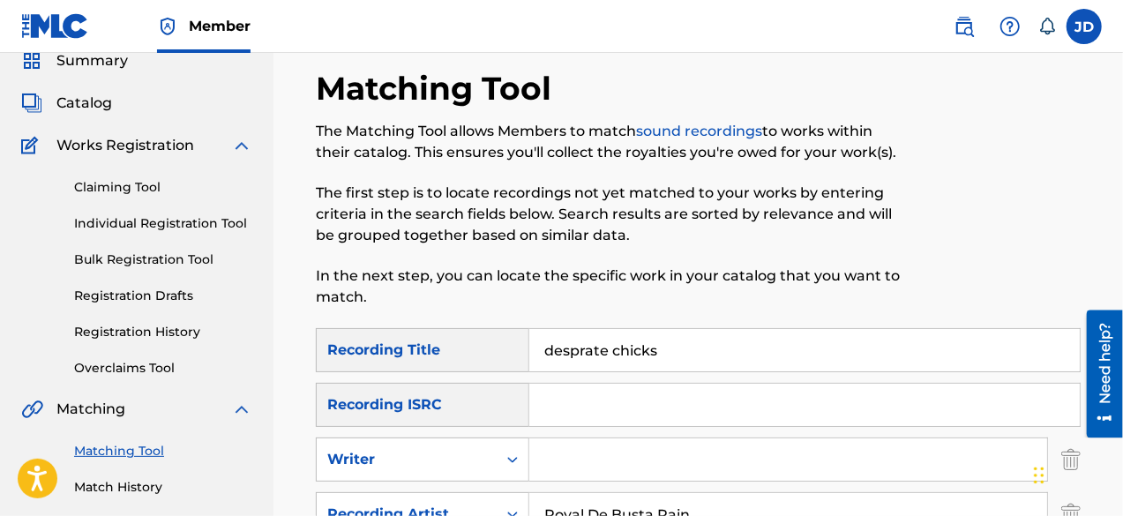
drag, startPoint x: 663, startPoint y: 338, endPoint x: 504, endPoint y: 334, distance: 158.8
click at [504, 334] on div "SearchWithCriteria15d57bf6-9abf-4412-9312-ecf299a7c4a4 Recording Title desprate…" at bounding box center [698, 350] width 765 height 44
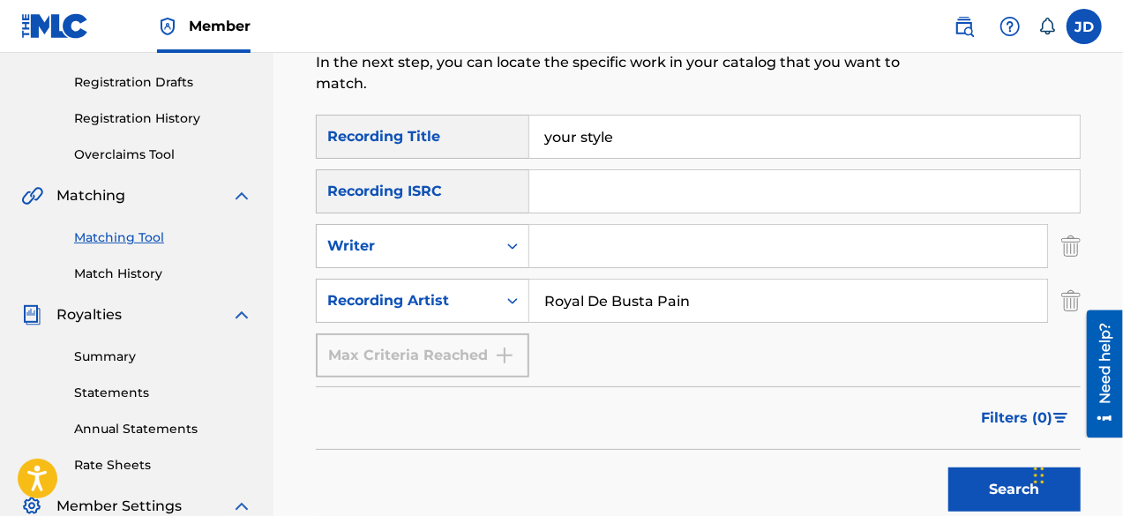
scroll to position [352, 0]
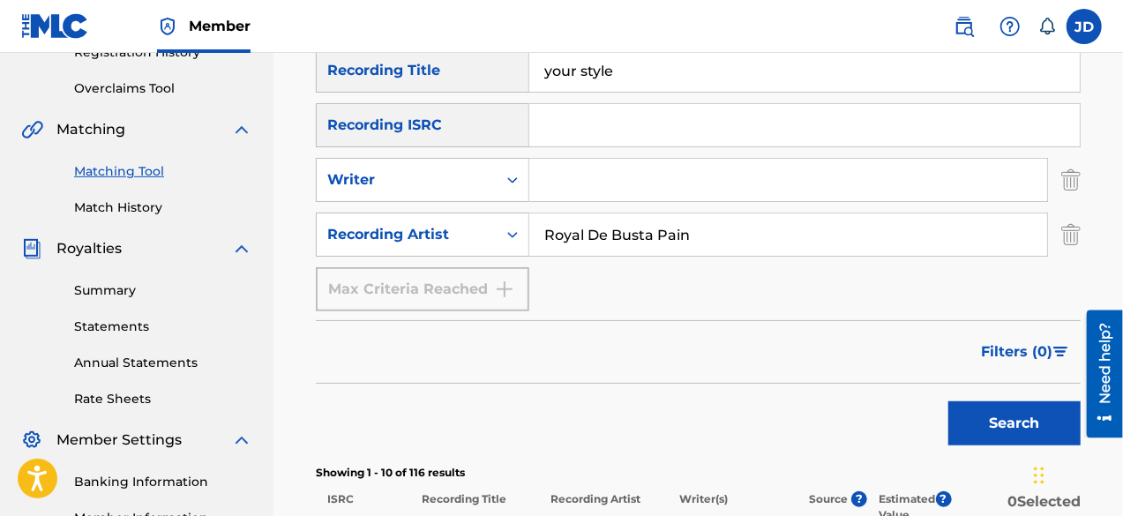
click at [993, 416] on button "Search" at bounding box center [1014, 423] width 132 height 44
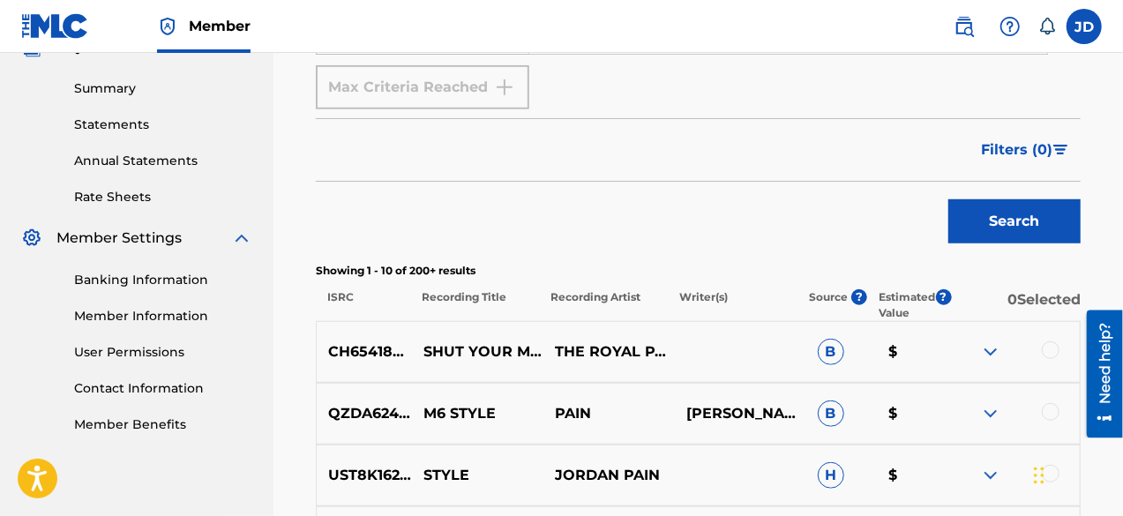
scroll to position [582, 0]
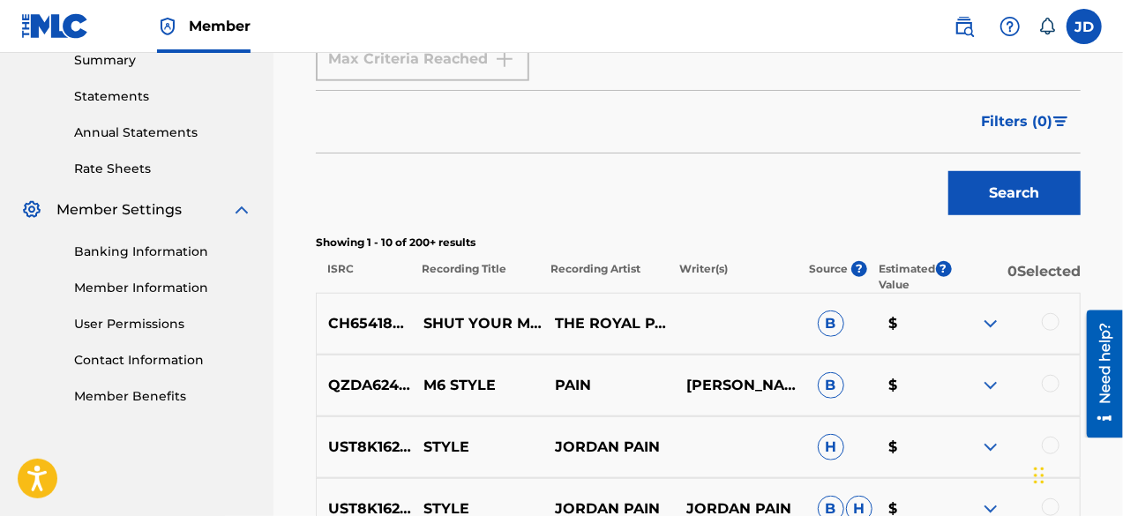
click at [998, 319] on img at bounding box center [990, 323] width 21 height 21
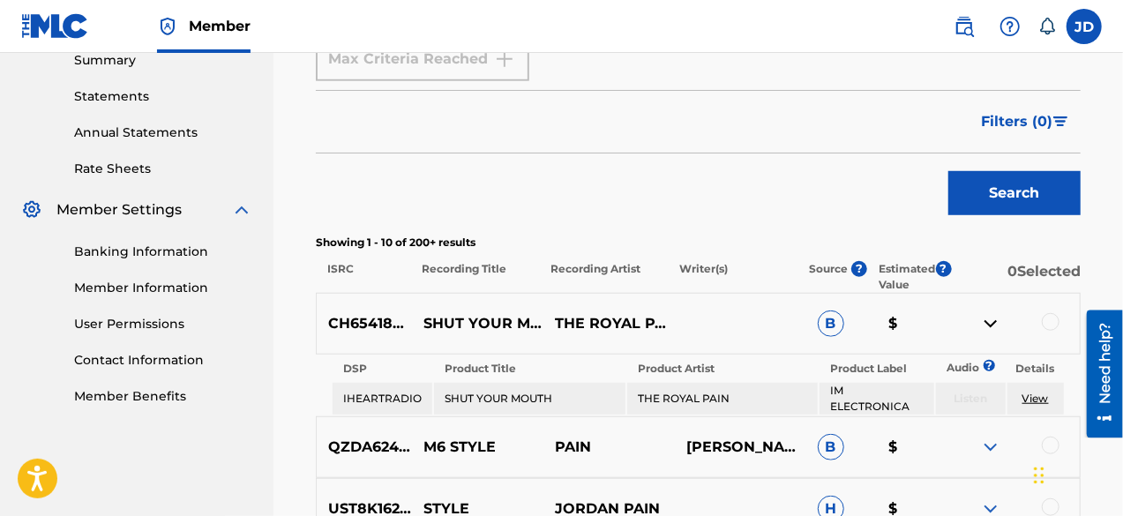
click at [998, 319] on img at bounding box center [990, 323] width 21 height 21
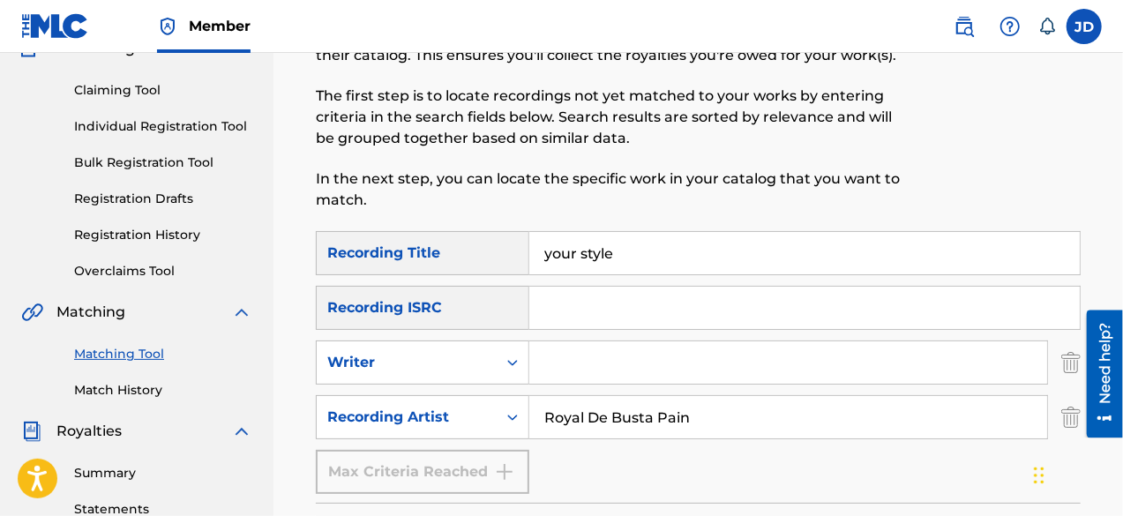
scroll to position [171, 0]
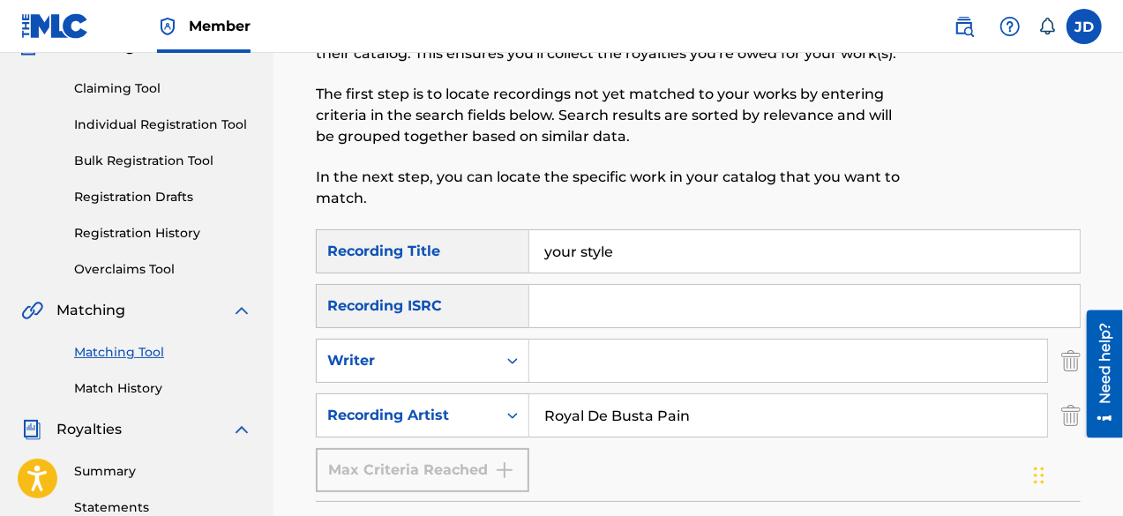
drag, startPoint x: 620, startPoint y: 255, endPoint x: 534, endPoint y: 258, distance: 85.6
click at [534, 258] on input "your style" at bounding box center [804, 251] width 550 height 42
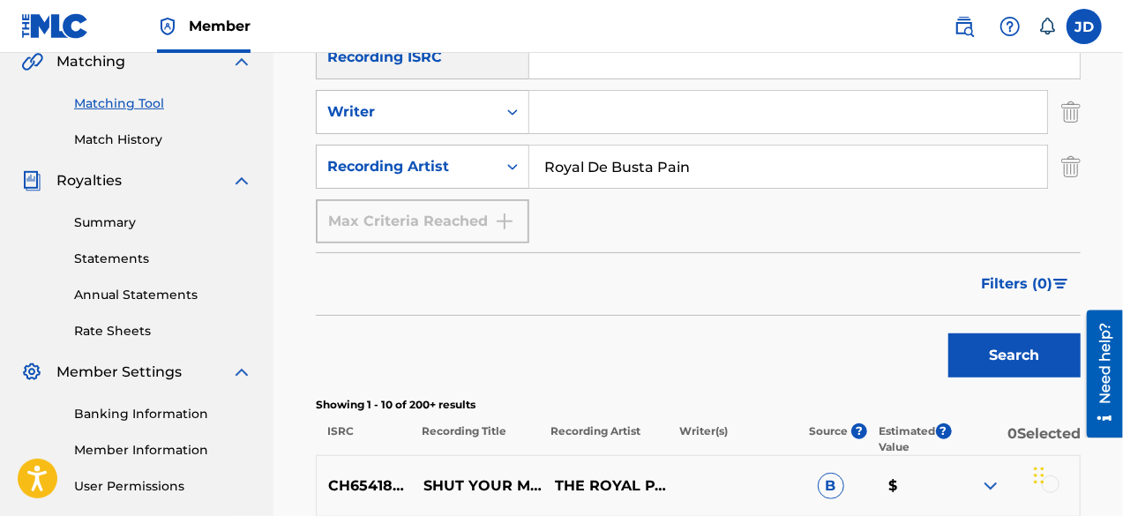
scroll to position [425, 0]
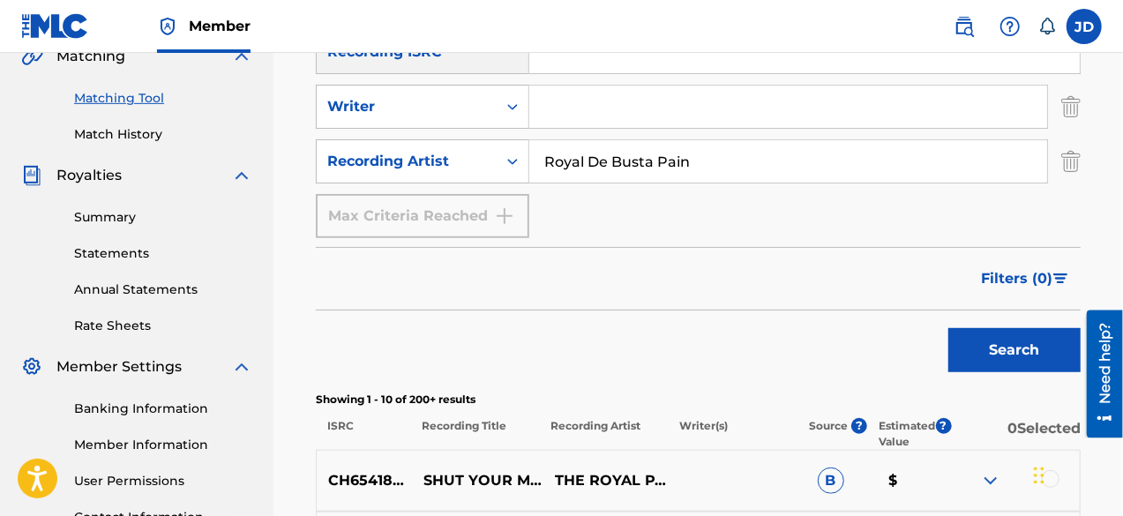
click at [1009, 343] on button "Search" at bounding box center [1014, 350] width 132 height 44
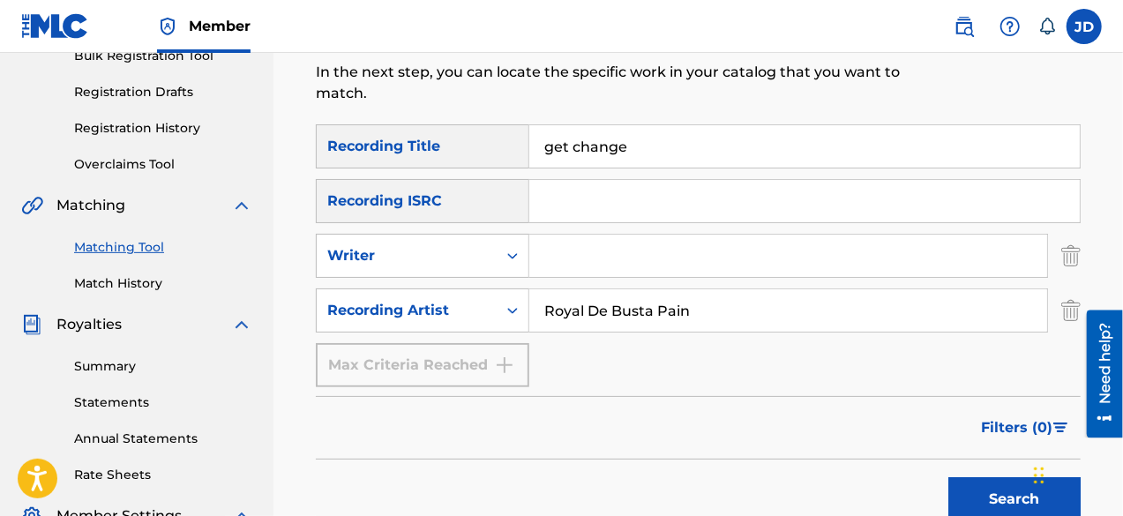
scroll to position [278, 0]
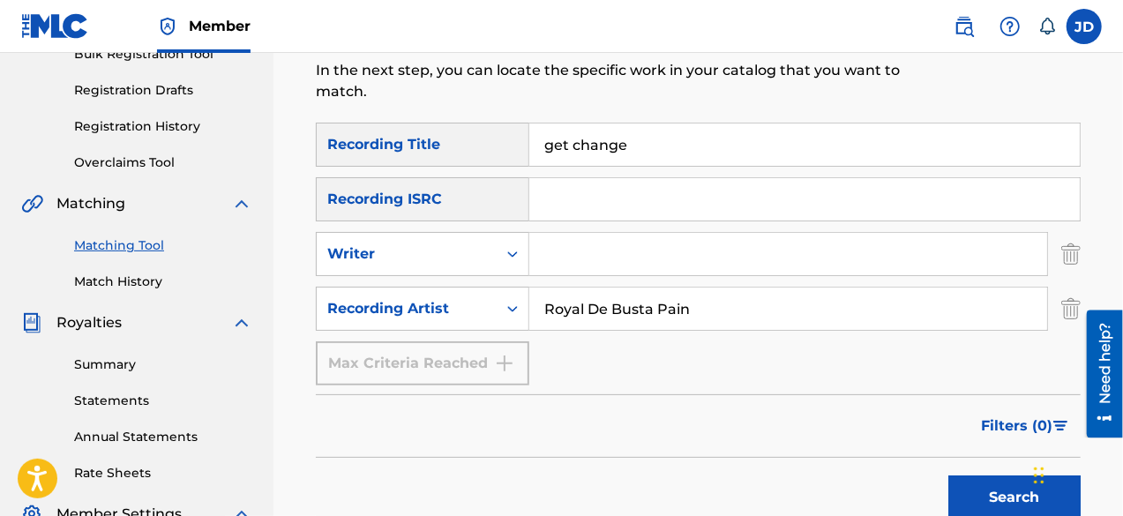
drag, startPoint x: 626, startPoint y: 146, endPoint x: 511, endPoint y: 132, distance: 116.4
click at [511, 132] on div "SearchWithCriteria15d57bf6-9abf-4412-9312-ecf299a7c4a4 Recording Title get chan…" at bounding box center [698, 145] width 765 height 44
click at [979, 485] on button "Search" at bounding box center [1014, 497] width 132 height 44
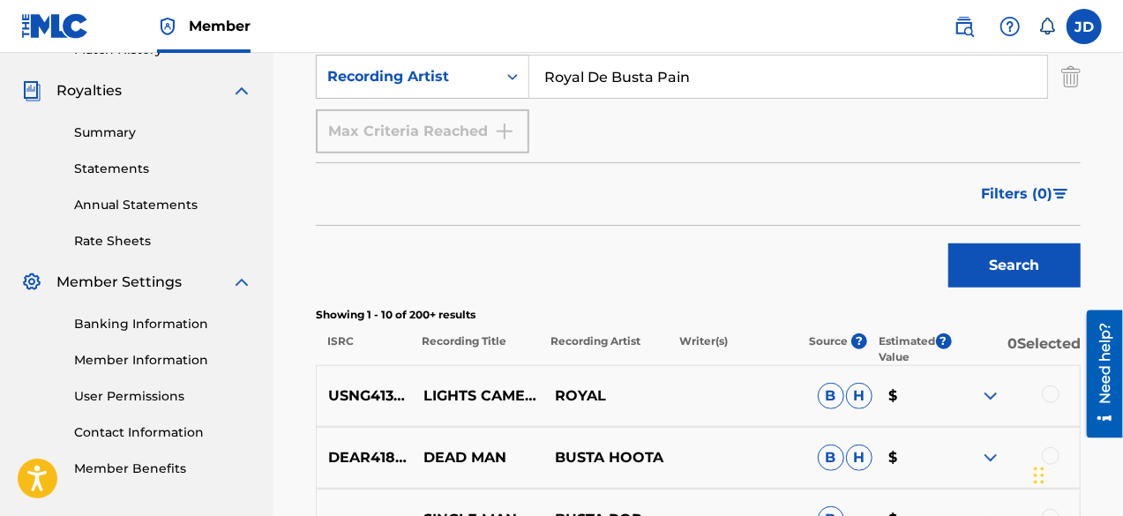
scroll to position [513, 0]
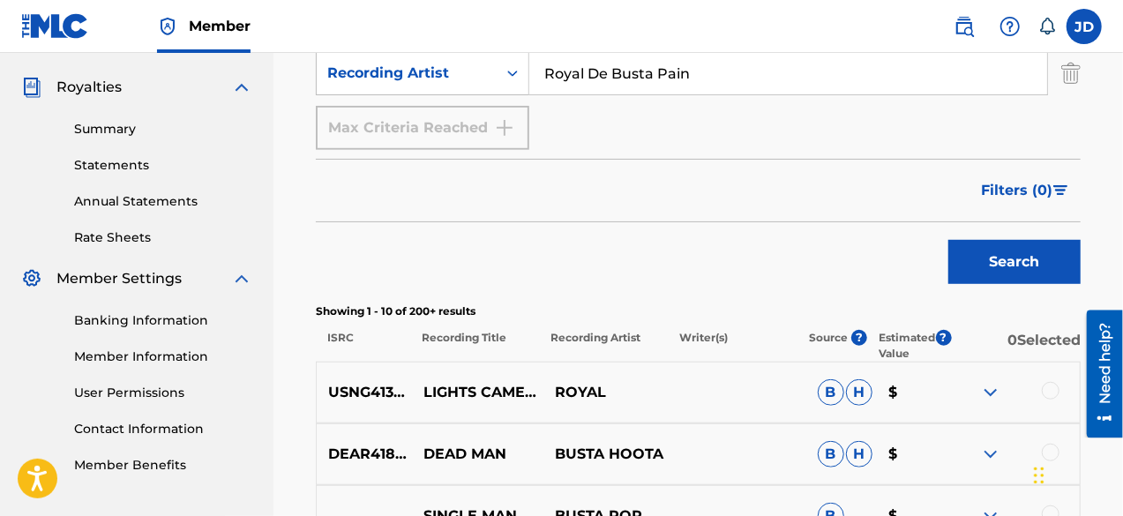
click at [988, 385] on img at bounding box center [990, 392] width 21 height 21
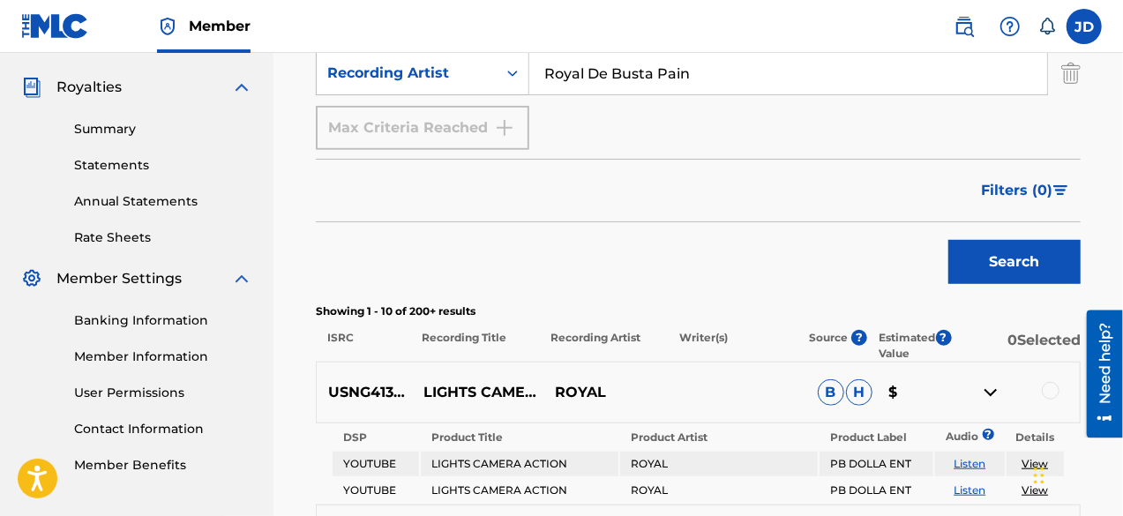
click at [988, 385] on img at bounding box center [990, 392] width 21 height 21
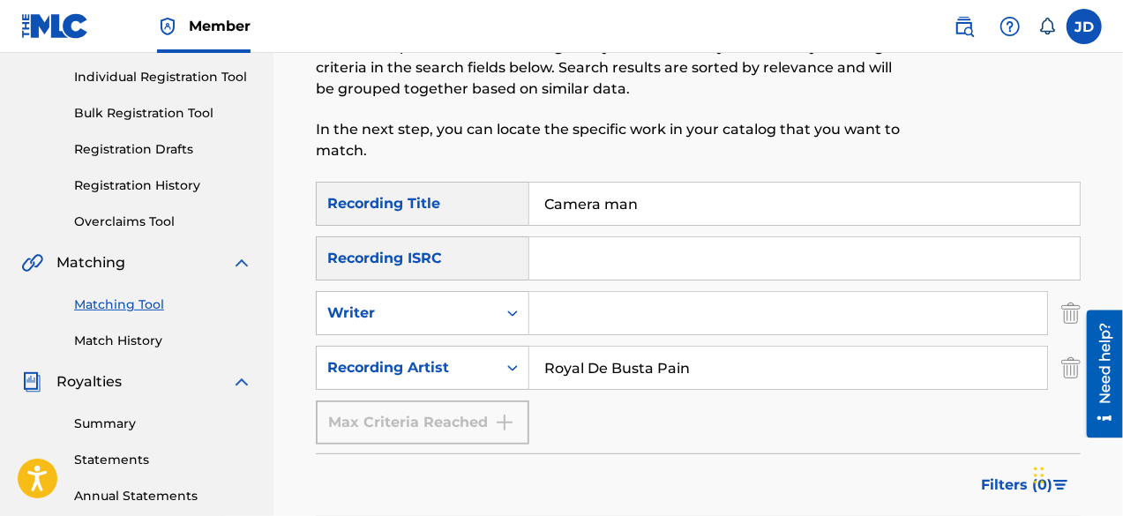
scroll to position [205, 0]
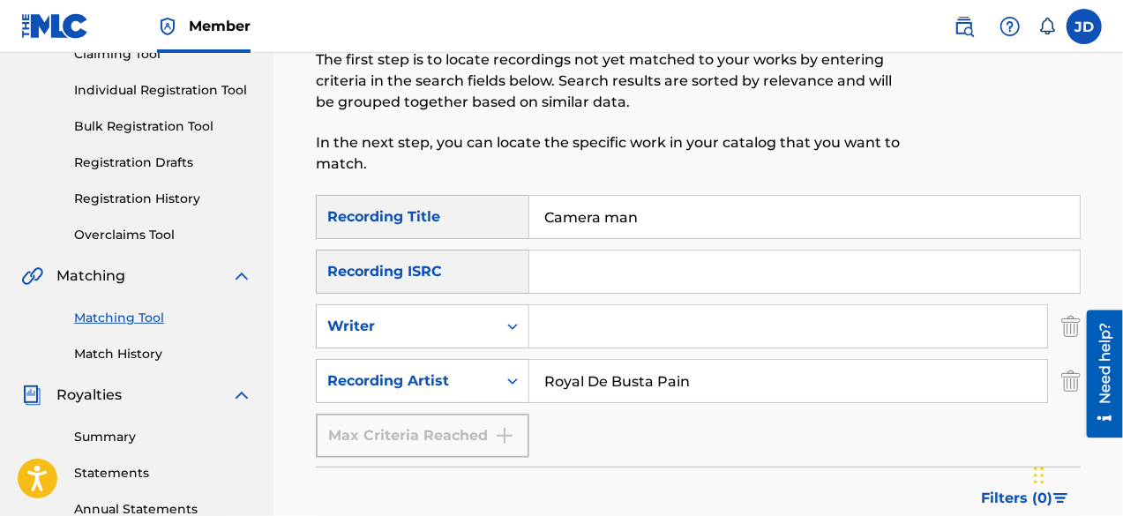
drag, startPoint x: 653, startPoint y: 207, endPoint x: 511, endPoint y: 228, distance: 142.7
click at [511, 228] on div "SearchWithCriteria15d57bf6-9abf-4412-9312-ecf299a7c4a4 Recording Title Camera m…" at bounding box center [698, 217] width 765 height 44
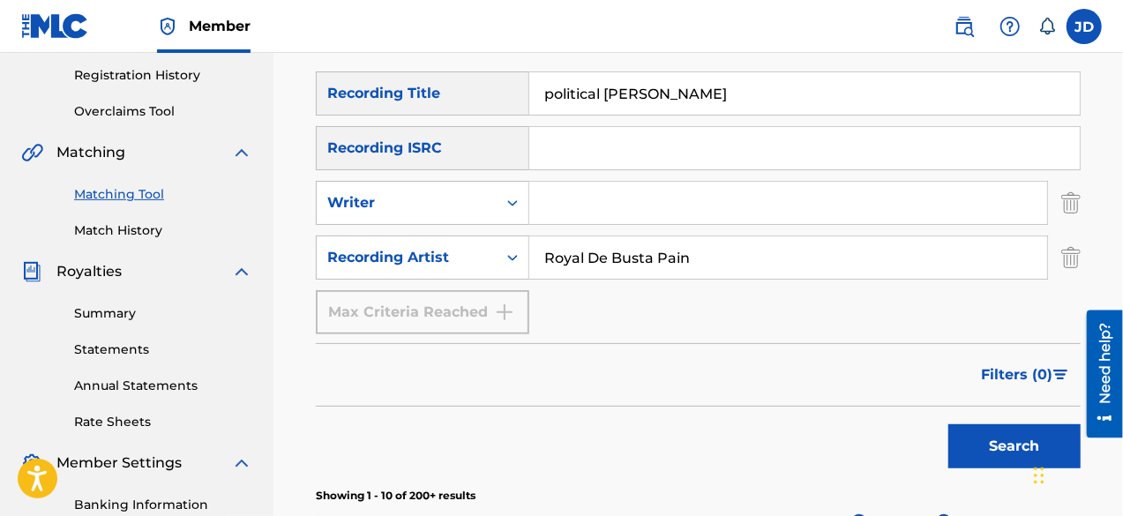
scroll to position [349, 0]
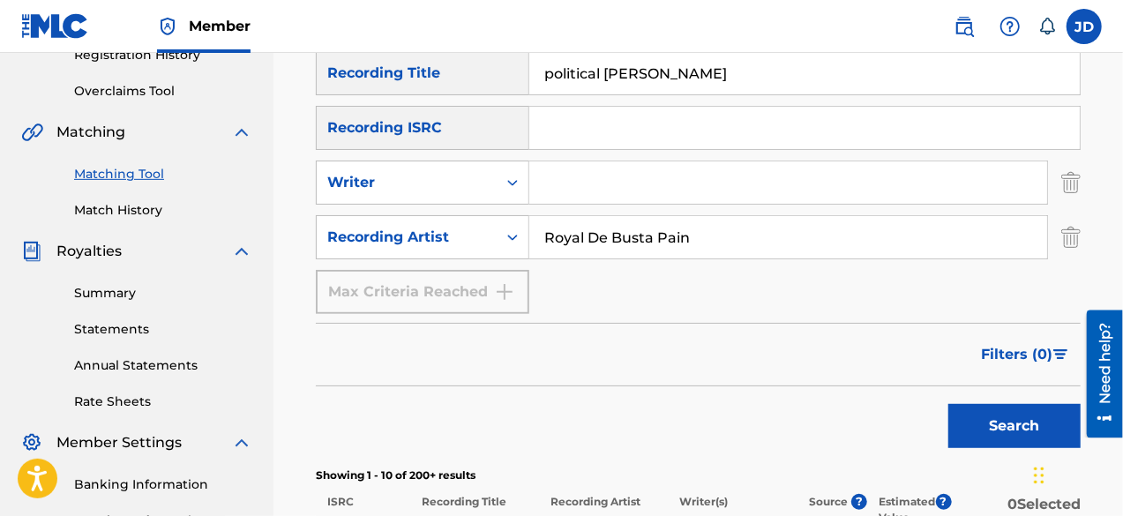
click at [986, 437] on button "Search" at bounding box center [1014, 426] width 132 height 44
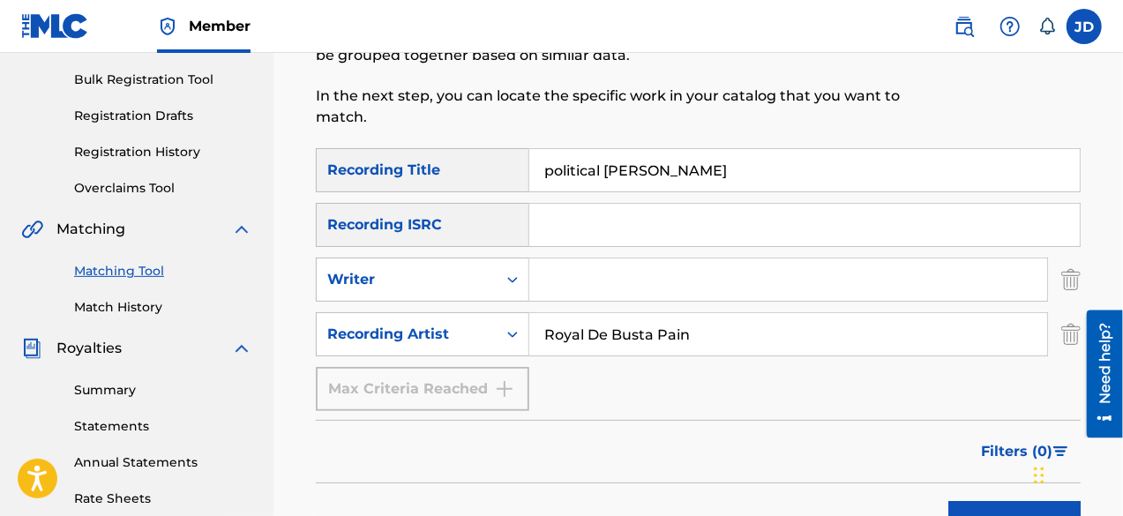
scroll to position [249, 0]
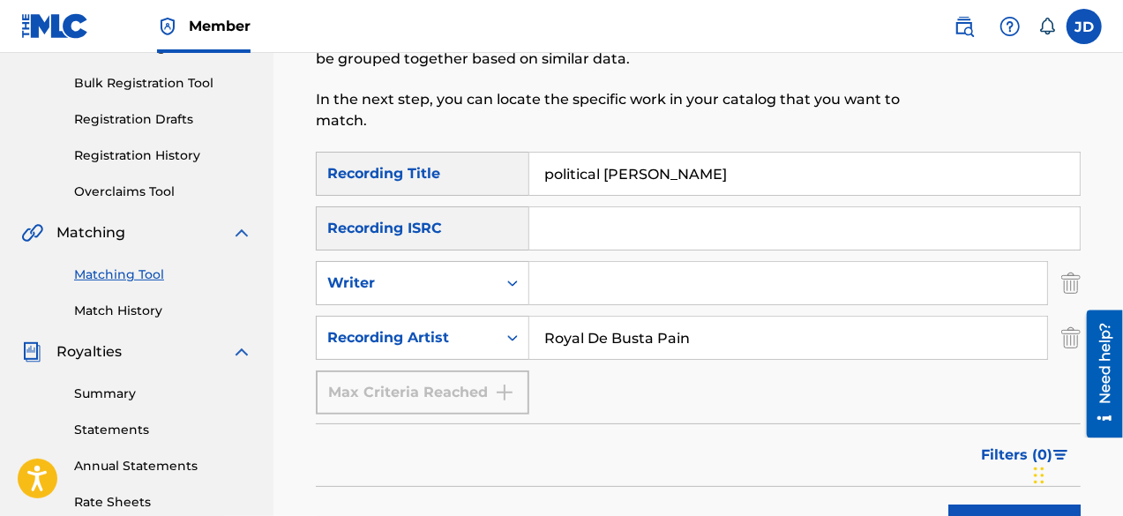
drag, startPoint x: 651, startPoint y: 175, endPoint x: 519, endPoint y: 172, distance: 132.3
click at [519, 172] on div "SearchWithCriteria15d57bf6-9abf-4412-9312-ecf299a7c4a4 Recording Title politica…" at bounding box center [698, 174] width 765 height 44
drag, startPoint x: 1122, startPoint y: 177, endPoint x: 1126, endPoint y: 237, distance: 60.1
click at [1122, 237] on html "Accessibility Screen-Reader Guide, Feedback, and Issue Reporting | New window C…" at bounding box center [561, 9] width 1123 height 516
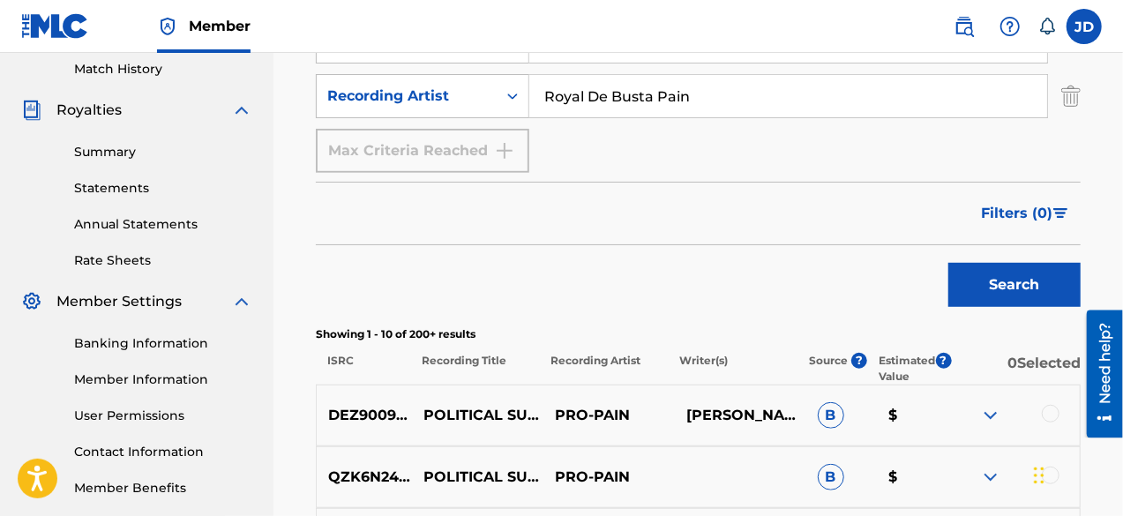
scroll to position [509, 0]
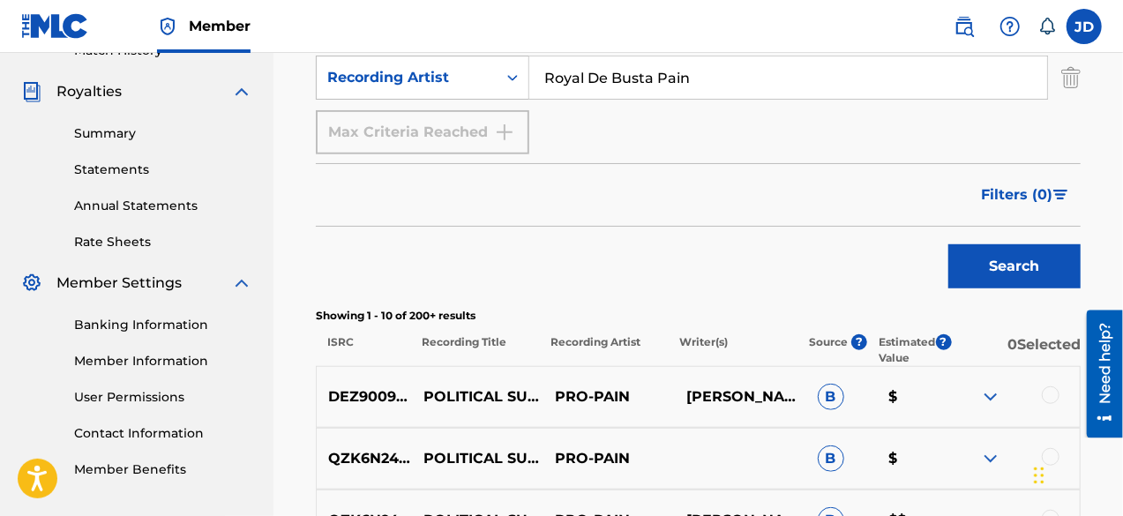
click at [1012, 271] on button "Search" at bounding box center [1014, 266] width 132 height 44
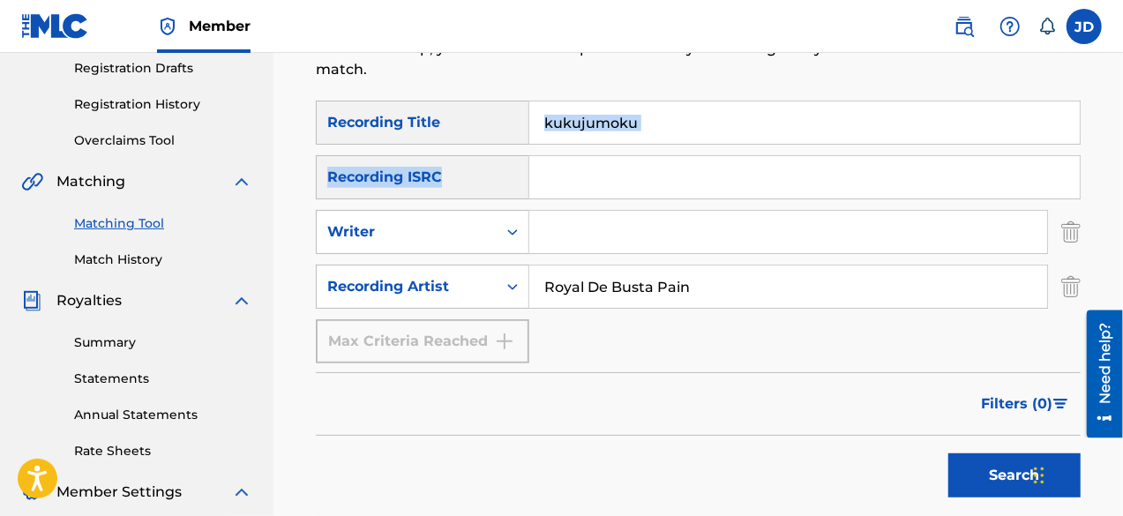
scroll to position [294, 0]
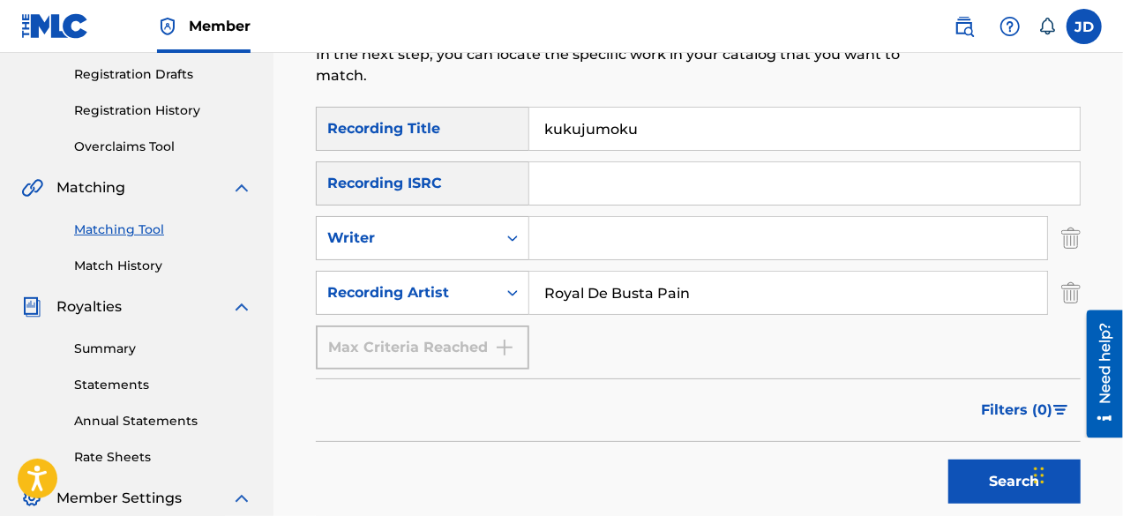
drag, startPoint x: 657, startPoint y: 135, endPoint x: 457, endPoint y: 140, distance: 200.3
click at [457, 140] on div "SearchWithCriteria15d57bf6-9abf-4412-9312-ecf299a7c4a4 Recording Title kukujumo…" at bounding box center [698, 129] width 765 height 44
click at [959, 472] on button "Search" at bounding box center [1014, 481] width 132 height 44
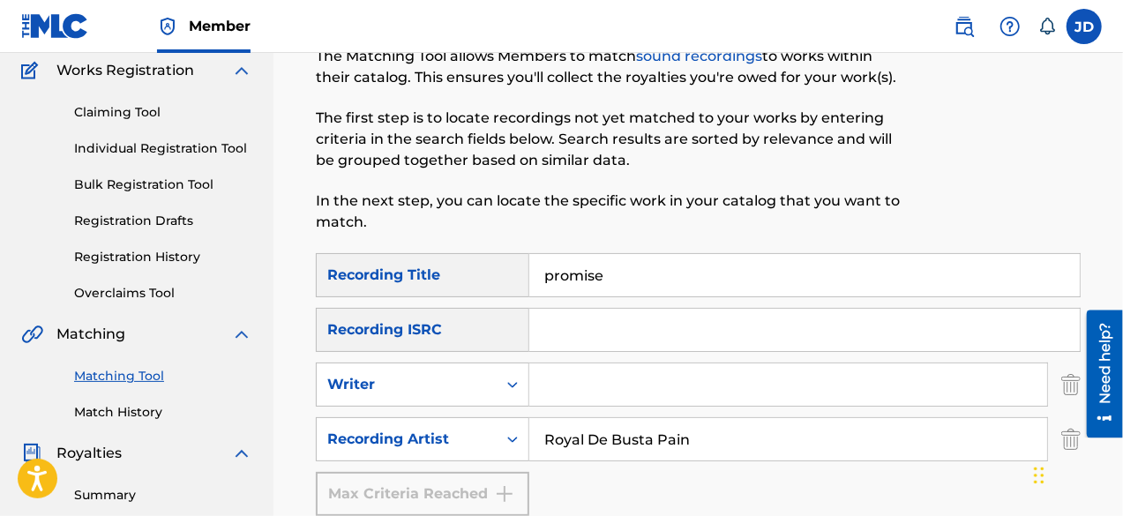
scroll to position [152, 0]
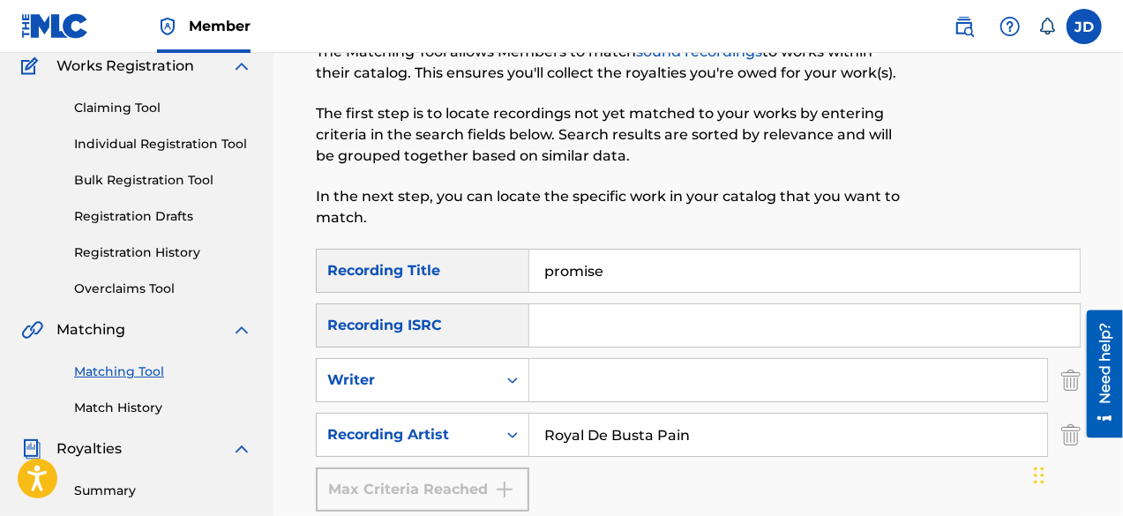
drag, startPoint x: 668, startPoint y: 286, endPoint x: 534, endPoint y: 280, distance: 135.0
click at [534, 280] on input "promise" at bounding box center [804, 271] width 550 height 42
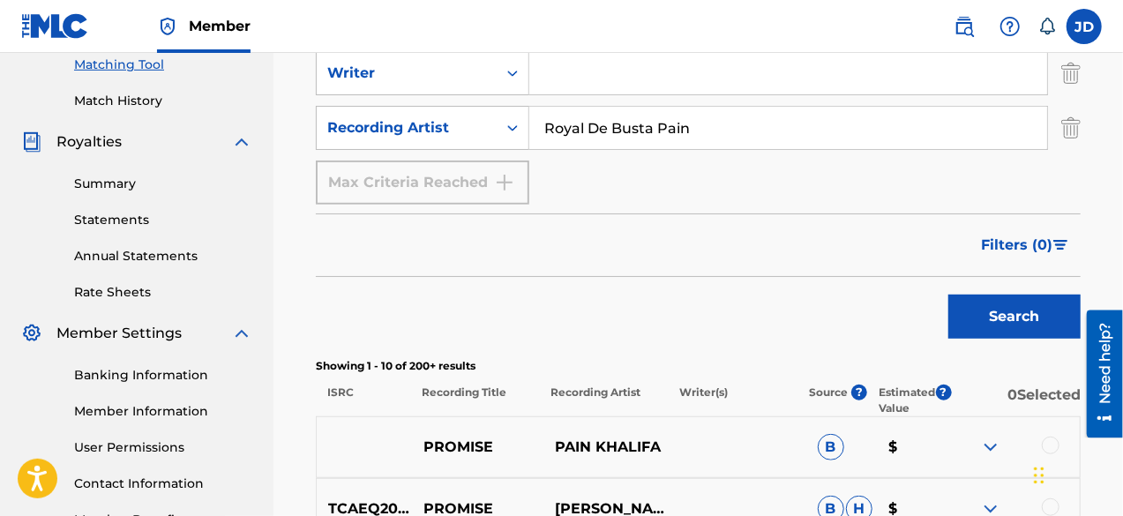
scroll to position [468, 0]
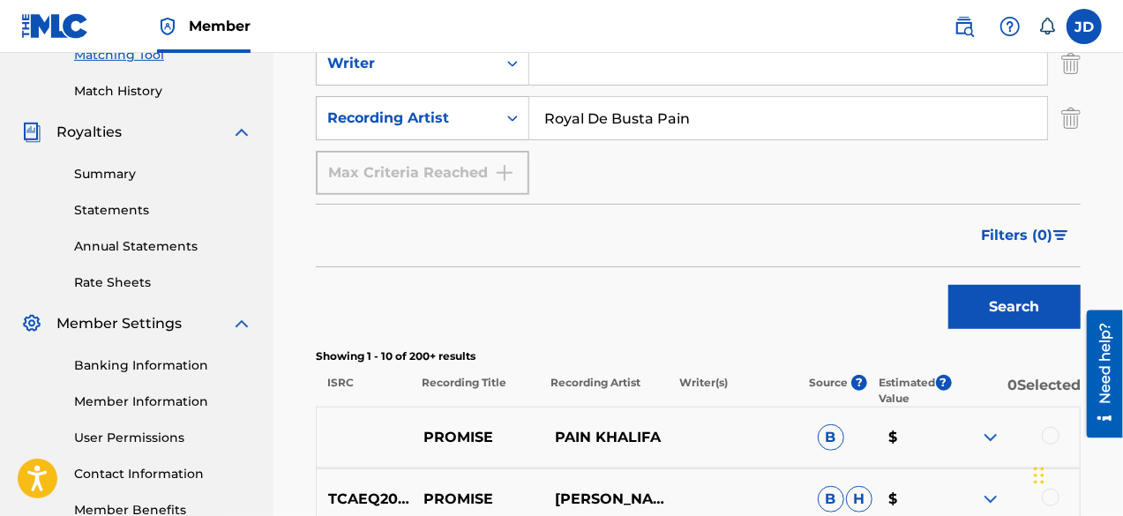
type input "champion league"
click at [1007, 304] on button "Search" at bounding box center [1014, 307] width 132 height 44
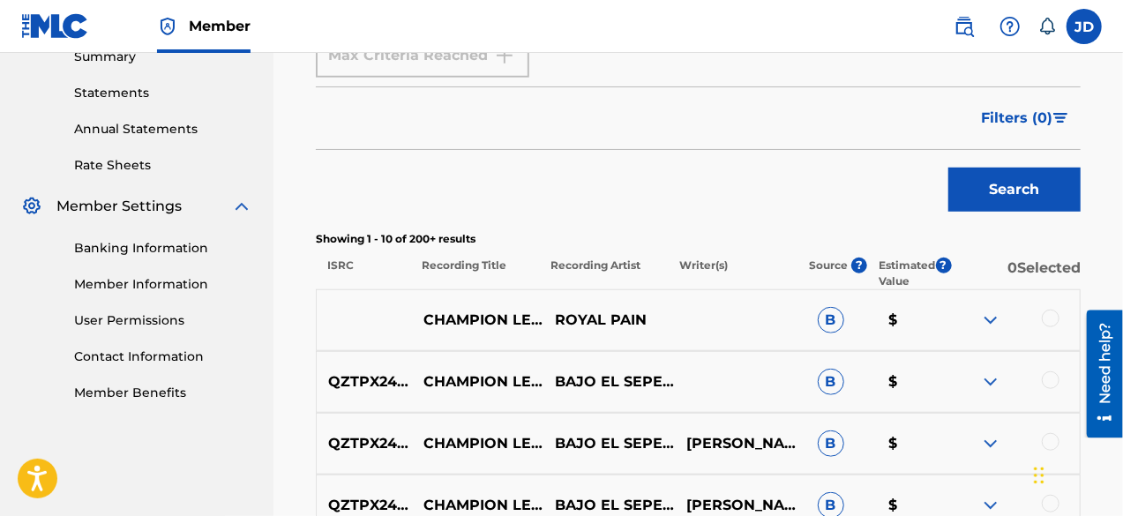
scroll to position [597, 0]
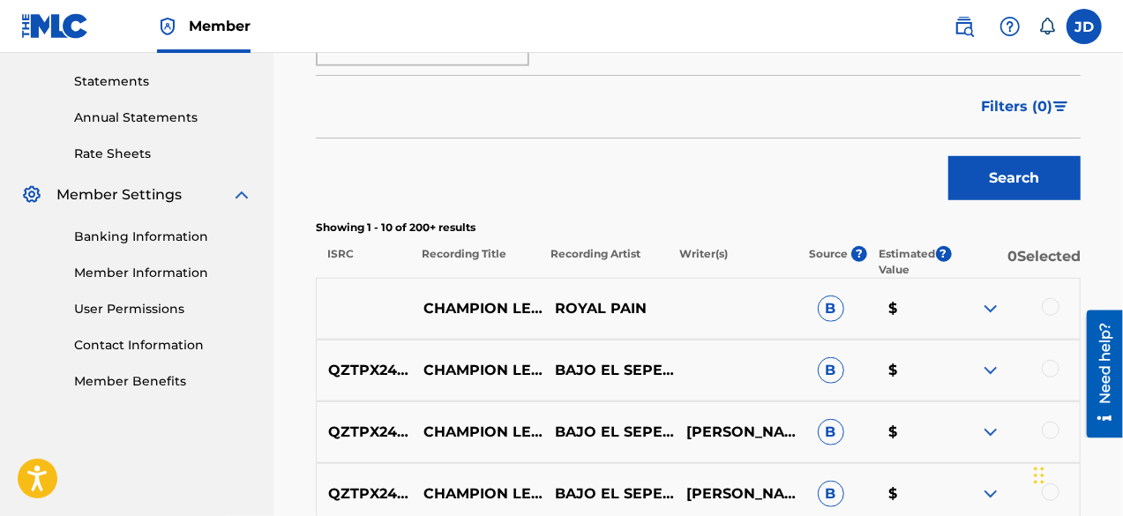
click at [988, 307] on img at bounding box center [990, 308] width 21 height 21
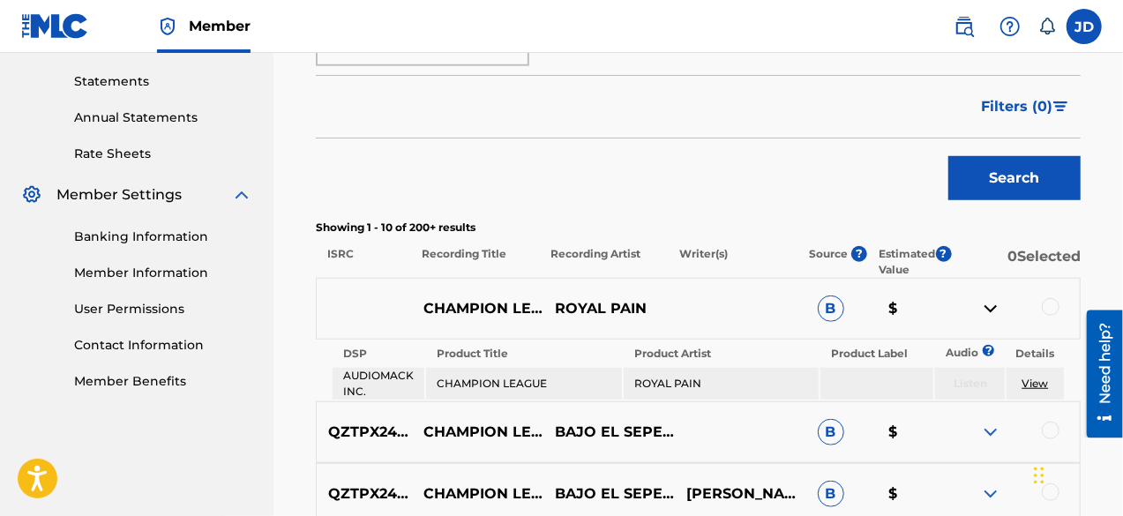
click at [1051, 310] on div at bounding box center [1050, 307] width 18 height 18
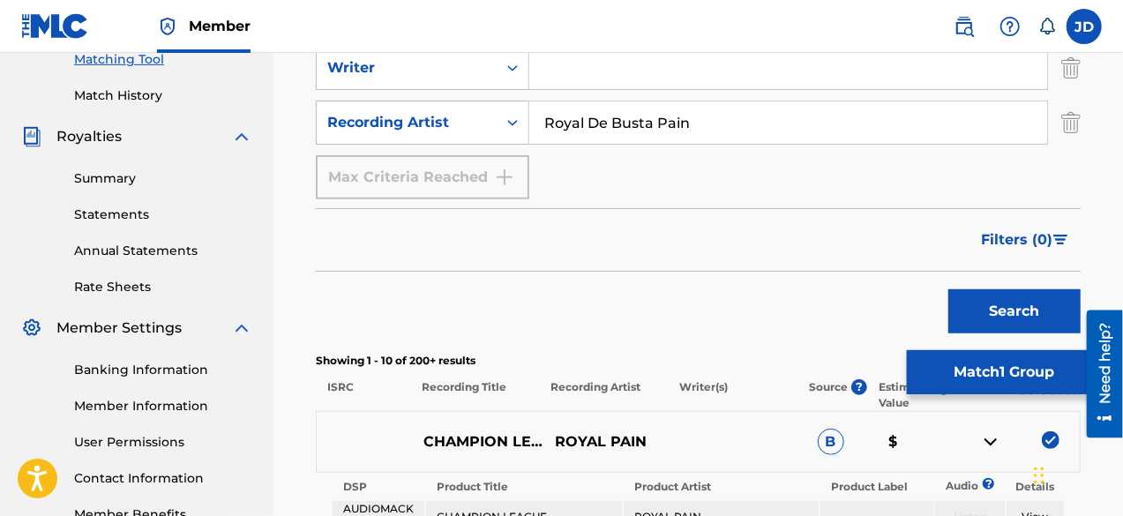
scroll to position [466, 0]
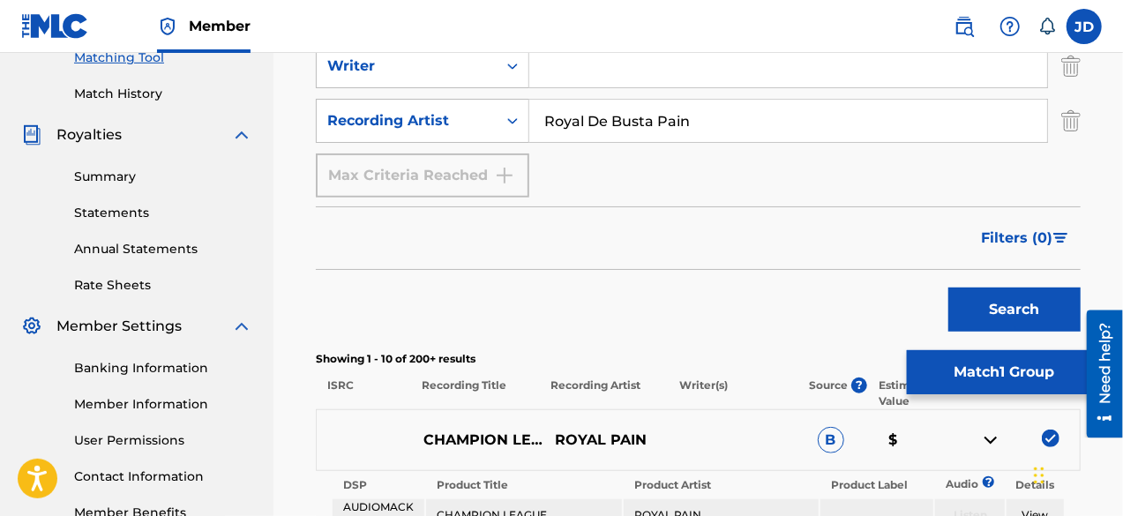
click at [973, 357] on button "Match 1 Group" at bounding box center [1004, 372] width 195 height 44
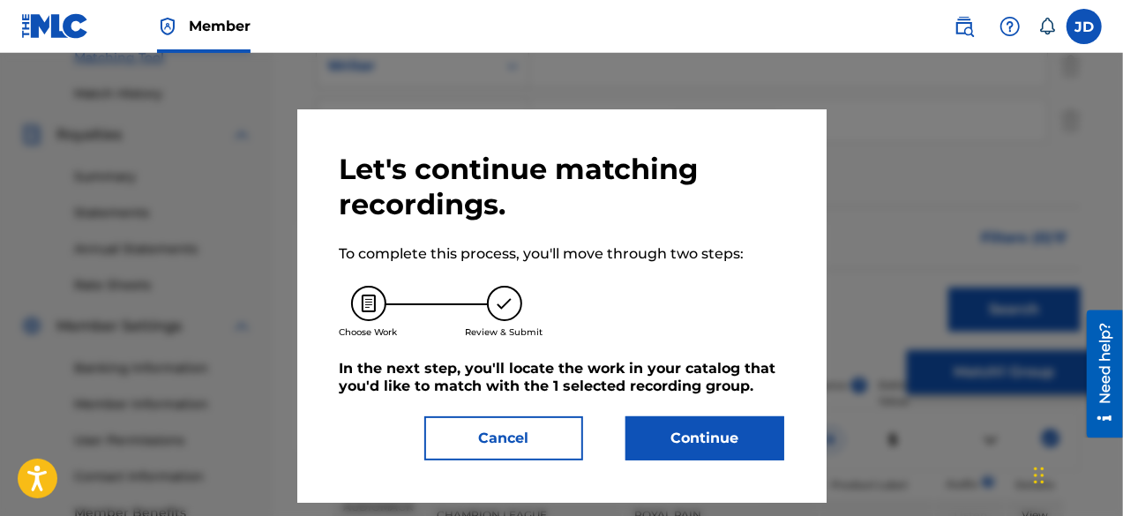
click at [697, 437] on button "Continue" at bounding box center [704, 438] width 159 height 44
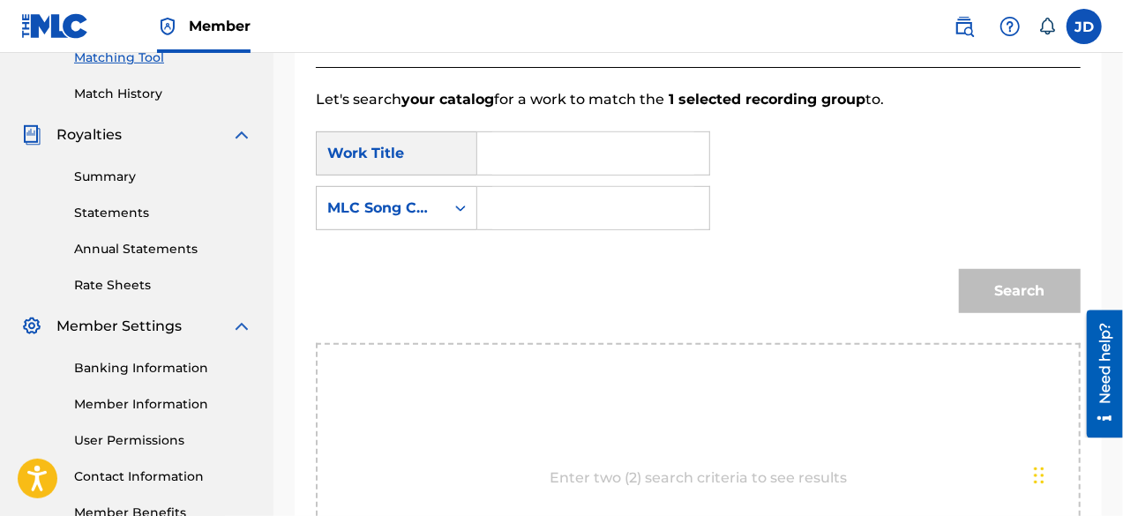
click at [573, 173] on input "Search Form" at bounding box center [593, 153] width 202 height 42
click at [577, 185] on span "ion league" at bounding box center [595, 192] width 75 height 17
type input "champion league"
click at [560, 200] on input "Search Form" at bounding box center [593, 208] width 202 height 42
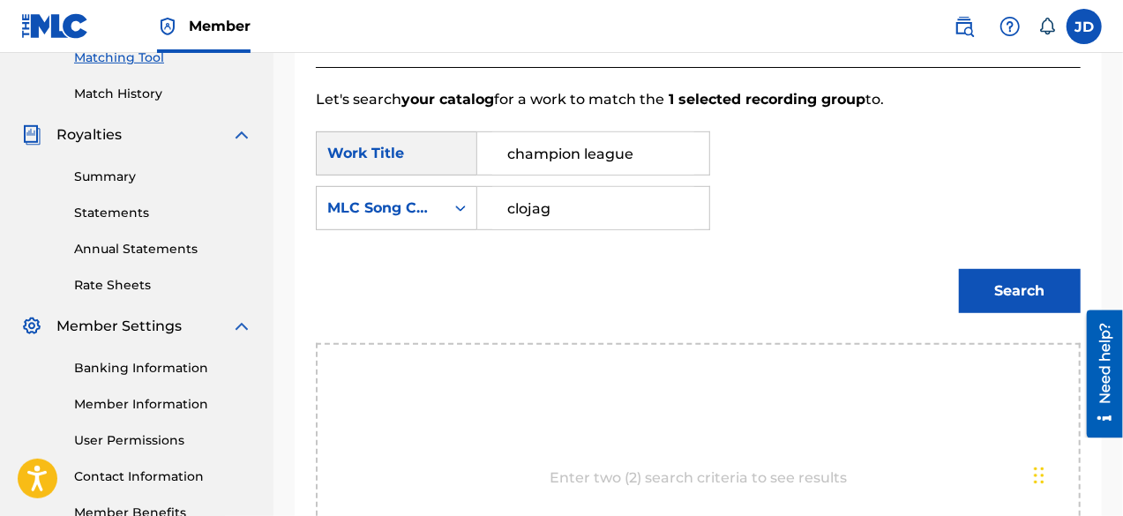
click at [990, 274] on button "Search" at bounding box center [1020, 291] width 122 height 44
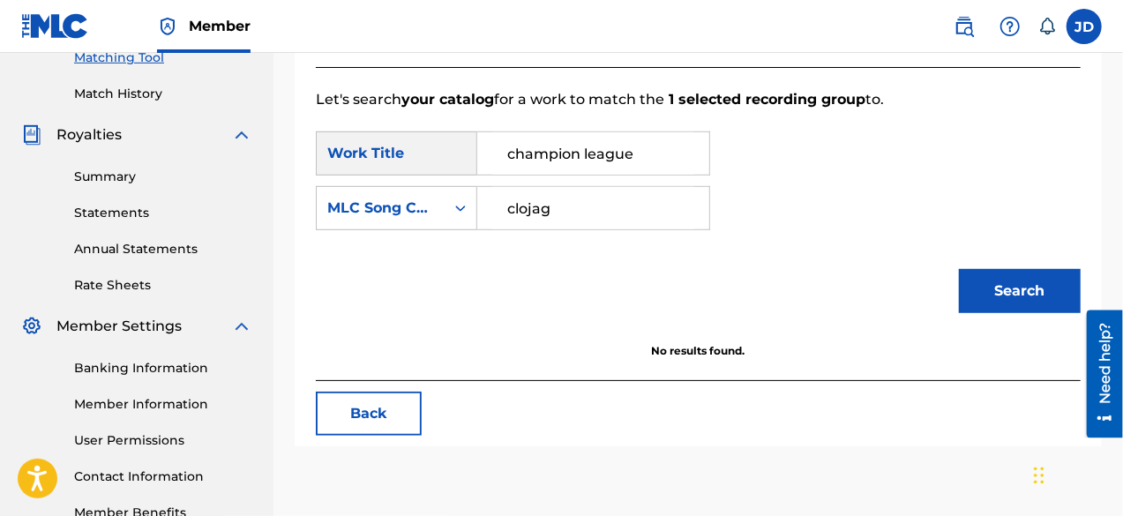
click at [531, 213] on input "clojag" at bounding box center [593, 208] width 202 height 42
click at [986, 285] on button "Search" at bounding box center [1020, 291] width 122 height 44
click at [536, 212] on input "cl0jag" at bounding box center [593, 208] width 202 height 42
click at [981, 299] on button "Search" at bounding box center [1020, 291] width 122 height 44
click at [528, 214] on input "cloi7y" at bounding box center [593, 208] width 202 height 42
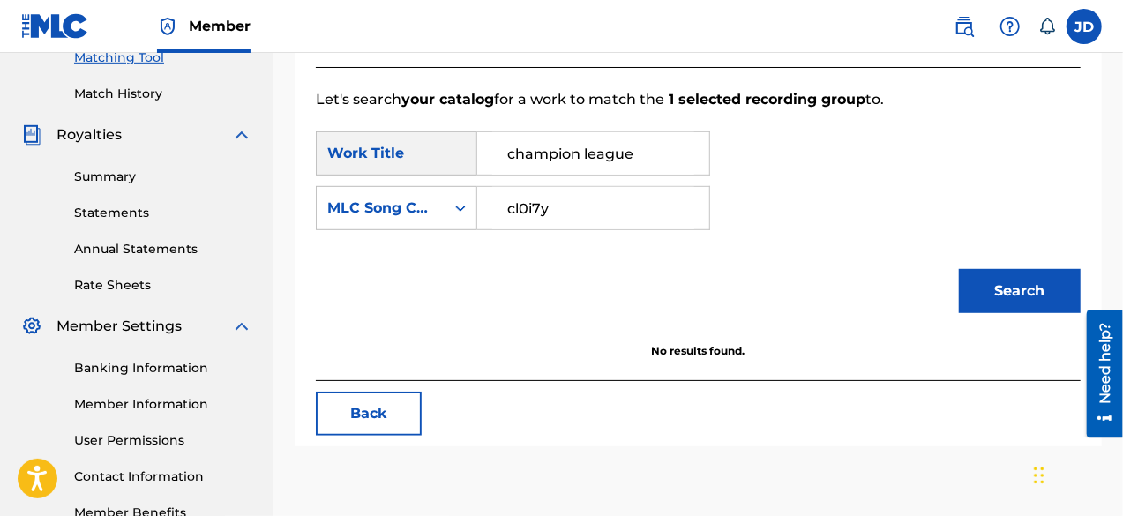
type input "cl0i7y"
click at [1028, 270] on button "Search" at bounding box center [1020, 291] width 122 height 44
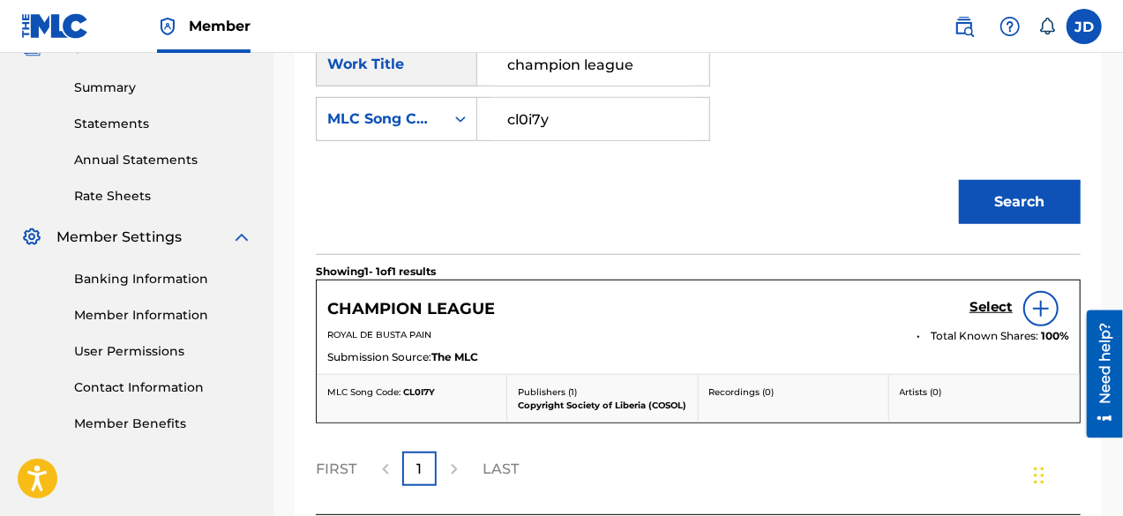
scroll to position [559, 0]
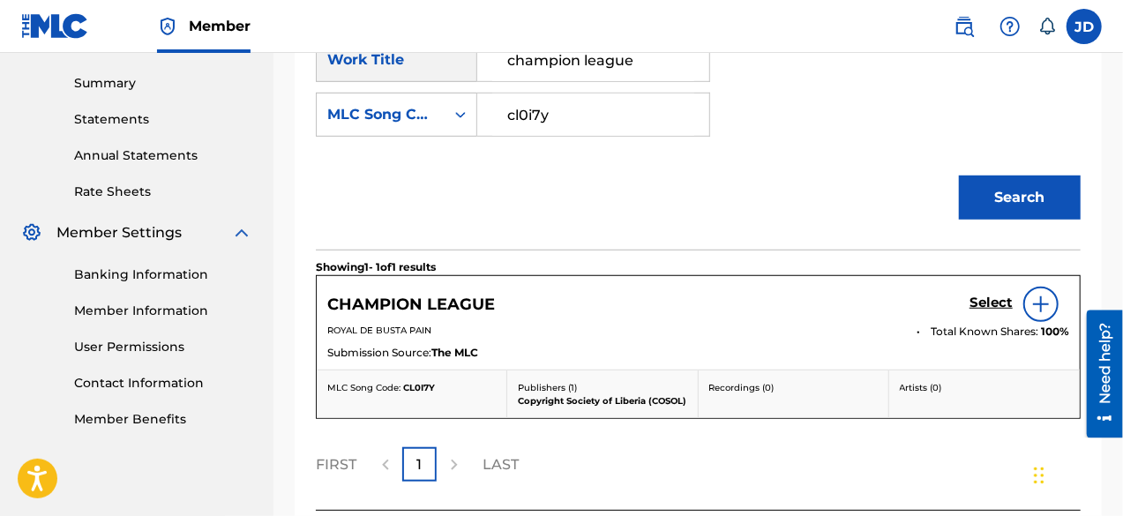
click at [982, 296] on h5 "Select" at bounding box center [990, 303] width 43 height 17
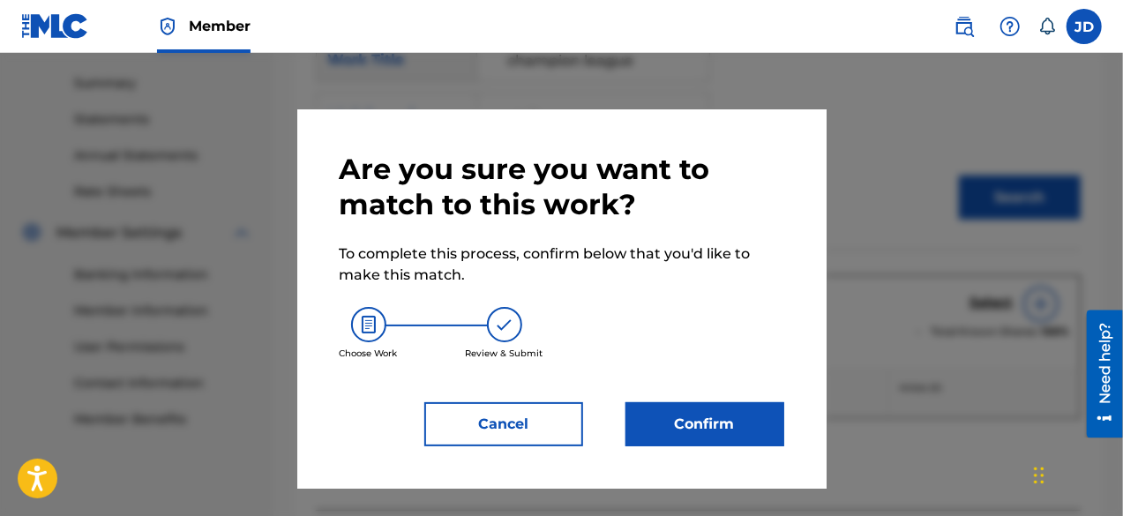
click at [676, 422] on button "Confirm" at bounding box center [704, 424] width 159 height 44
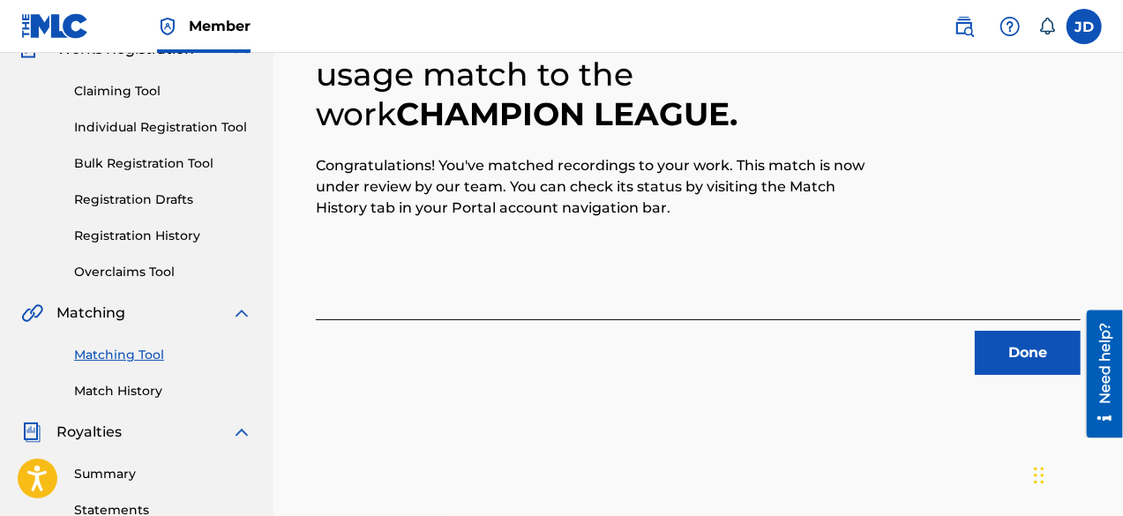
scroll to position [161, 0]
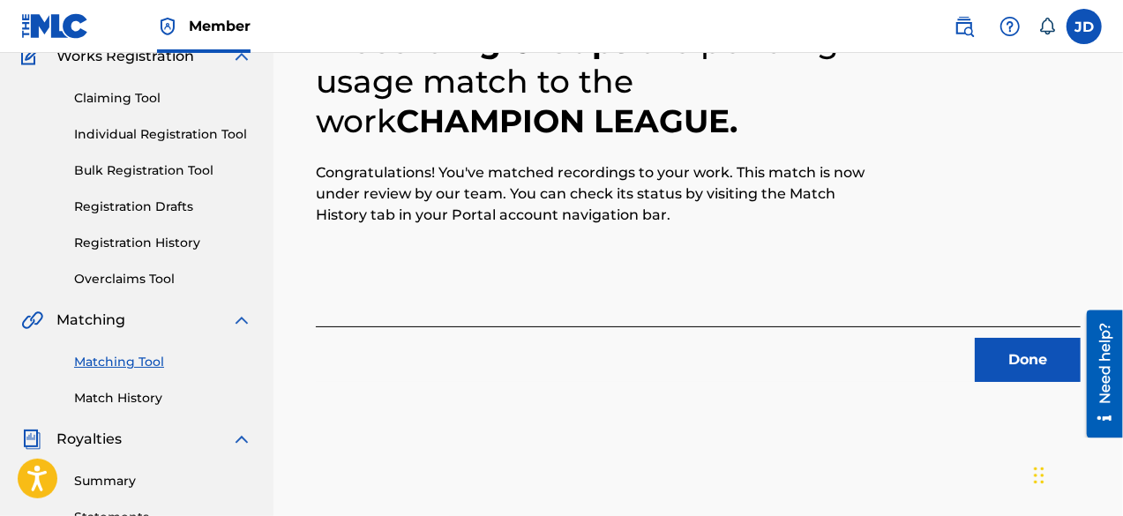
click at [1012, 354] on button "Done" at bounding box center [1027, 360] width 106 height 44
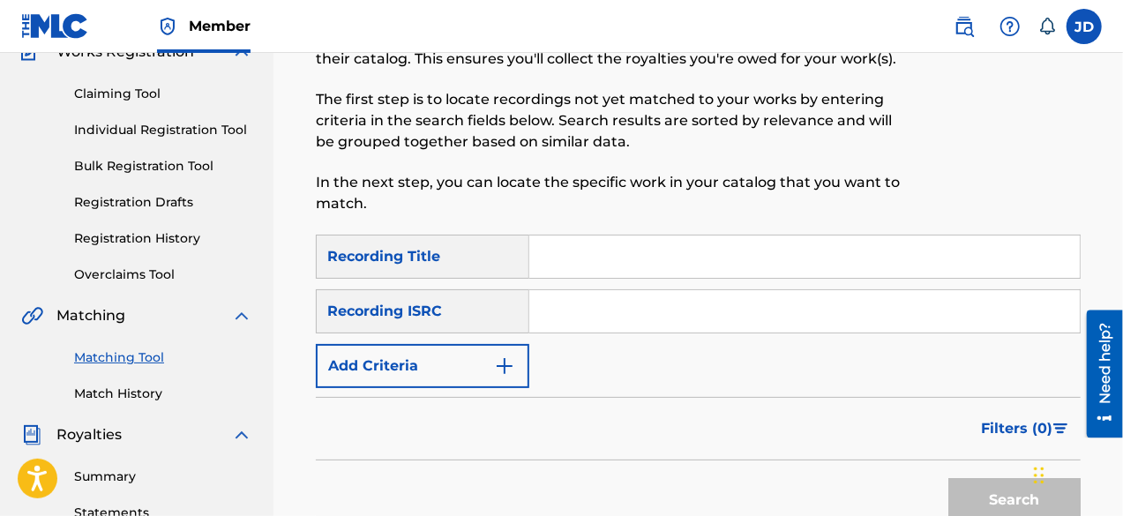
scroll to position [173, 0]
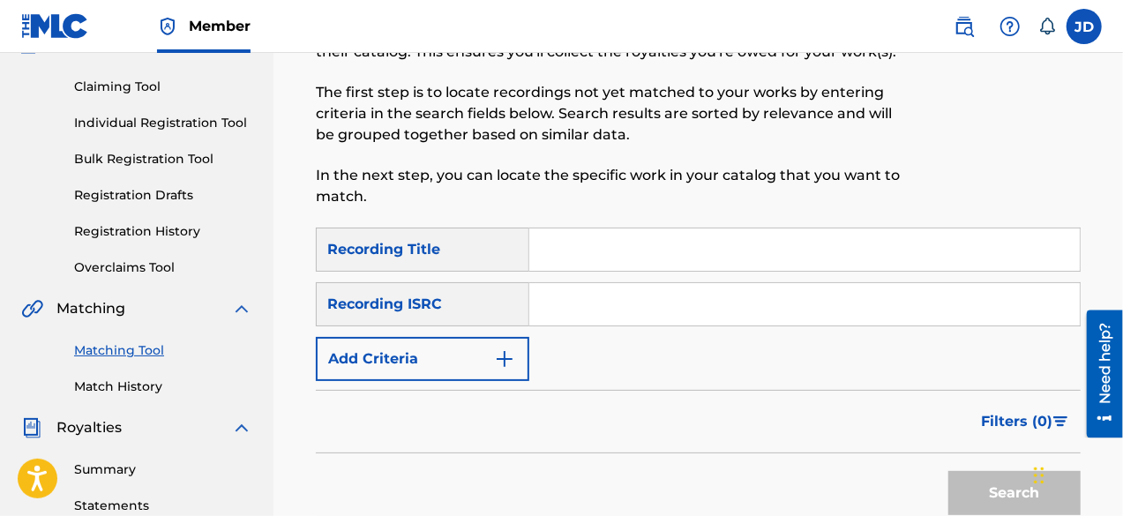
click at [363, 371] on button "Add Criteria" at bounding box center [422, 359] width 213 height 44
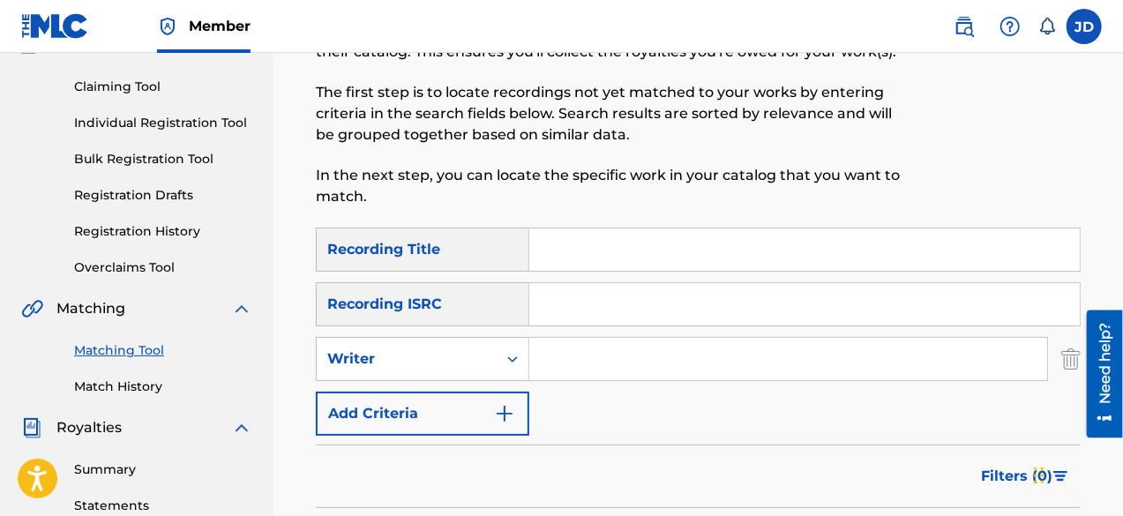
drag, startPoint x: 392, startPoint y: 405, endPoint x: 608, endPoint y: 241, distance: 272.0
click at [608, 241] on div "SearchWithCriteria15d57bf6-9abf-4412-9312-ecf299a7c4a4 Recording Title SearchWi…" at bounding box center [698, 332] width 765 height 208
click at [608, 241] on input "Search Form" at bounding box center [804, 249] width 550 height 42
type input "promise"
click at [499, 415] on img "Search Form" at bounding box center [504, 413] width 21 height 21
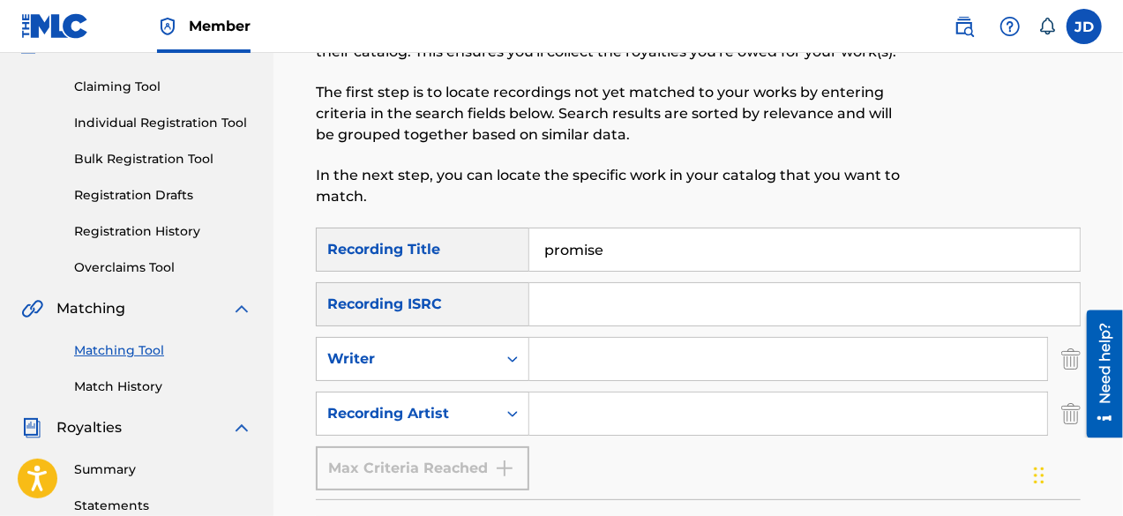
click at [563, 412] on input "Search Form" at bounding box center [788, 413] width 518 height 42
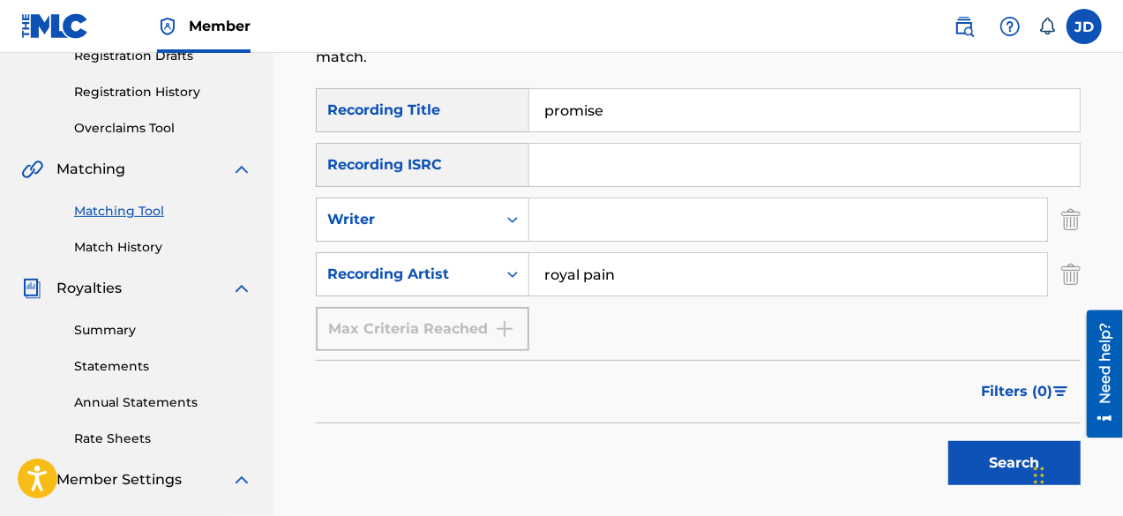
scroll to position [332, 0]
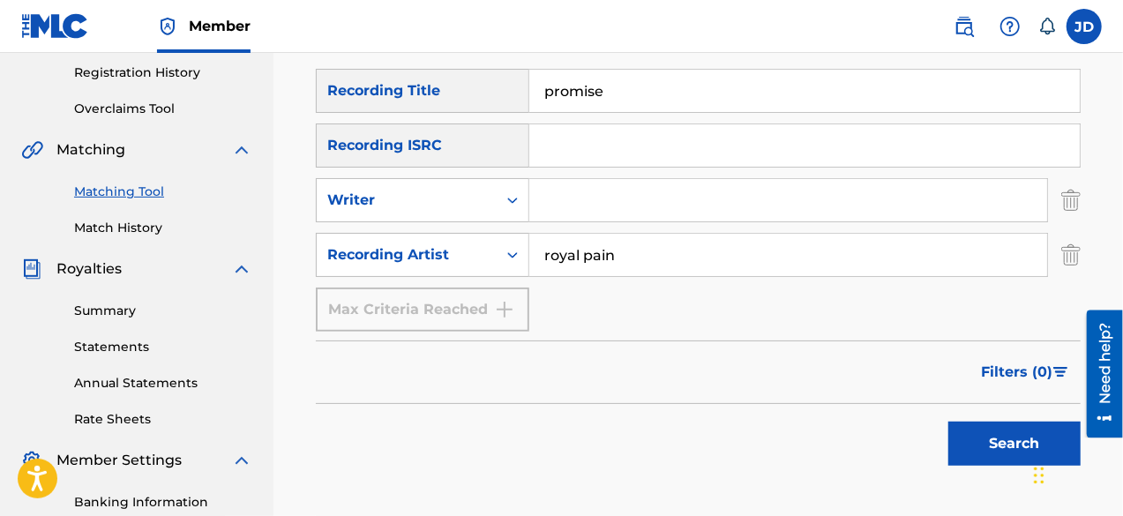
type input "royal pain"
click at [1004, 426] on button "Search" at bounding box center [1014, 444] width 132 height 44
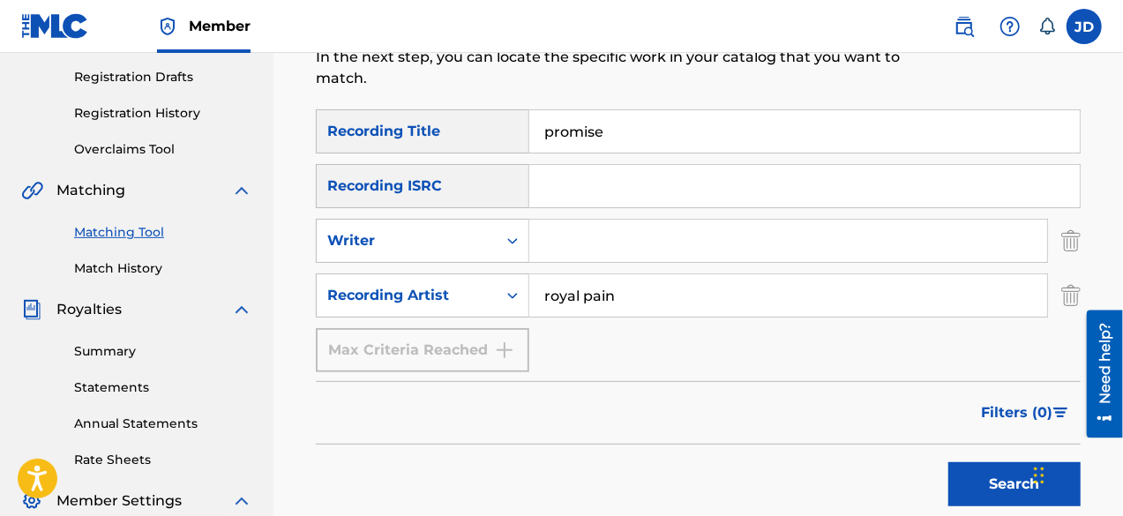
scroll to position [286, 0]
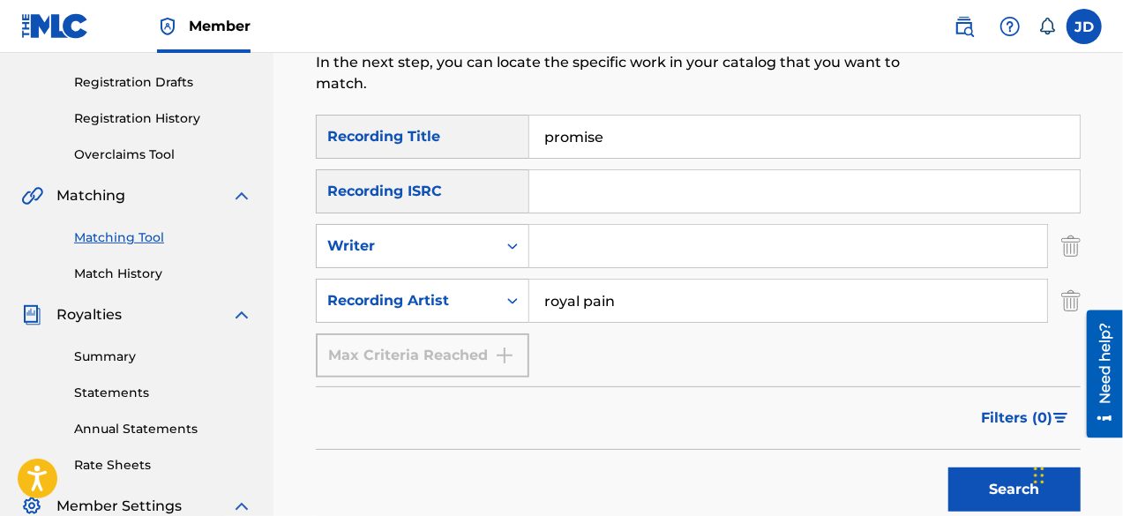
drag, startPoint x: 623, startPoint y: 154, endPoint x: 531, endPoint y: 150, distance: 92.7
click at [531, 150] on input "promise" at bounding box center [804, 137] width 550 height 42
click at [596, 142] on input "kukuju,oku" at bounding box center [804, 137] width 550 height 42
click at [971, 477] on button "Search" at bounding box center [1014, 489] width 132 height 44
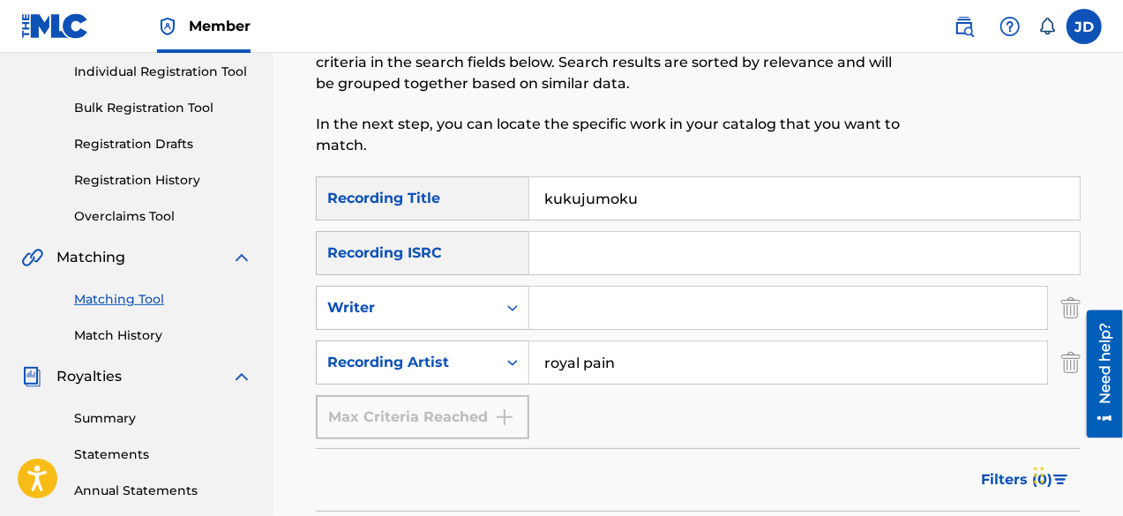
scroll to position [224, 0]
drag, startPoint x: 643, startPoint y: 198, endPoint x: 529, endPoint y: 198, distance: 113.8
click at [529, 198] on input "kukujumoku" at bounding box center [804, 198] width 550 height 42
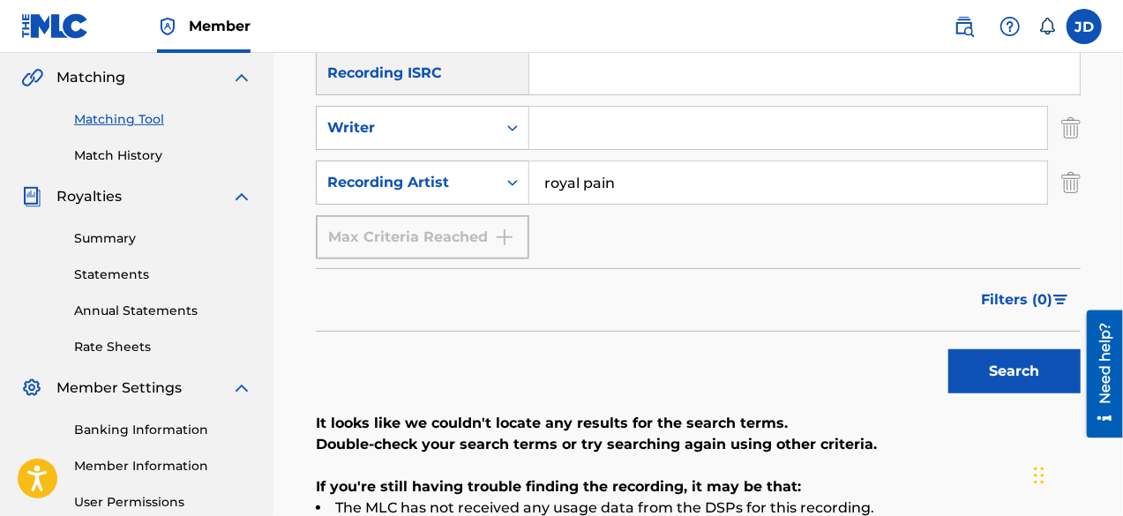
scroll to position [412, 0]
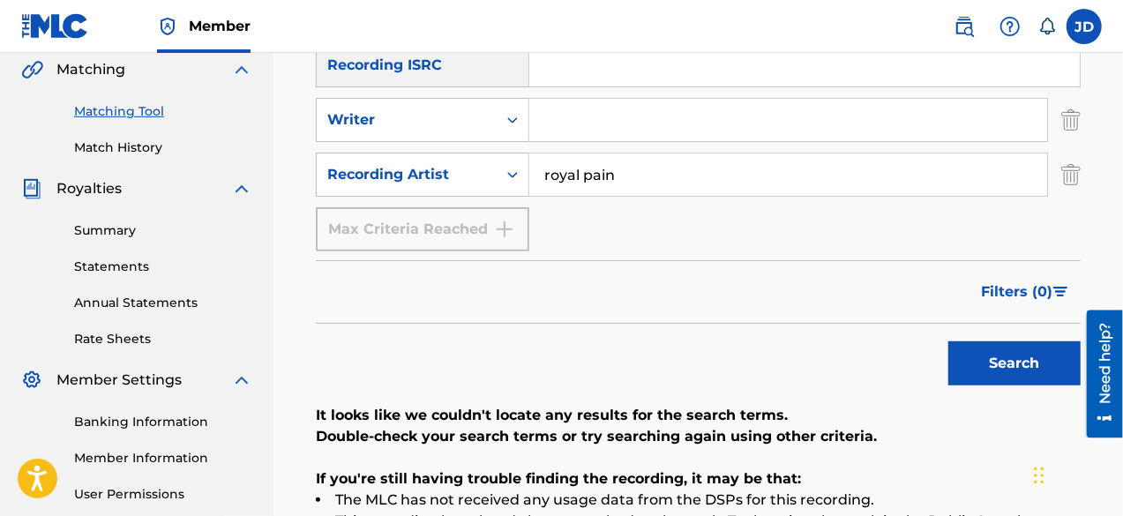
click at [989, 349] on button "Search" at bounding box center [1014, 363] width 132 height 44
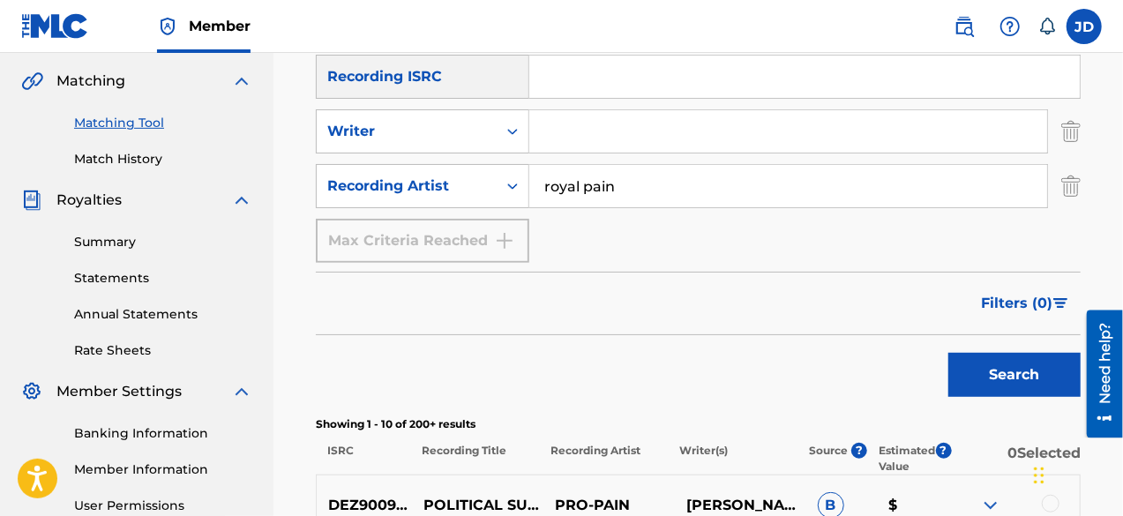
scroll to position [388, 0]
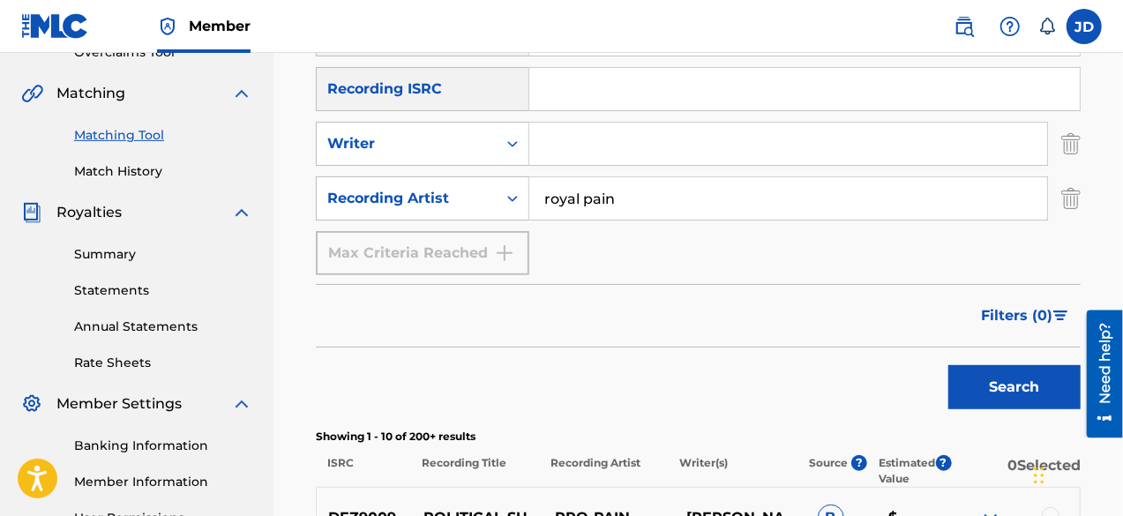
click at [1111, 252] on div "Matching Tool The Matching Tool allows Members to match sound recordings to wor…" at bounding box center [697, 472] width 849 height 1527
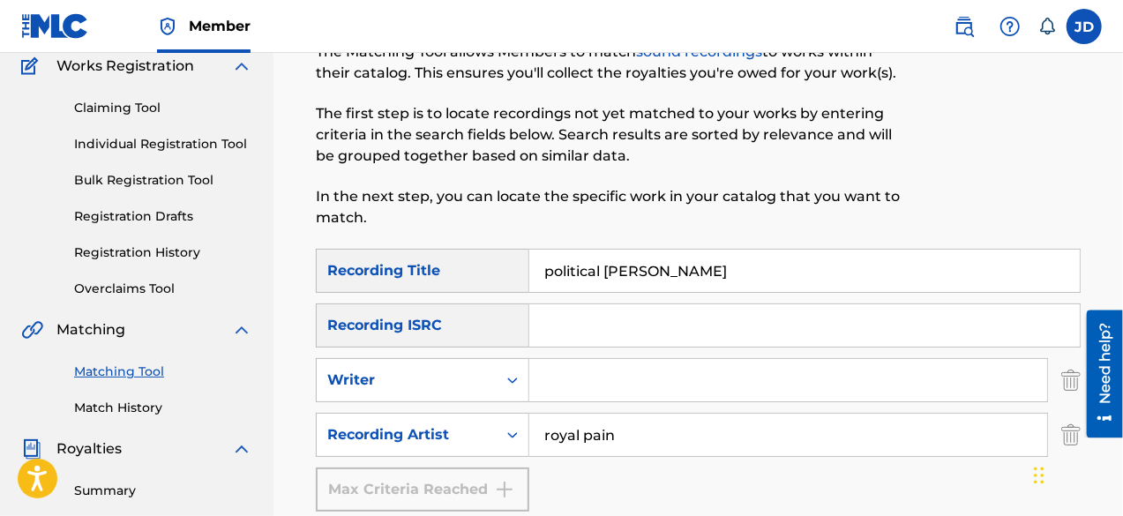
scroll to position [136, 0]
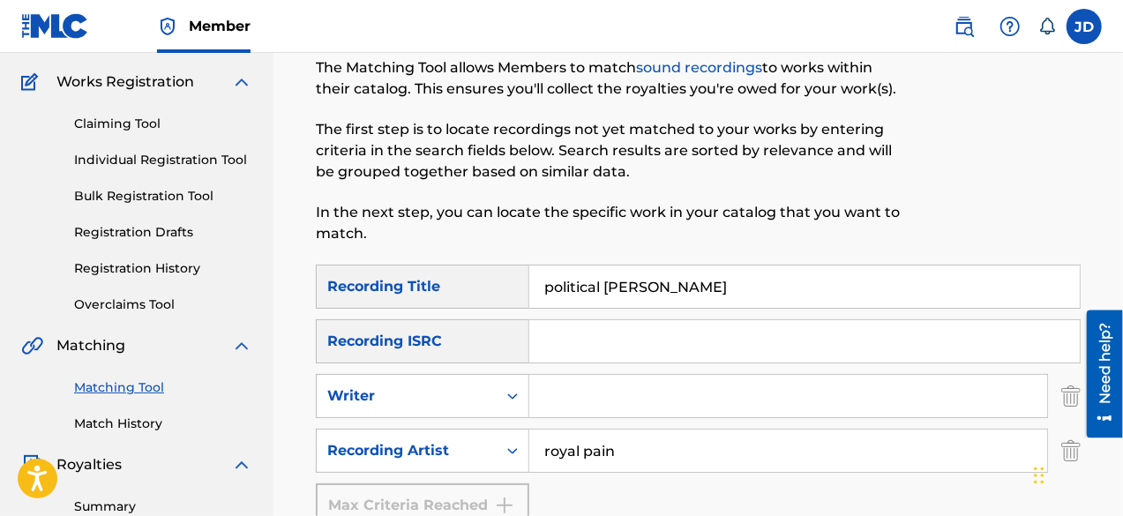
drag, startPoint x: 646, startPoint y: 283, endPoint x: 504, endPoint y: 292, distance: 143.1
click at [504, 292] on div "SearchWithCriteria15d57bf6-9abf-4412-9312-ecf299a7c4a4 Recording Title politica…" at bounding box center [698, 287] width 765 height 44
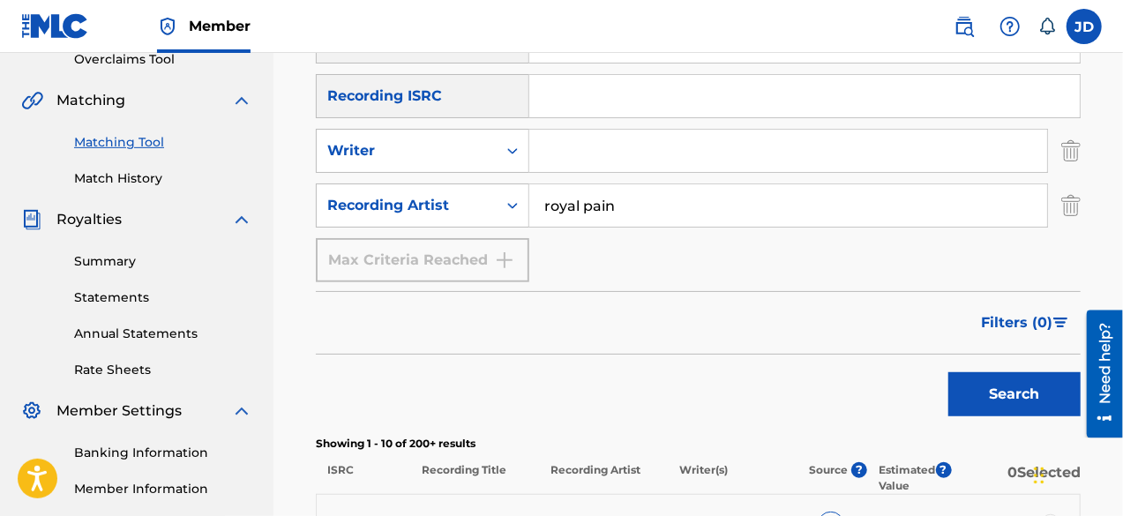
scroll to position [383, 0]
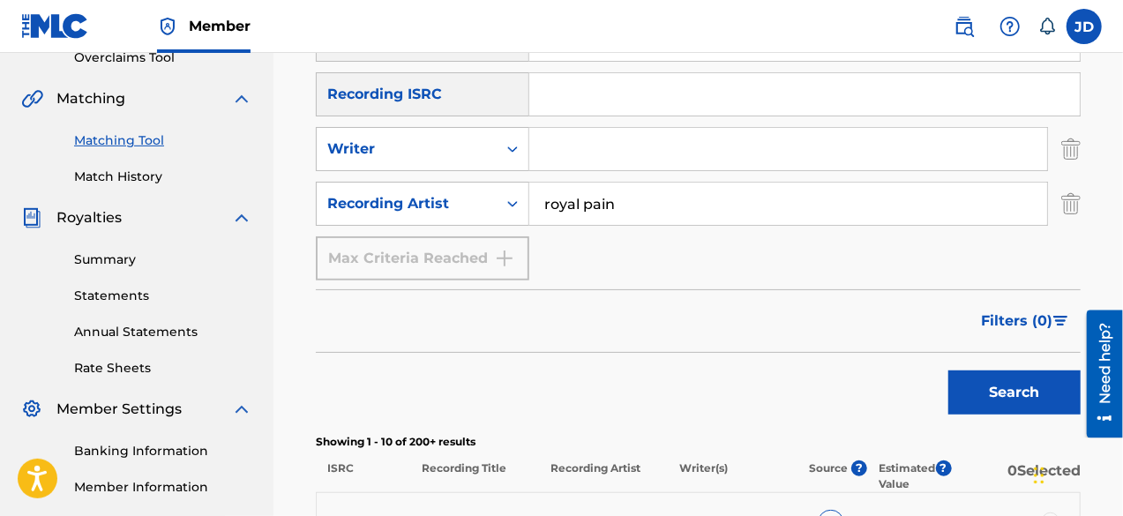
click at [998, 401] on button "Search" at bounding box center [1014, 392] width 132 height 44
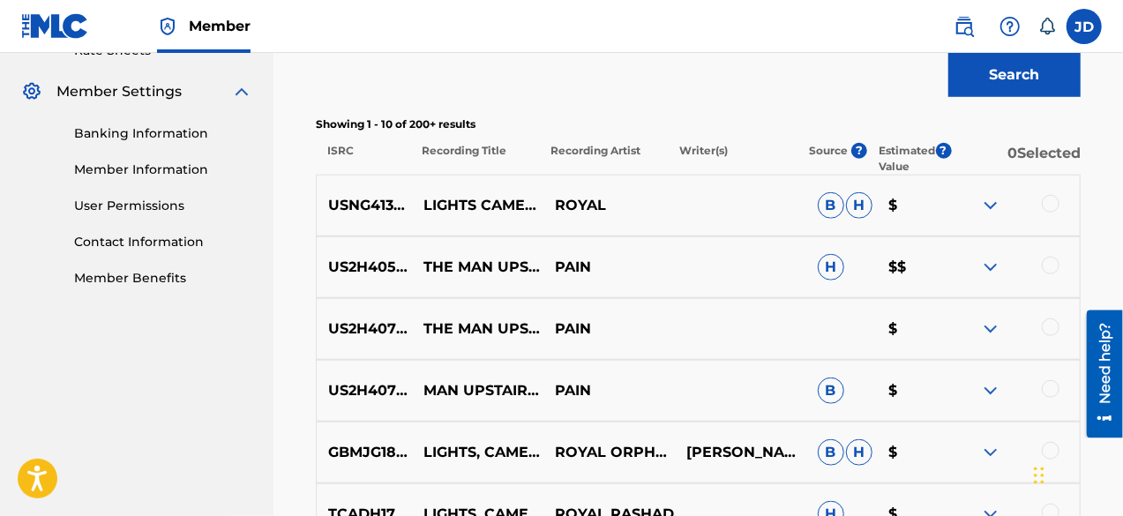
scroll to position [702, 0]
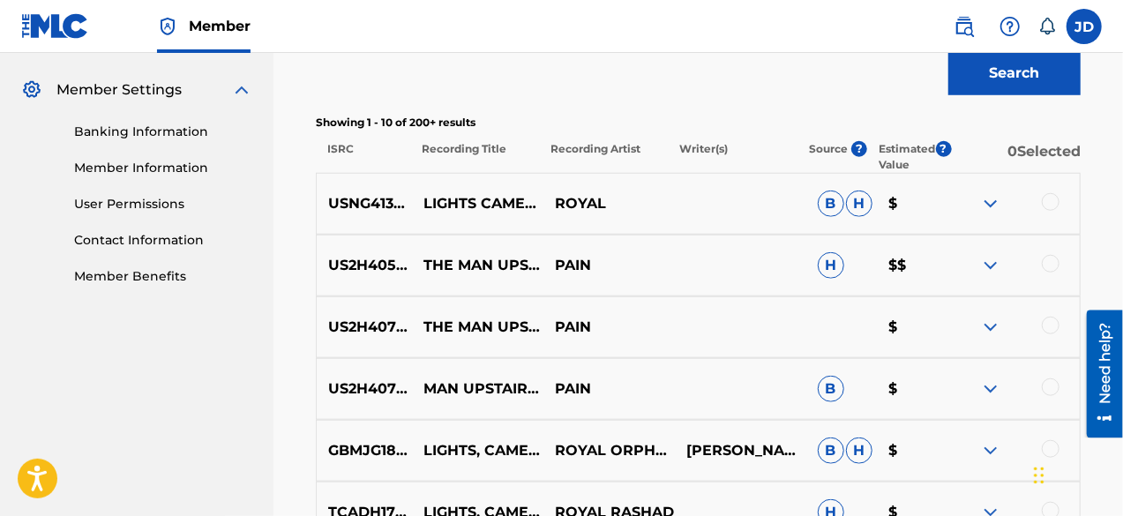
click at [997, 204] on img at bounding box center [990, 203] width 21 height 21
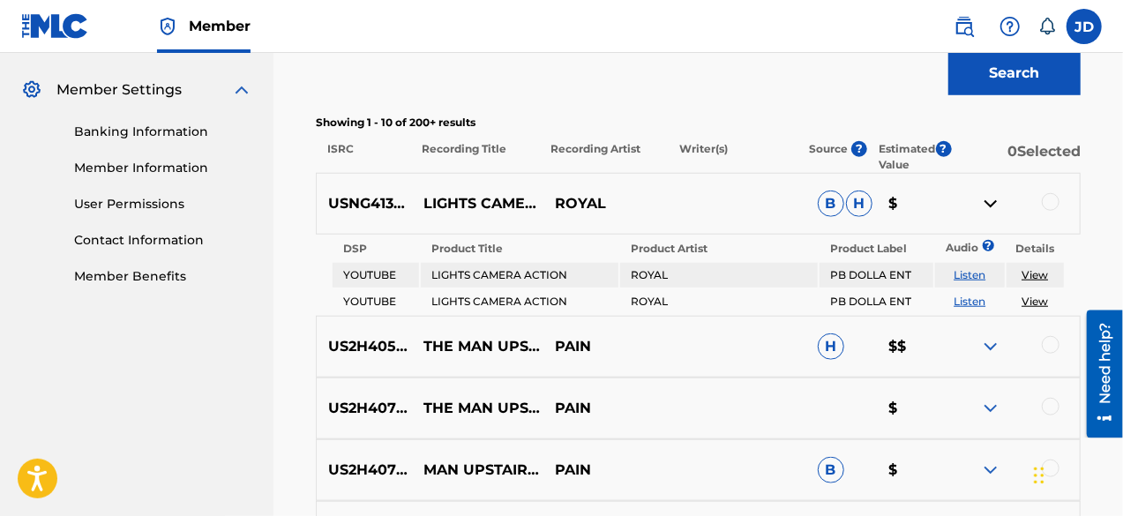
click at [1000, 206] on img at bounding box center [990, 203] width 21 height 21
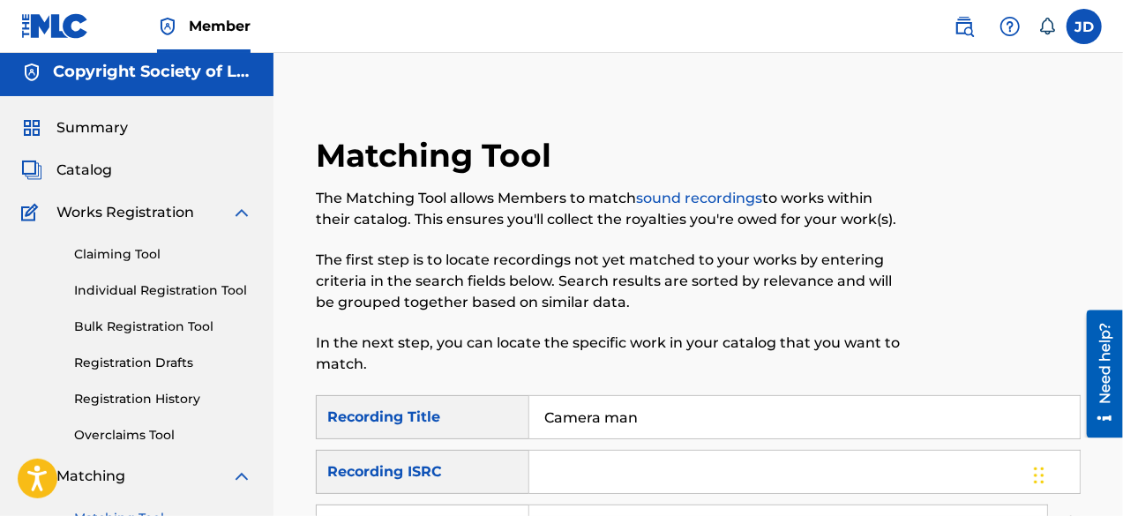
scroll to position [9, 0]
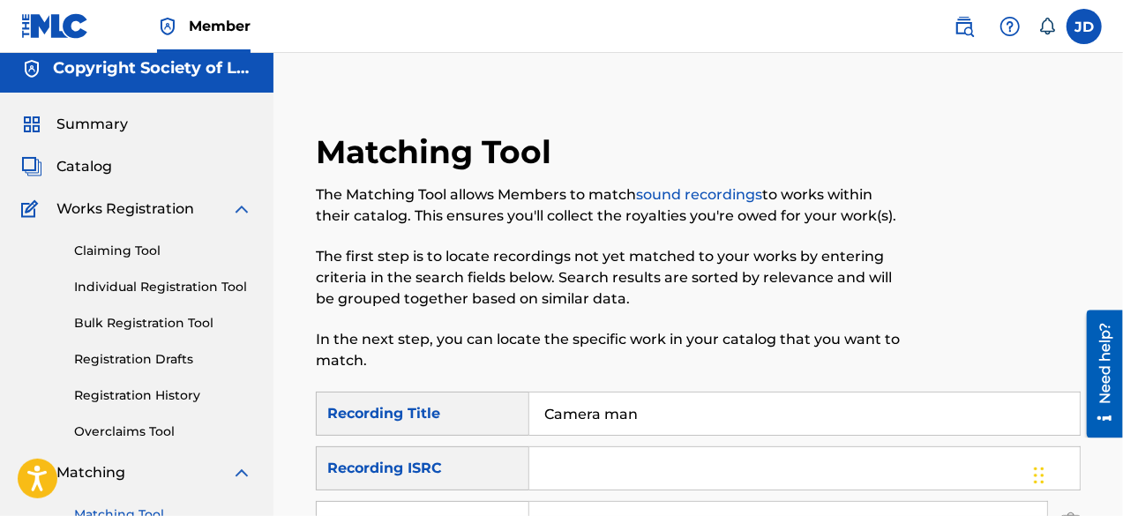
click at [630, 419] on input "Camera man" at bounding box center [804, 413] width 550 height 42
drag, startPoint x: 645, startPoint y: 415, endPoint x: 524, endPoint y: 414, distance: 120.8
click at [524, 414] on div "SearchWithCriteria15d57bf6-9abf-4412-9312-ecf299a7c4a4 Recording Title Camera m…" at bounding box center [698, 414] width 765 height 44
click at [524, 414] on div "Recording Title" at bounding box center [422, 414] width 213 height 44
drag, startPoint x: 653, startPoint y: 419, endPoint x: 495, endPoint y: 399, distance: 159.2
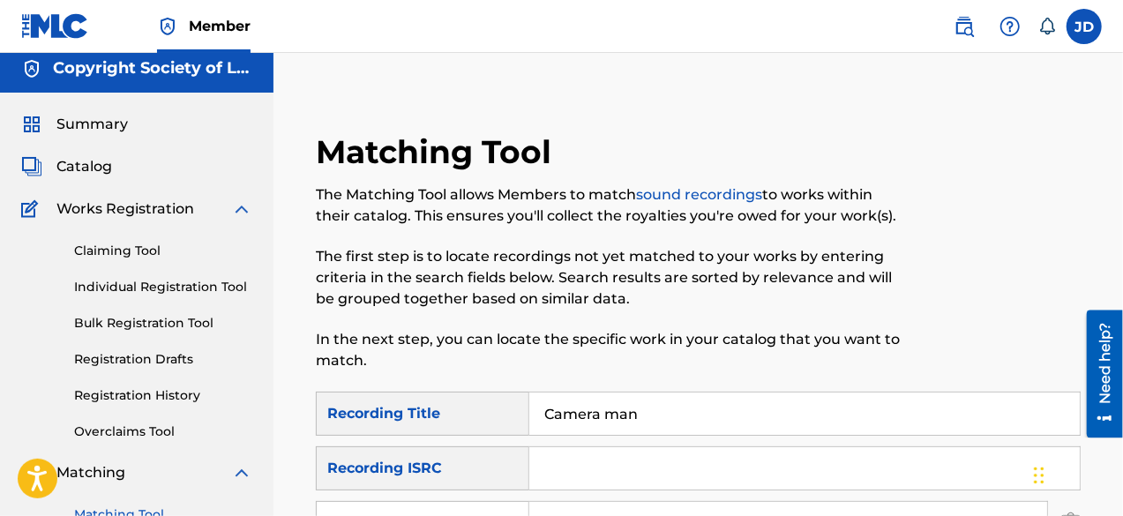
click at [495, 399] on div "SearchWithCriteria15d57bf6-9abf-4412-9312-ecf299a7c4a4 Recording Title Camera m…" at bounding box center [698, 414] width 765 height 44
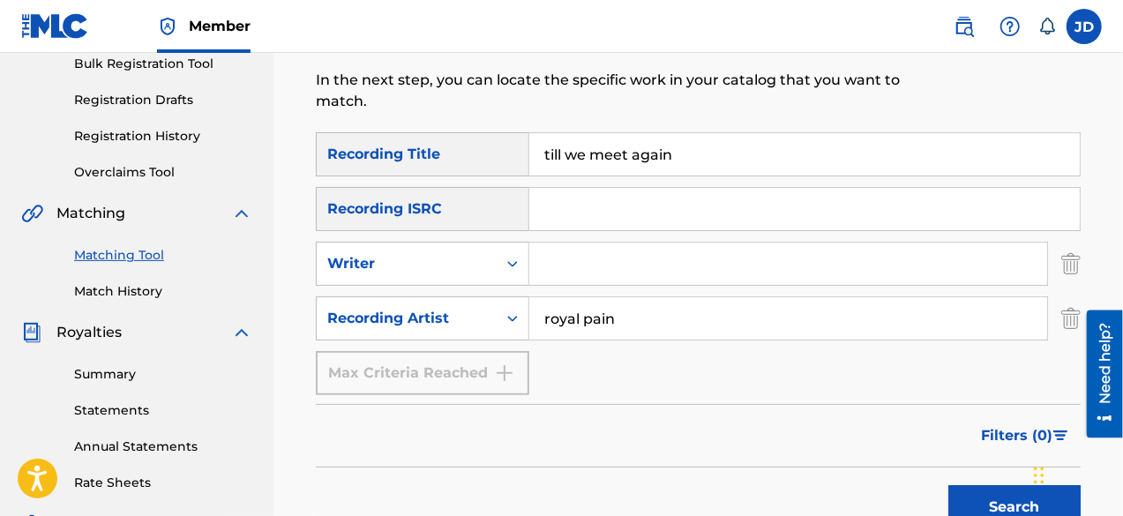
scroll to position [280, 0]
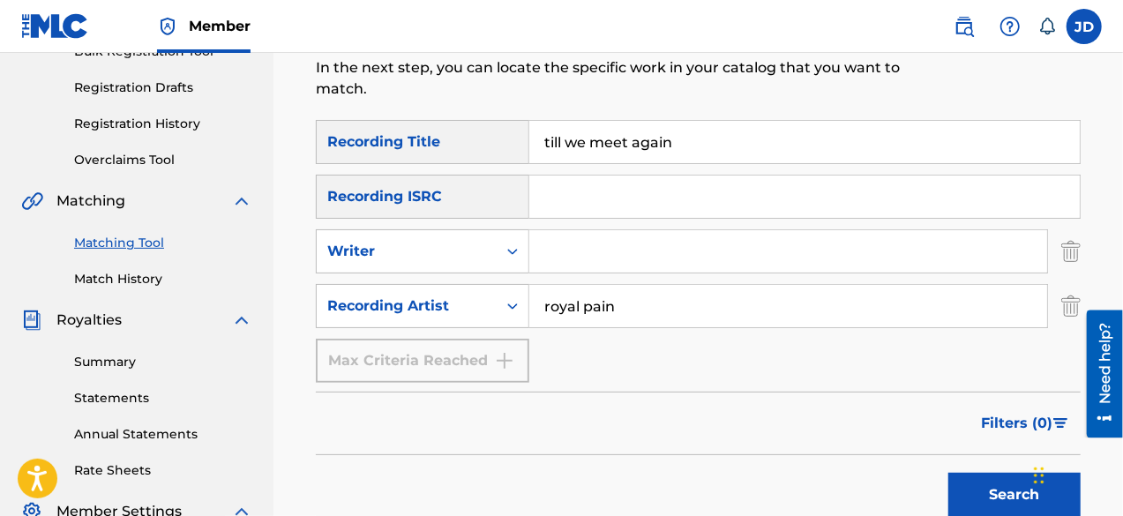
type input "till we meet again"
drag, startPoint x: 644, startPoint y: 307, endPoint x: 508, endPoint y: 329, distance: 137.6
click at [508, 329] on div "SearchWithCriteria15d57bf6-9abf-4412-9312-ecf299a7c4a4 Recording Title till we …" at bounding box center [698, 251] width 765 height 263
type input "nasseman"
click at [988, 491] on button "Search" at bounding box center [1014, 495] width 132 height 44
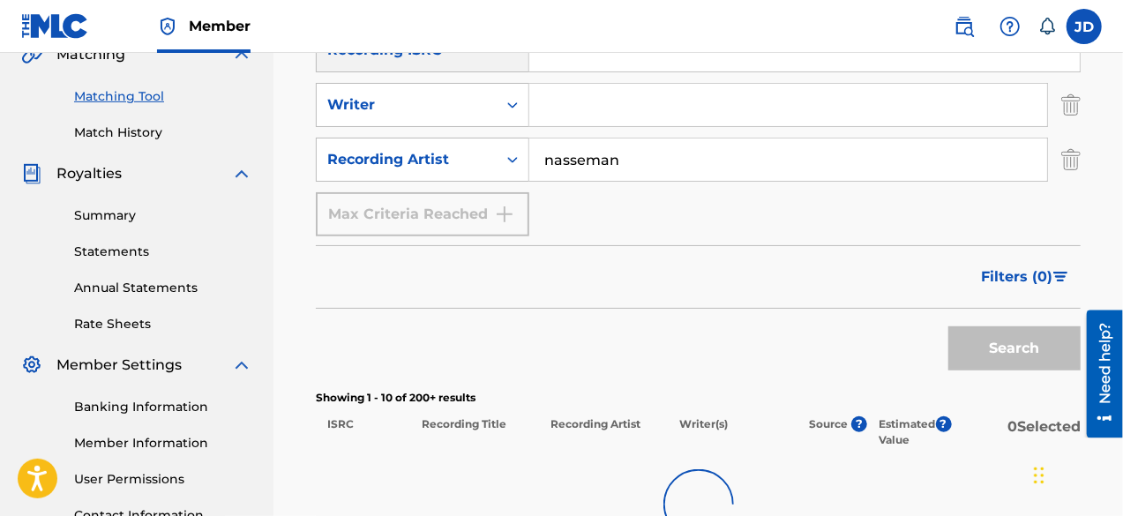
scroll to position [474, 0]
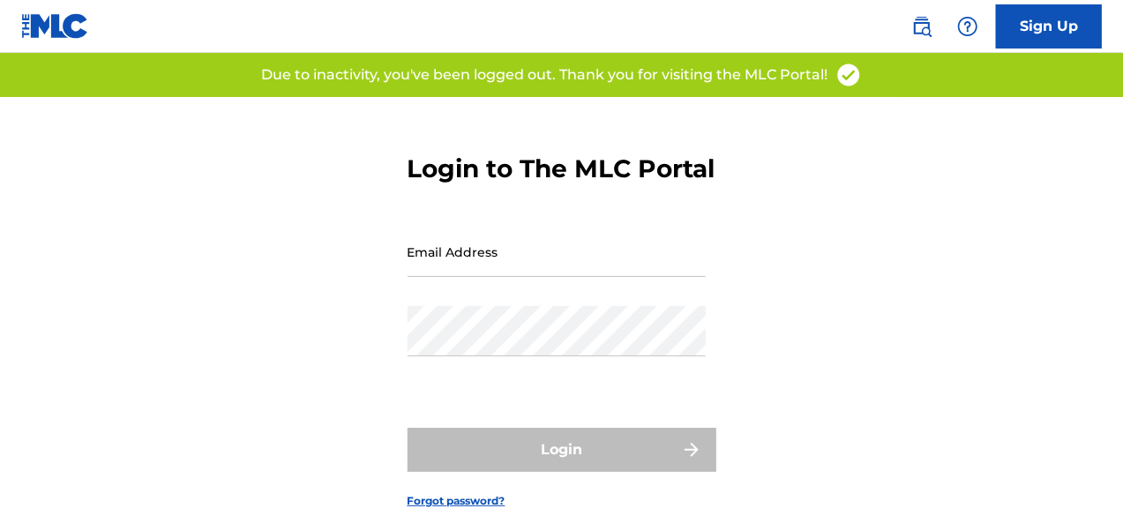
click at [568, 277] on input "Email Address" at bounding box center [556, 252] width 298 height 50
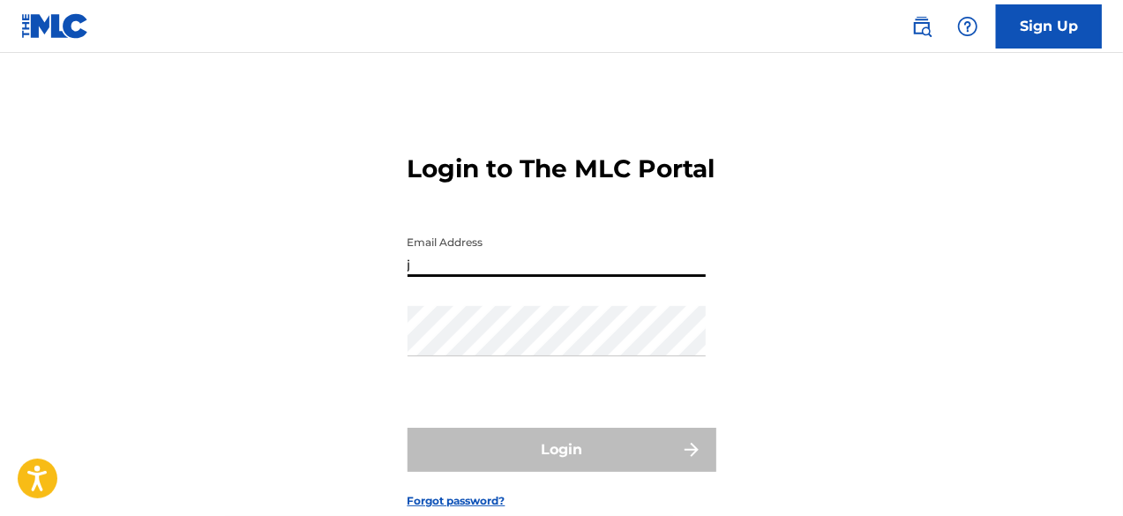
type input "[EMAIL_ADDRESS][DOMAIN_NAME]"
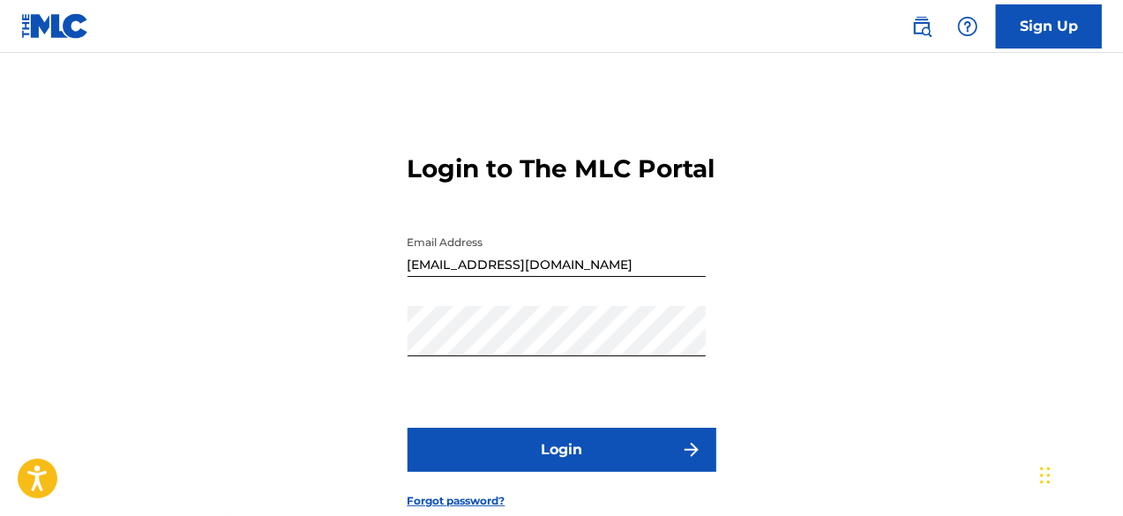
click at [542, 463] on button "Login" at bounding box center [561, 450] width 309 height 44
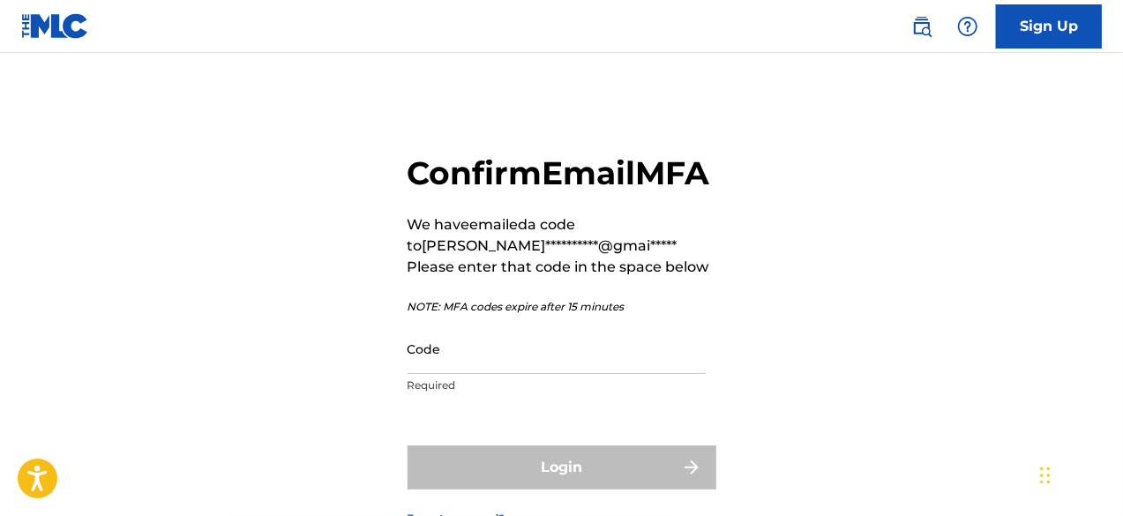
click at [484, 374] on input "Code" at bounding box center [556, 349] width 298 height 50
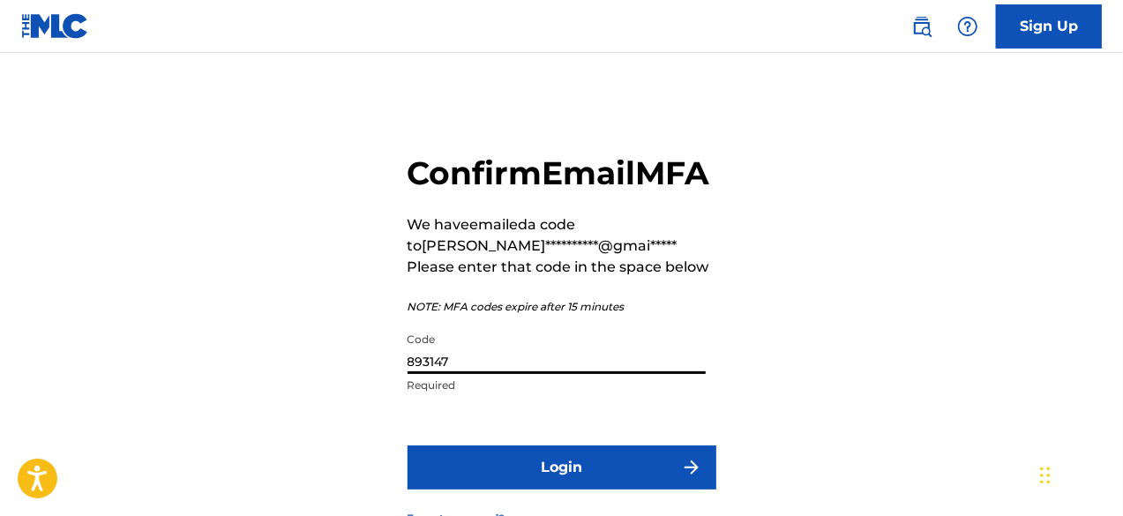
type input "893147"
click at [463, 489] on button "Login" at bounding box center [561, 467] width 309 height 44
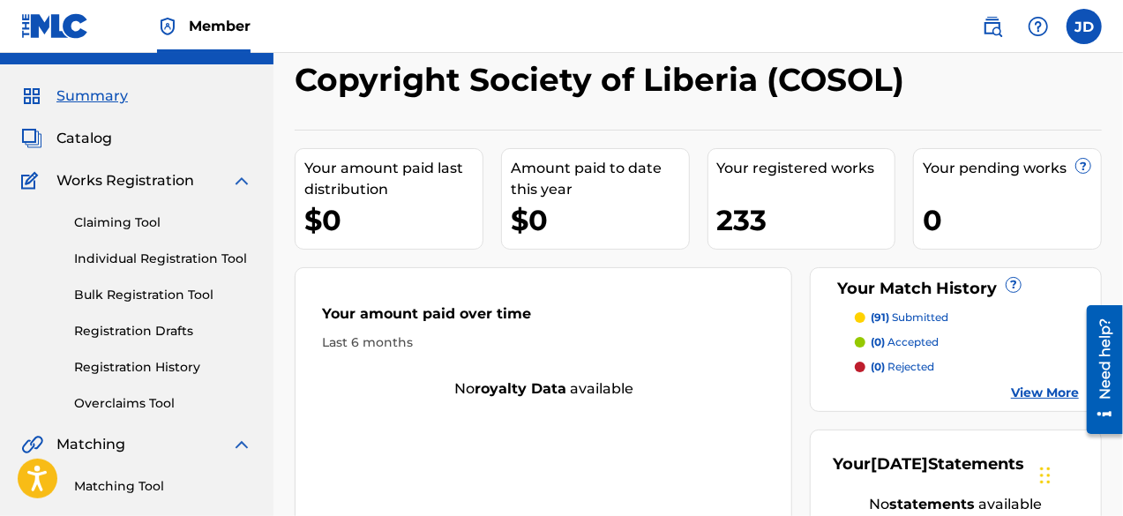
scroll to position [31, 0]
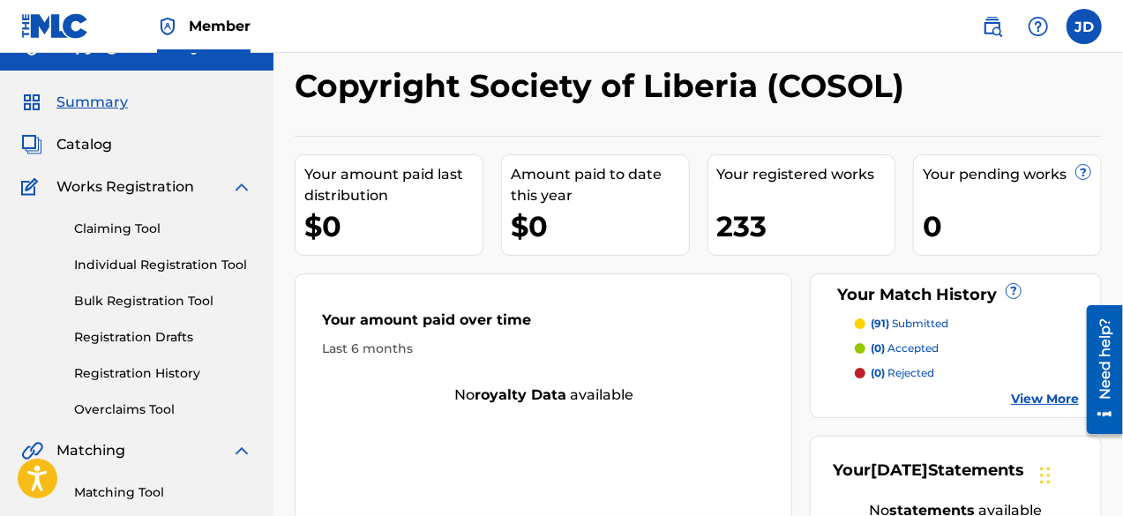
click at [113, 483] on link "Matching Tool" at bounding box center [163, 492] width 178 height 19
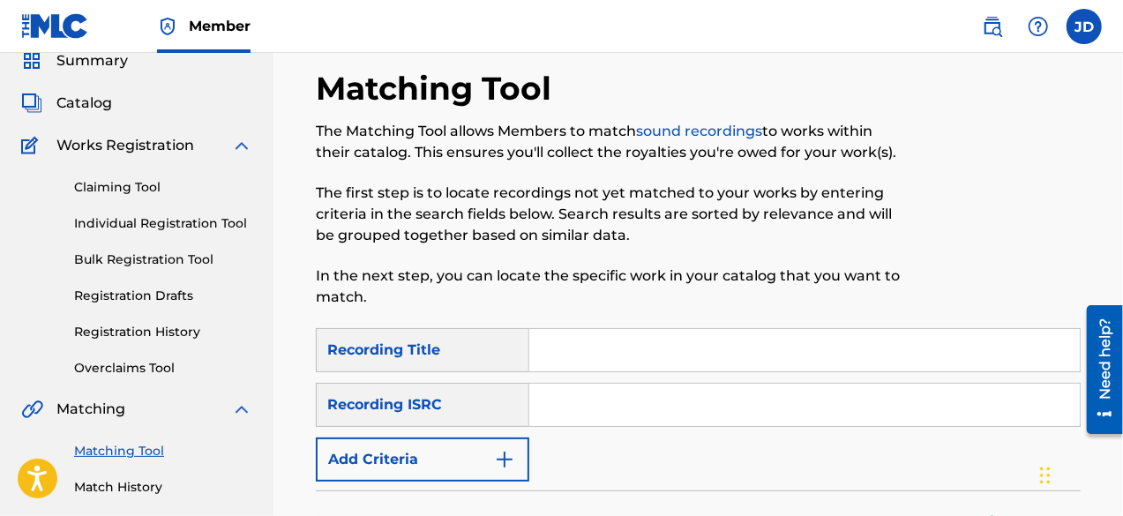
scroll to position [109, 0]
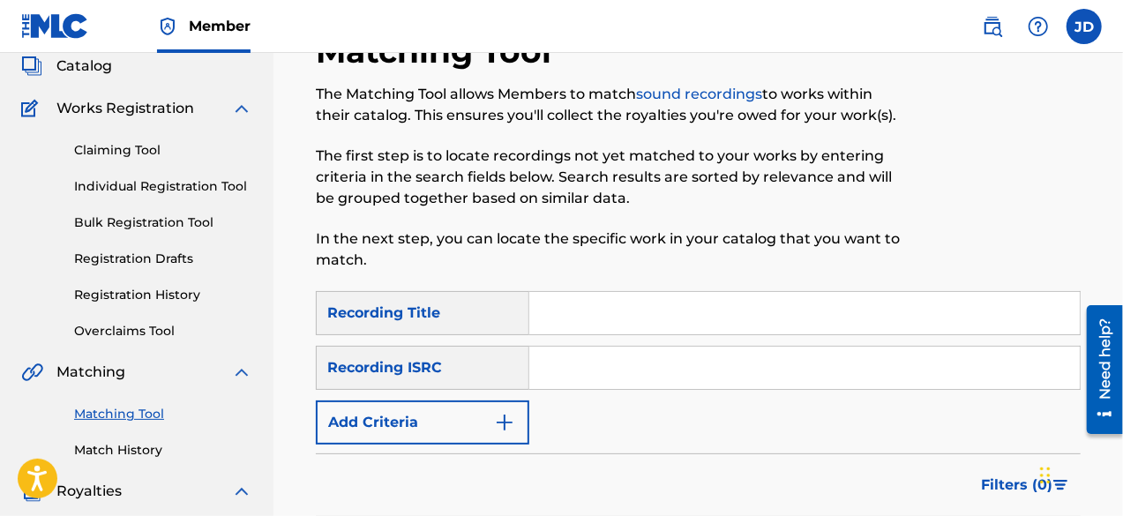
click at [492, 420] on button "Add Criteria" at bounding box center [422, 422] width 213 height 44
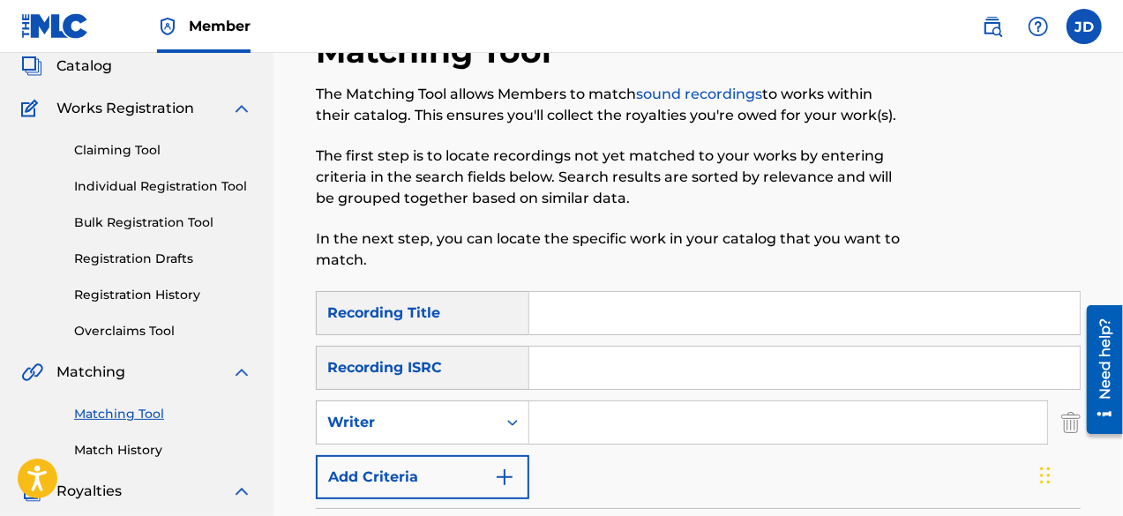
click at [499, 479] on img "Search Form" at bounding box center [504, 477] width 21 height 21
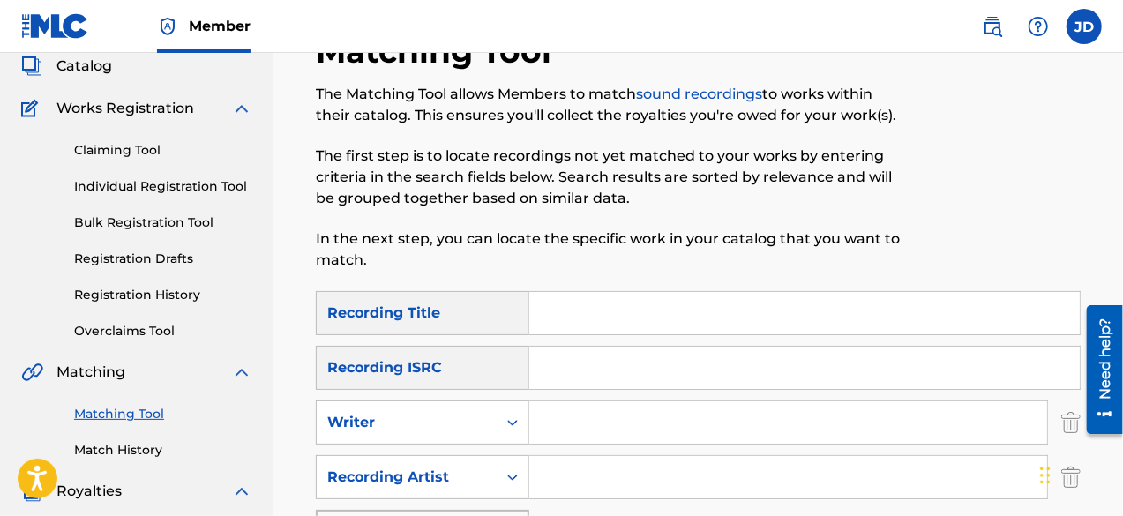
click at [594, 303] on input "Search Form" at bounding box center [804, 313] width 550 height 42
type input "till we meet again"
click at [580, 465] on input "Search Form" at bounding box center [788, 477] width 518 height 42
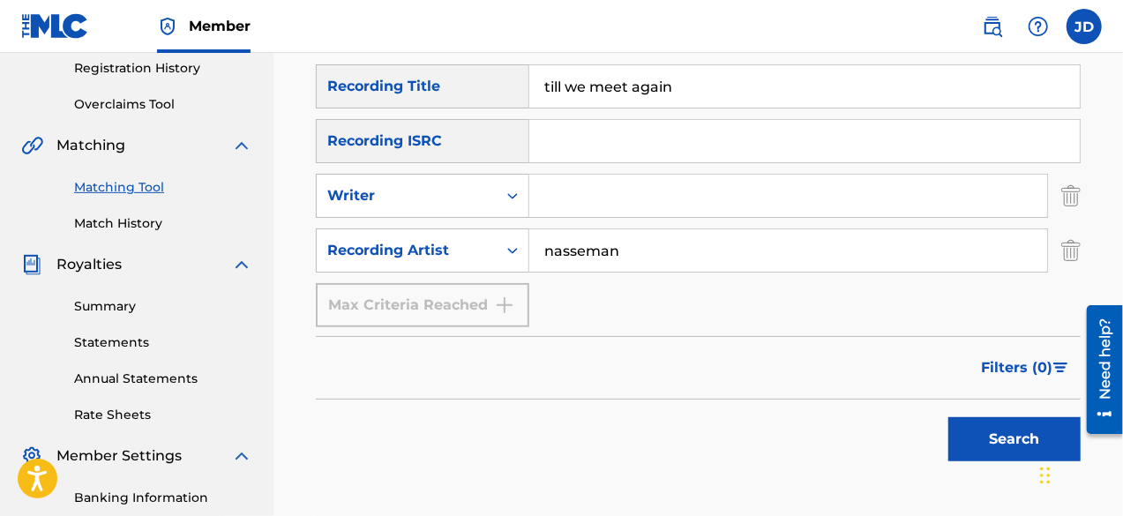
scroll to position [338, 0]
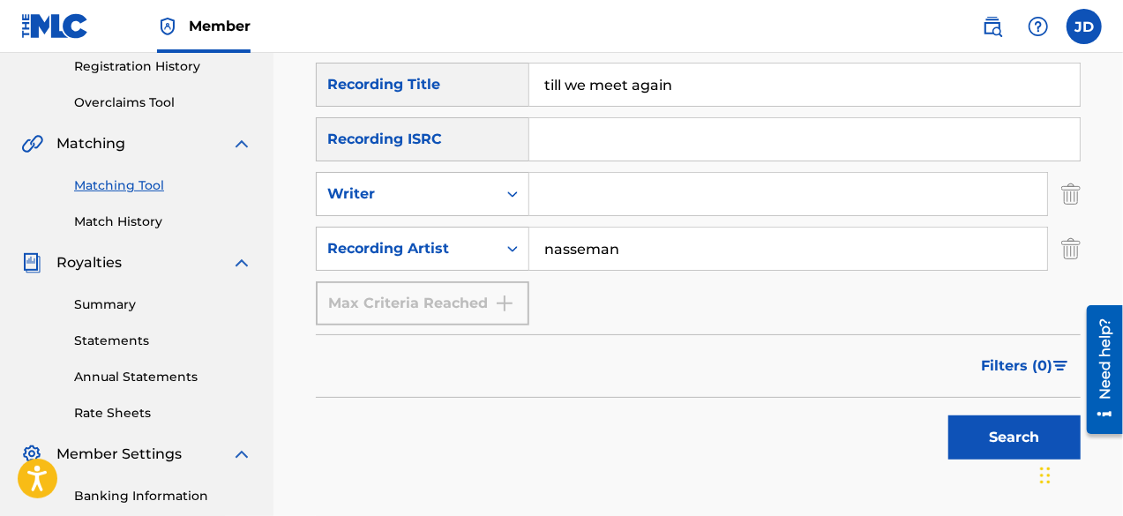
type input "nasseman"
click at [897, 295] on div "SearchWithCriteria952d7a00-0277-4282-8747-a561a5bd22bc Recording Title till we …" at bounding box center [698, 194] width 765 height 263
click at [980, 433] on button "Search" at bounding box center [1014, 437] width 132 height 44
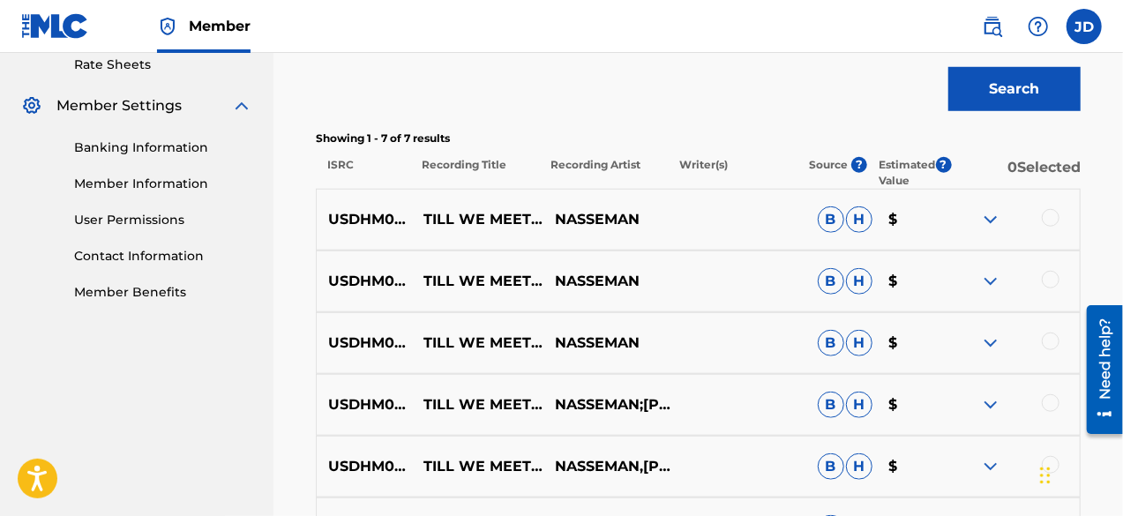
scroll to position [693, 0]
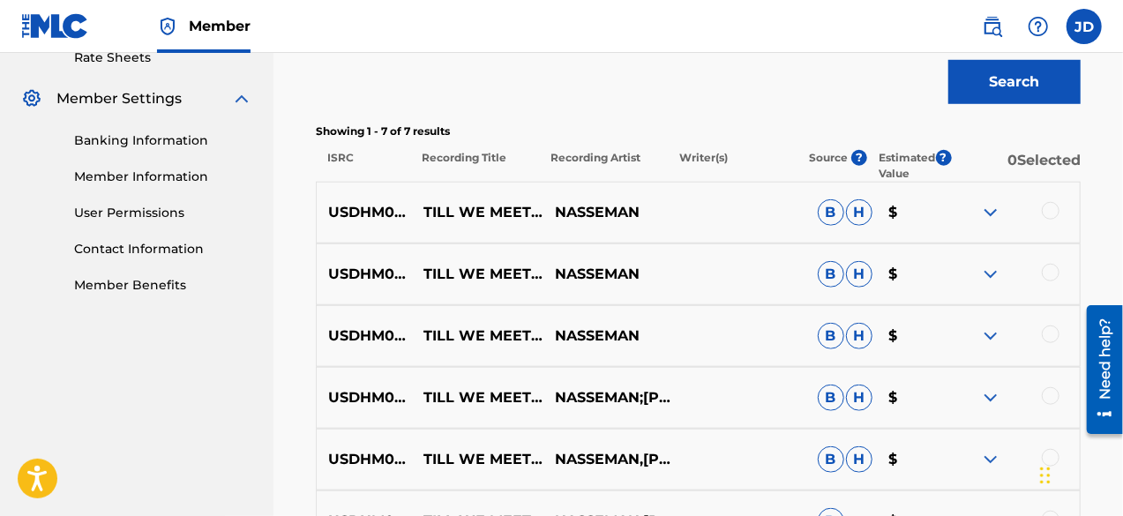
click at [994, 212] on img at bounding box center [990, 212] width 21 height 21
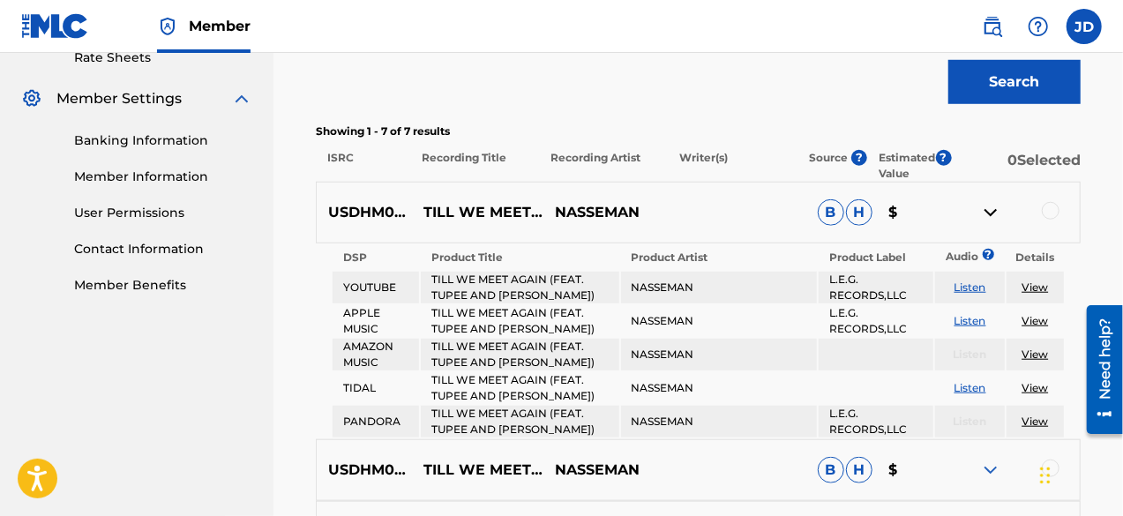
click at [994, 212] on img at bounding box center [990, 212] width 21 height 21
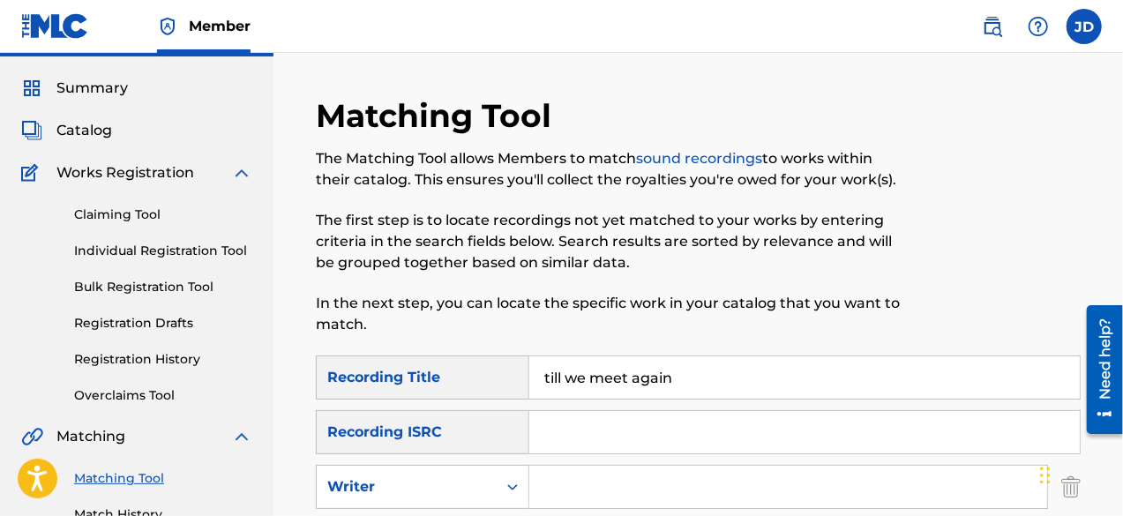
scroll to position [35, 0]
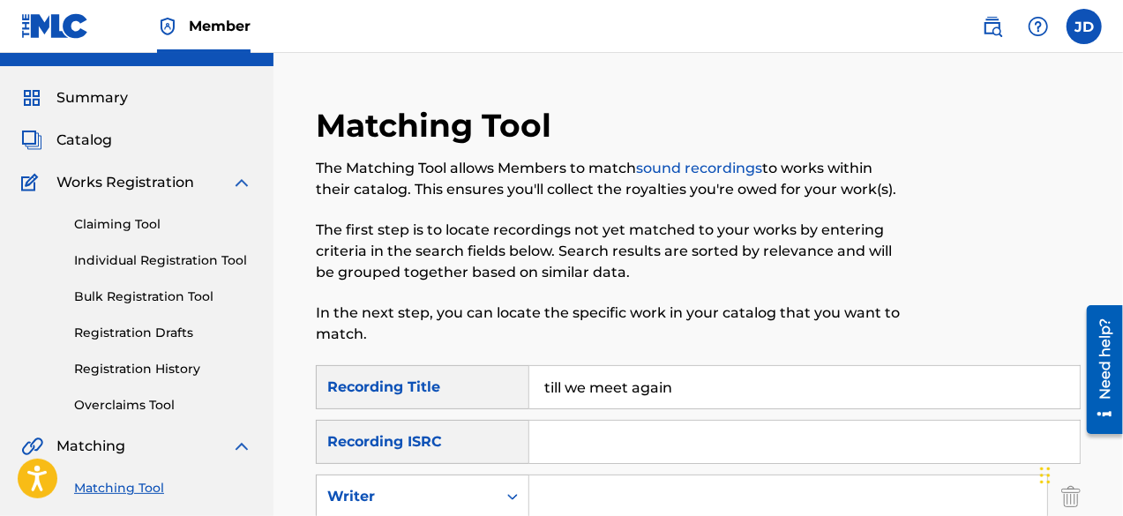
click at [103, 144] on span "Catalog" at bounding box center [84, 140] width 56 height 21
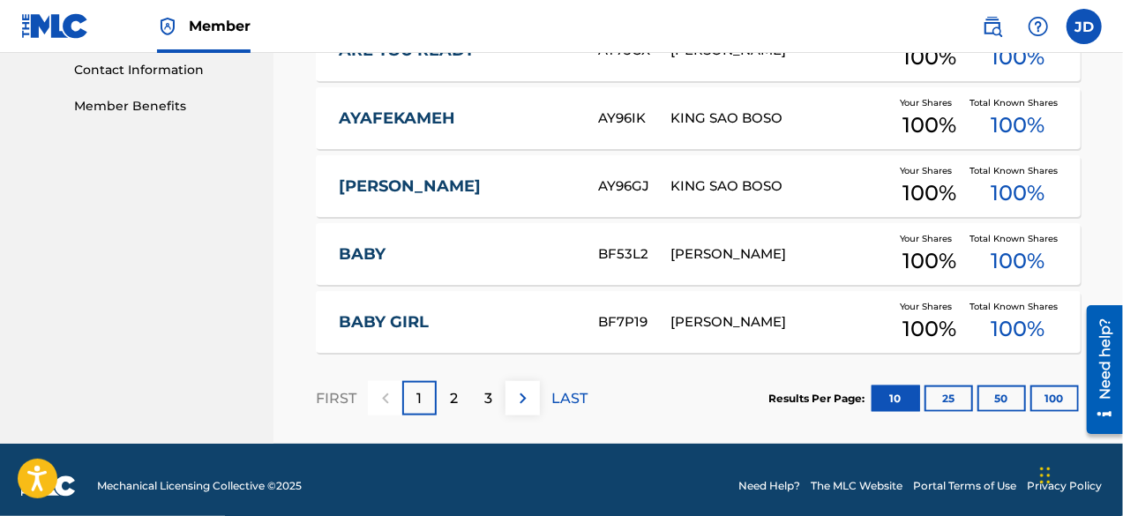
scroll to position [884, 0]
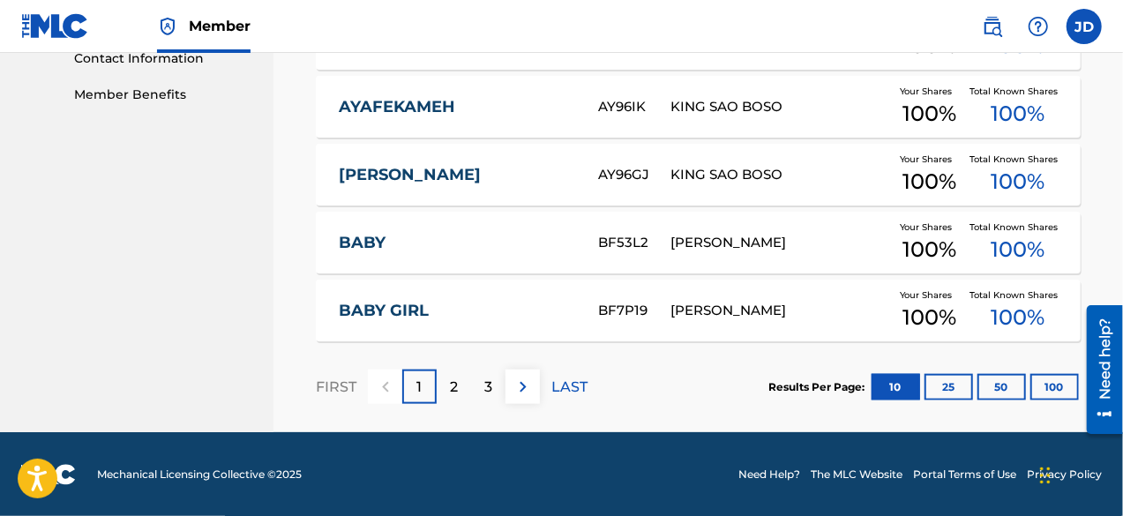
click at [1049, 384] on button "100" at bounding box center [1054, 387] width 49 height 26
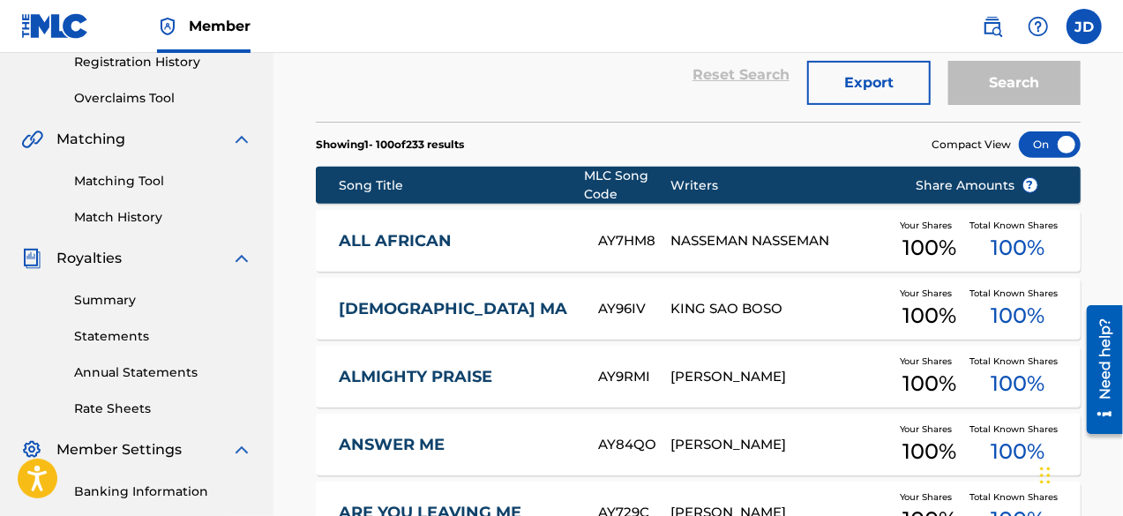
scroll to position [0, 0]
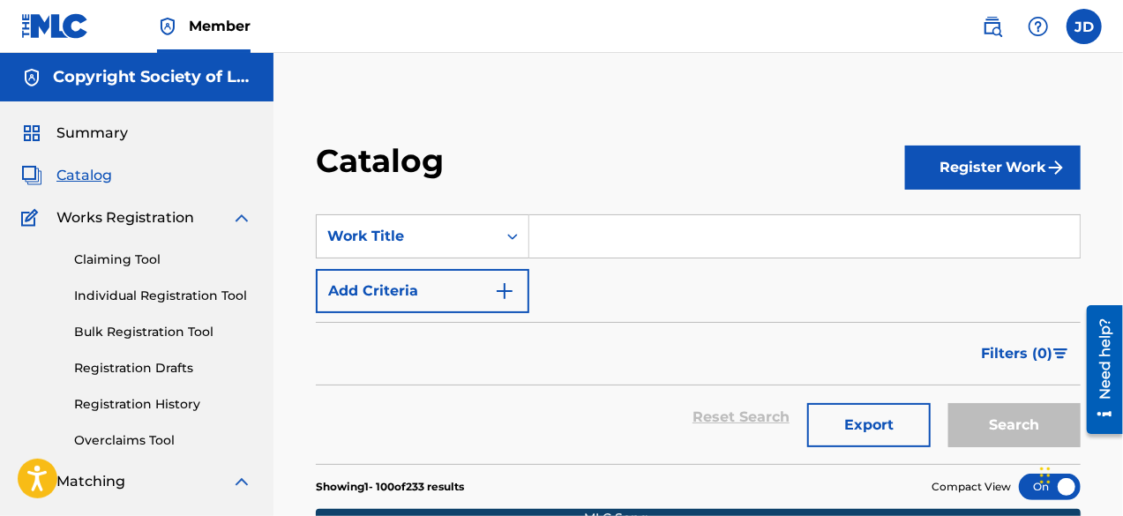
click at [1018, 172] on button "Register Work" at bounding box center [992, 168] width 175 height 44
click at [981, 263] on link "By File Upload" at bounding box center [992, 267] width 175 height 42
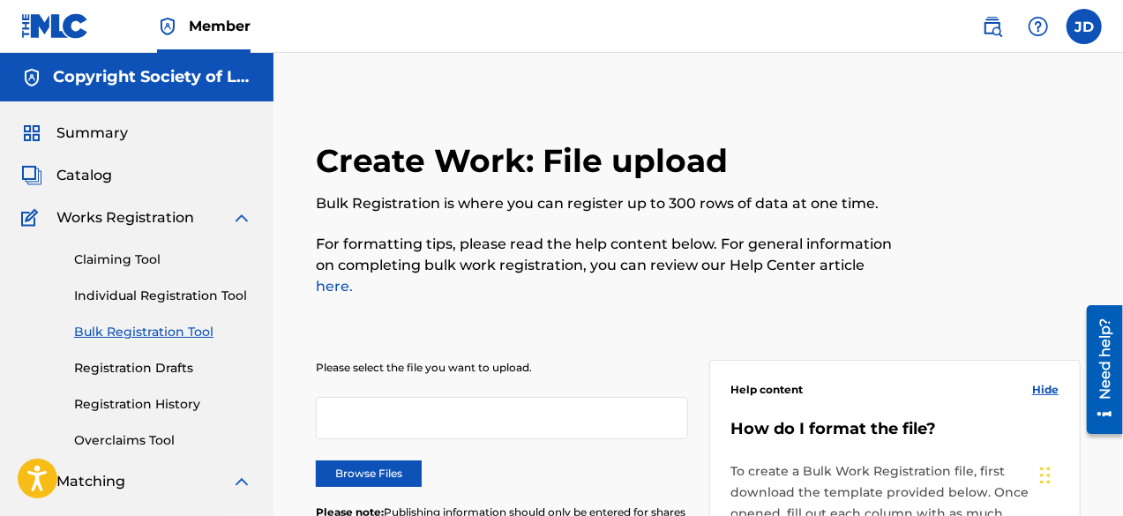
click at [102, 172] on span "Catalog" at bounding box center [84, 175] width 56 height 21
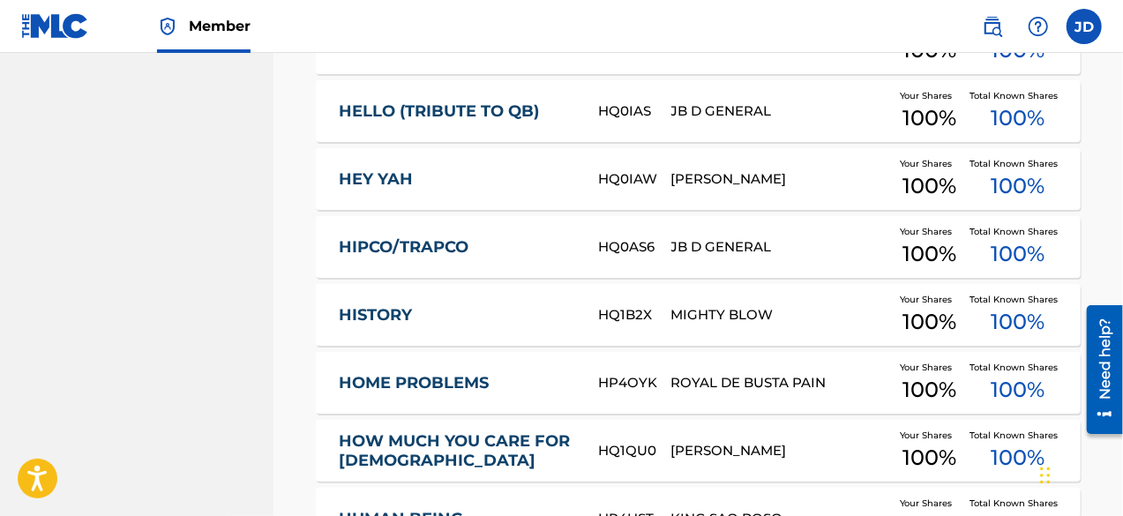
scroll to position [6995, 0]
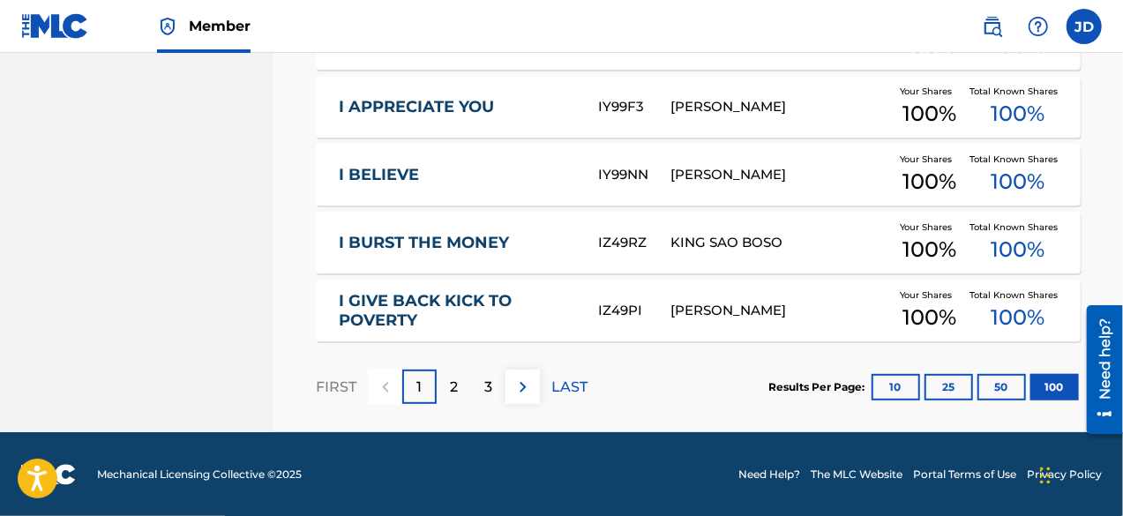
click at [459, 386] on div "2" at bounding box center [454, 387] width 34 height 34
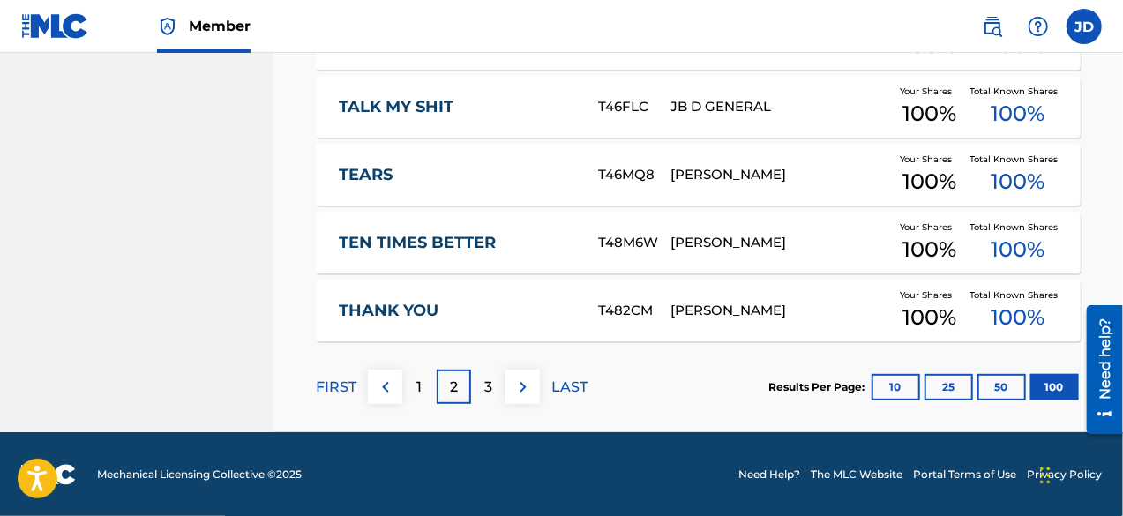
click at [519, 390] on img at bounding box center [522, 387] width 21 height 21
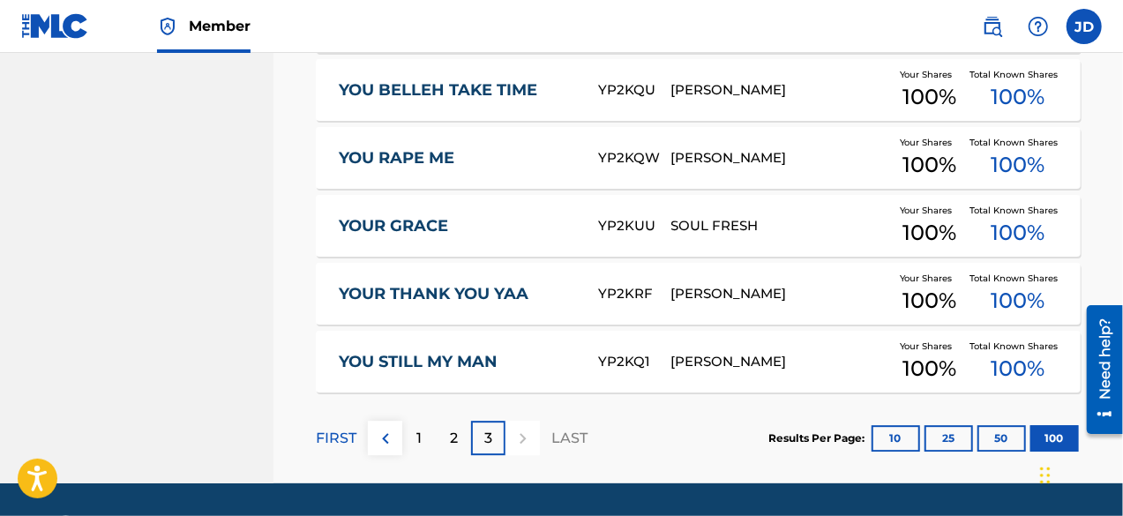
scroll to position [2445, 0]
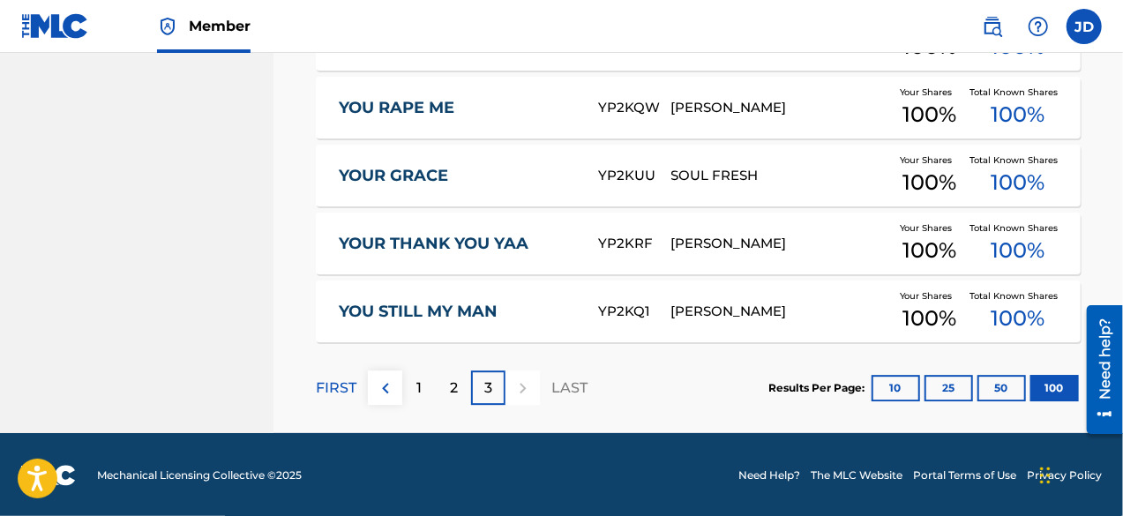
click at [515, 391] on div at bounding box center [522, 387] width 34 height 34
